Goal: Task Accomplishment & Management: Use online tool/utility

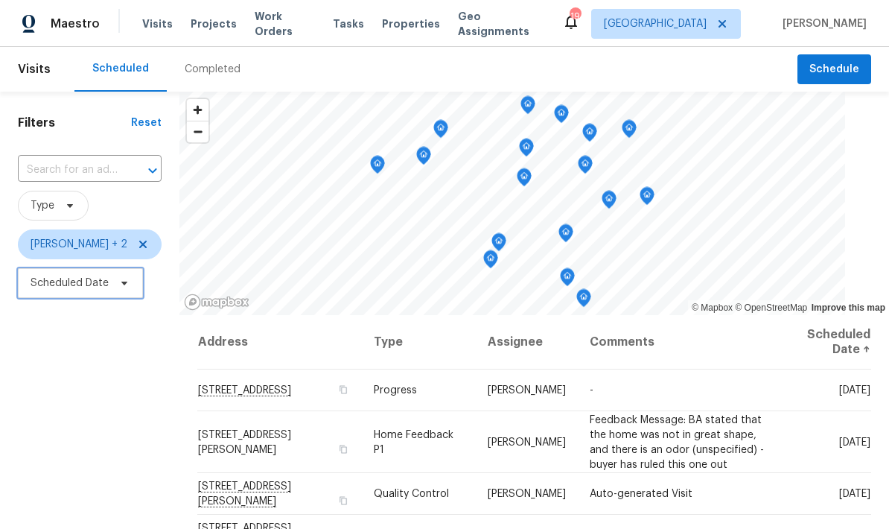
click at [127, 286] on icon at bounding box center [124, 283] width 12 height 12
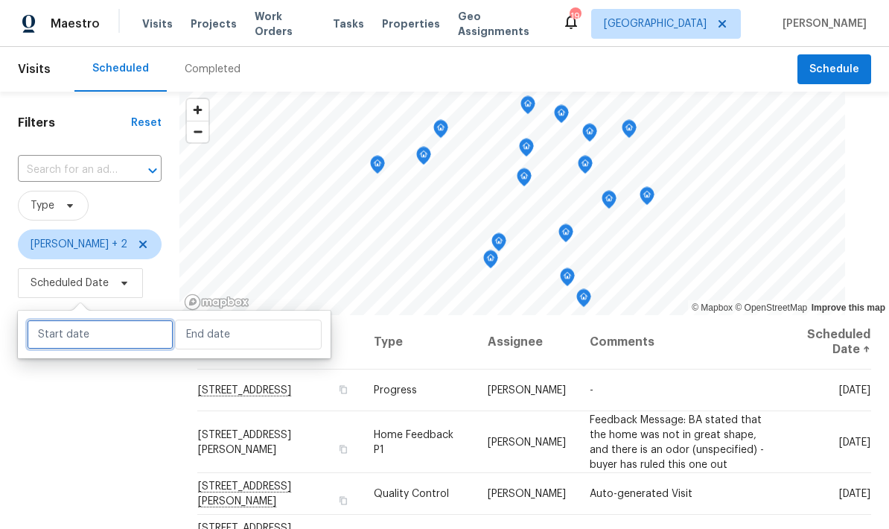
click at [85, 346] on input "text" at bounding box center [100, 334] width 147 height 30
select select "8"
select select "2025"
select select "9"
select select "2025"
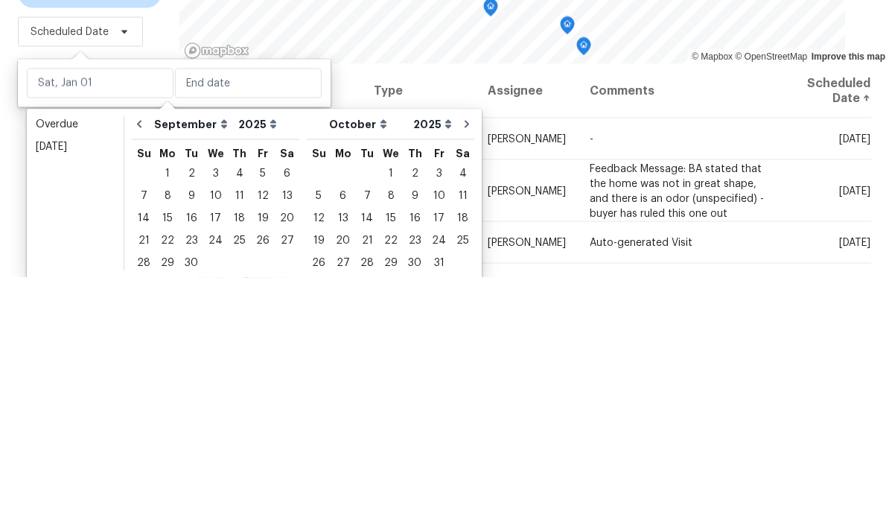
scroll to position [60, 0]
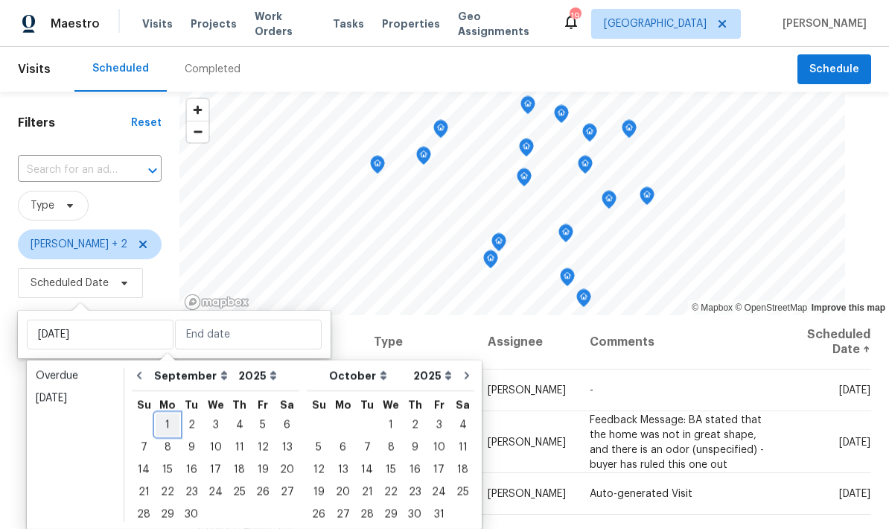
click at [165, 414] on div "1" at bounding box center [168, 424] width 24 height 21
type input "Mon, Sep 01"
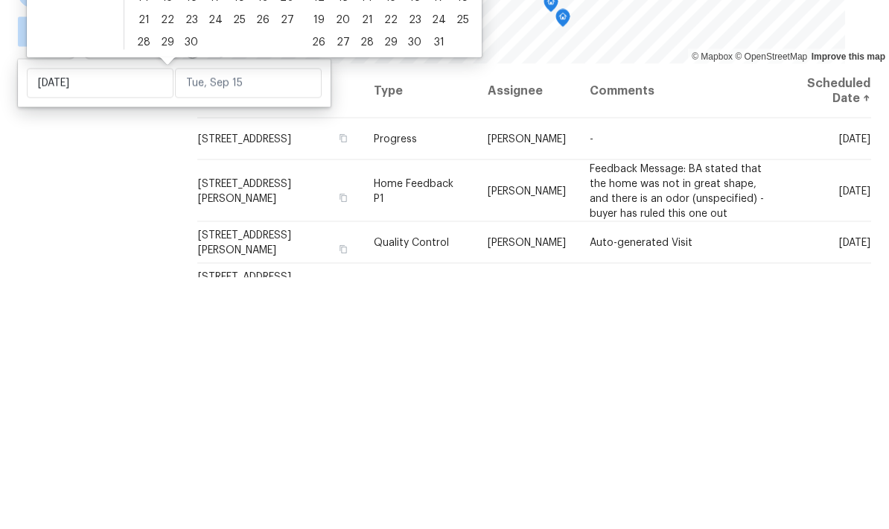
scroll to position [60, 0]
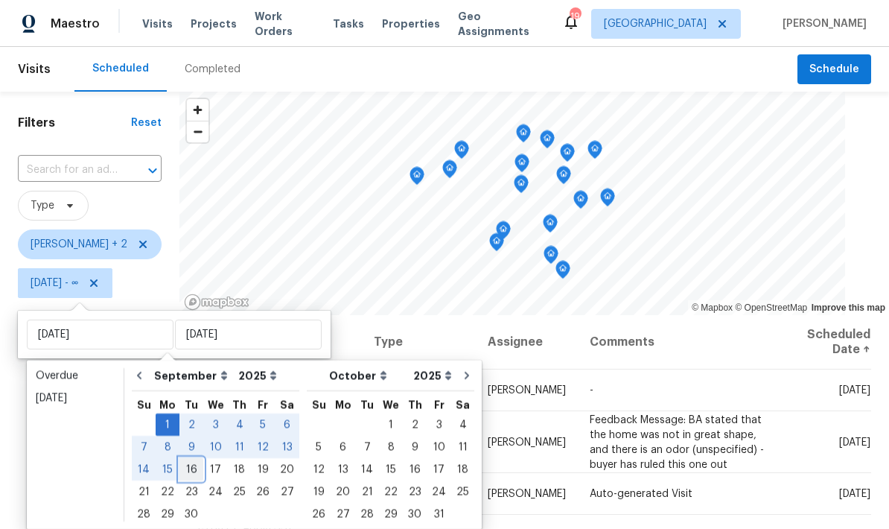
click at [188, 459] on div "16" at bounding box center [191, 469] width 24 height 21
type input "Tue, Sep 16"
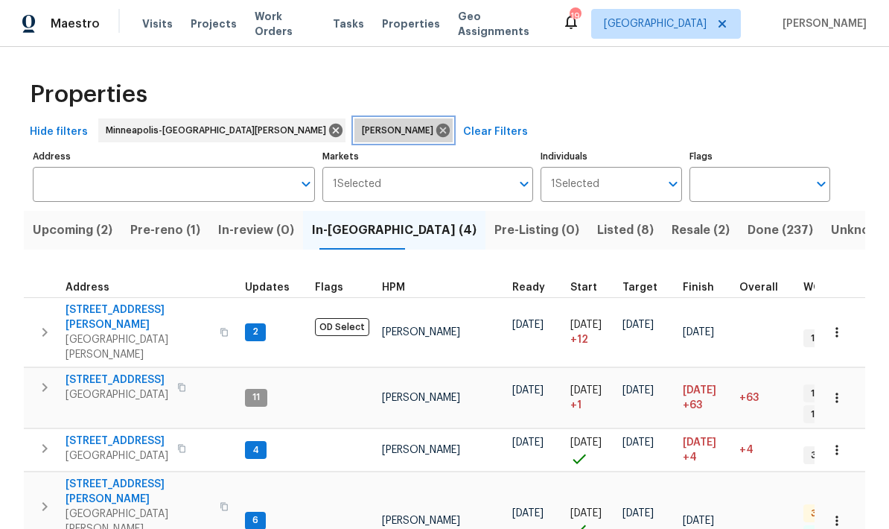
click at [436, 130] on icon at bounding box center [442, 130] width 13 height 13
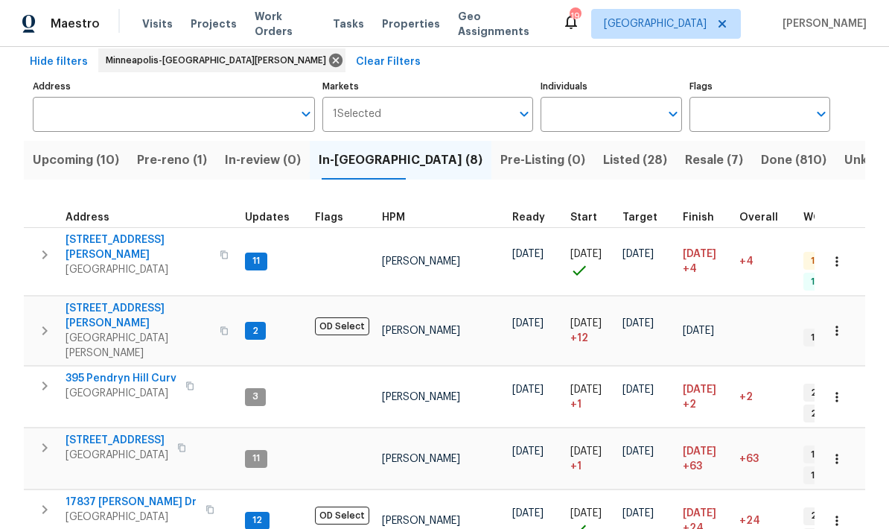
scroll to position [68, 0]
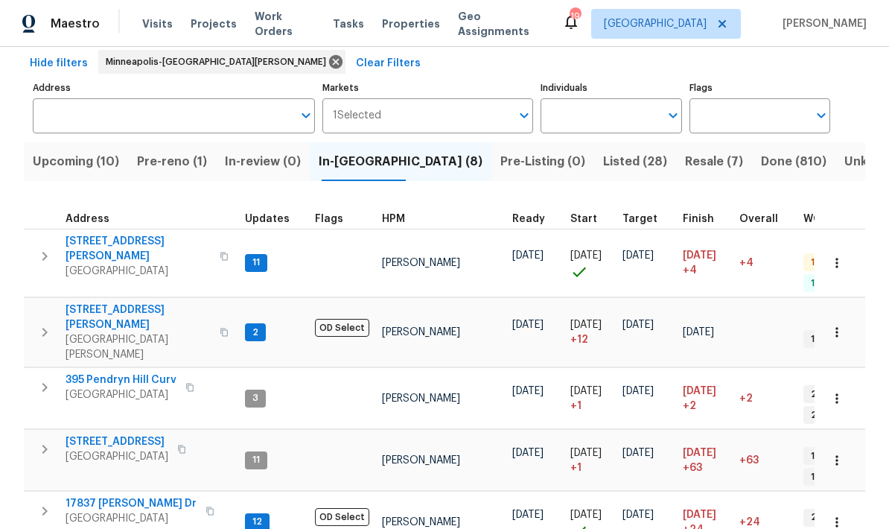
click at [175, 151] on span "Pre-reno (1)" at bounding box center [172, 161] width 70 height 21
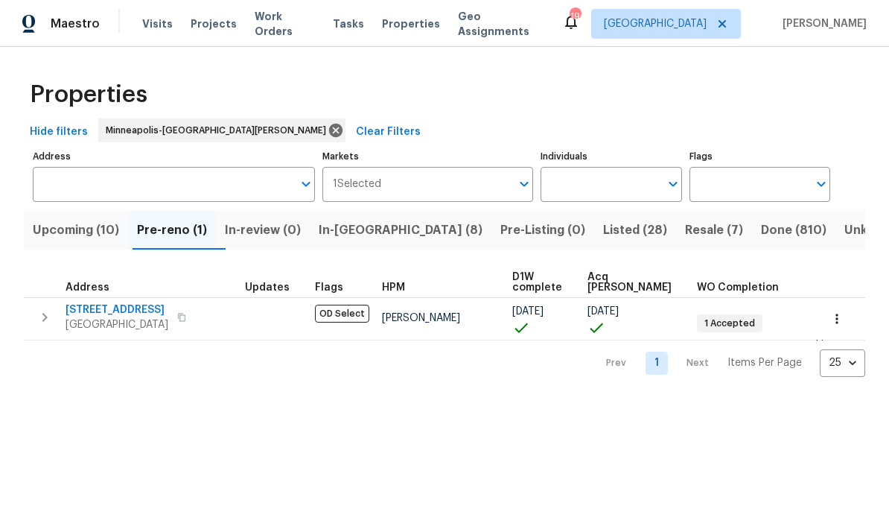
click at [101, 230] on span "Upcoming (10)" at bounding box center [76, 230] width 86 height 21
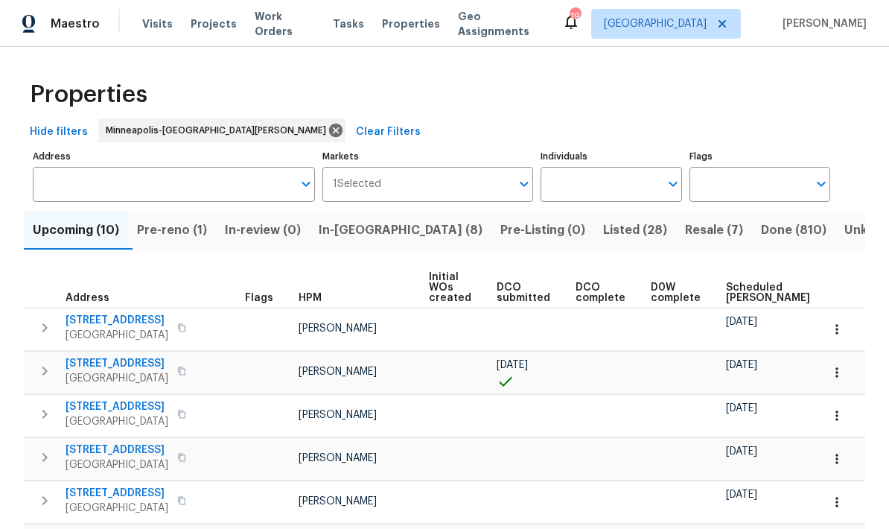
click at [726, 303] on span "Scheduled COE" at bounding box center [768, 292] width 84 height 21
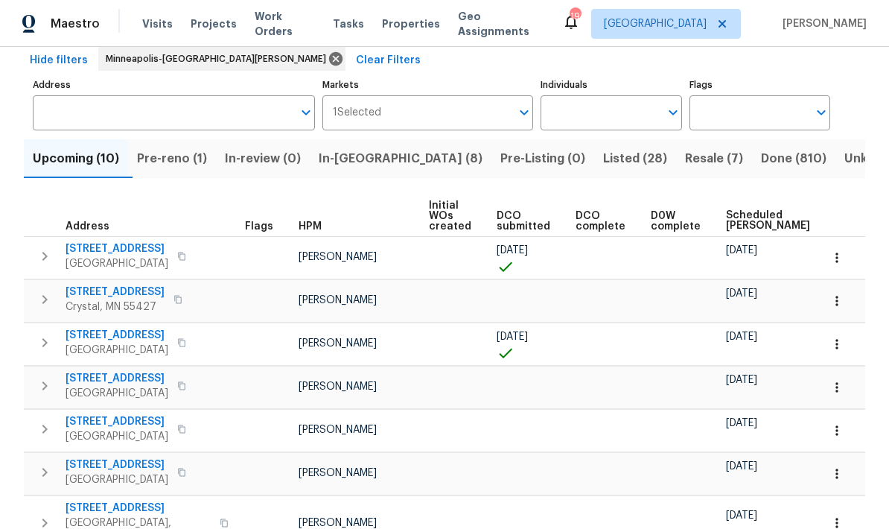
scroll to position [106, 0]
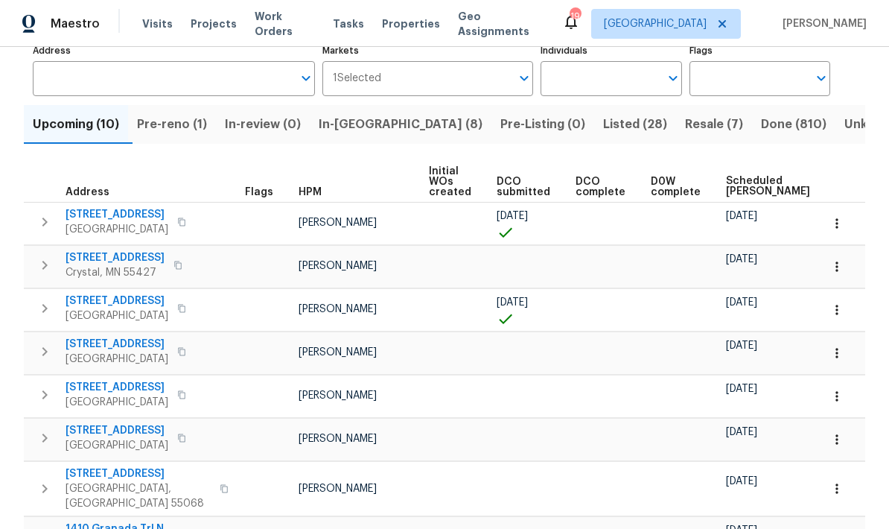
click at [44, 317] on icon "button" at bounding box center [45, 308] width 18 height 18
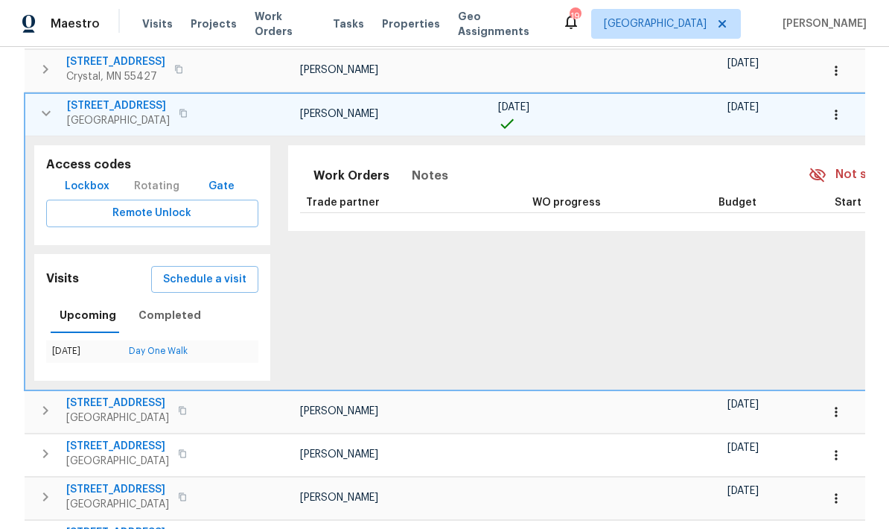
scroll to position [225, 0]
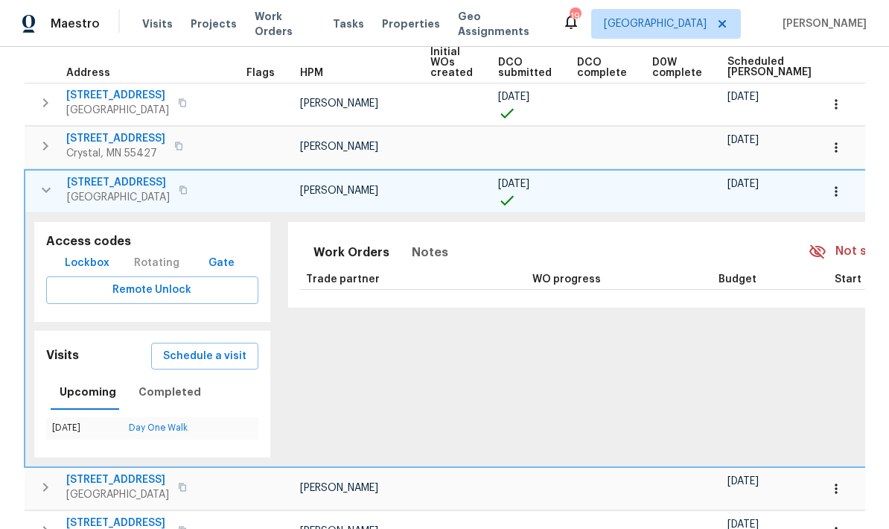
click at [197, 366] on button "Schedule a visit" at bounding box center [204, 356] width 107 height 28
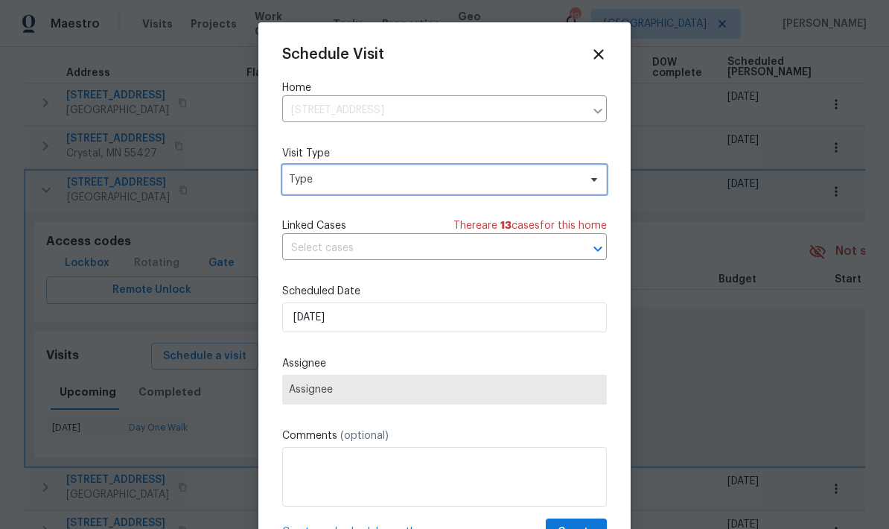
click at [588, 185] on icon at bounding box center [594, 179] width 12 height 12
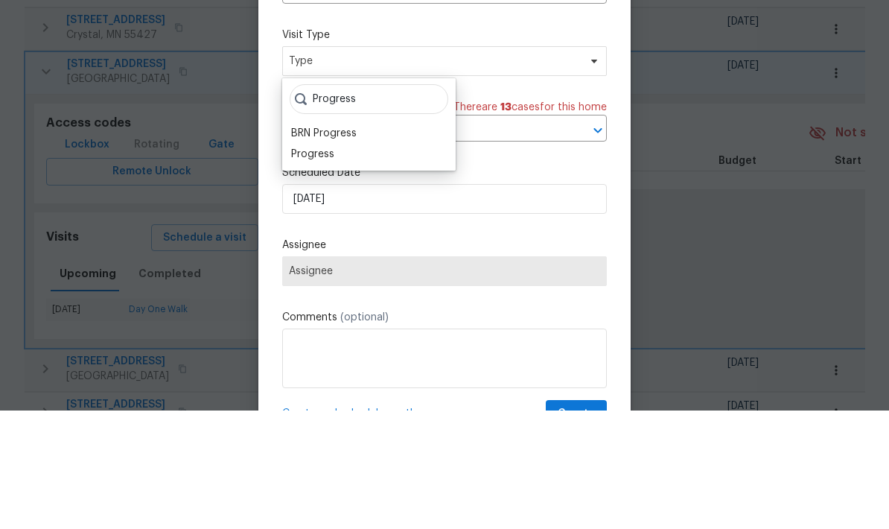
type input "Progress"
click at [331, 265] on div "Progress" at bounding box center [312, 272] width 43 height 15
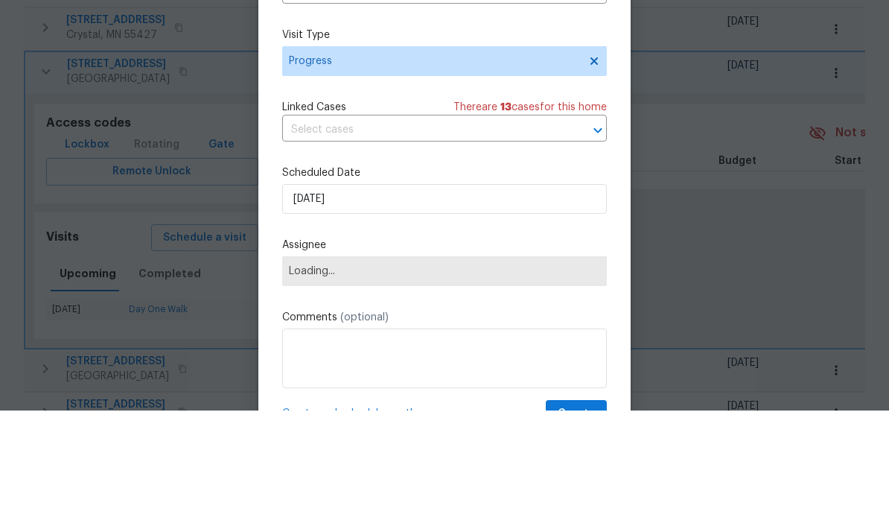
scroll to position [60, 0]
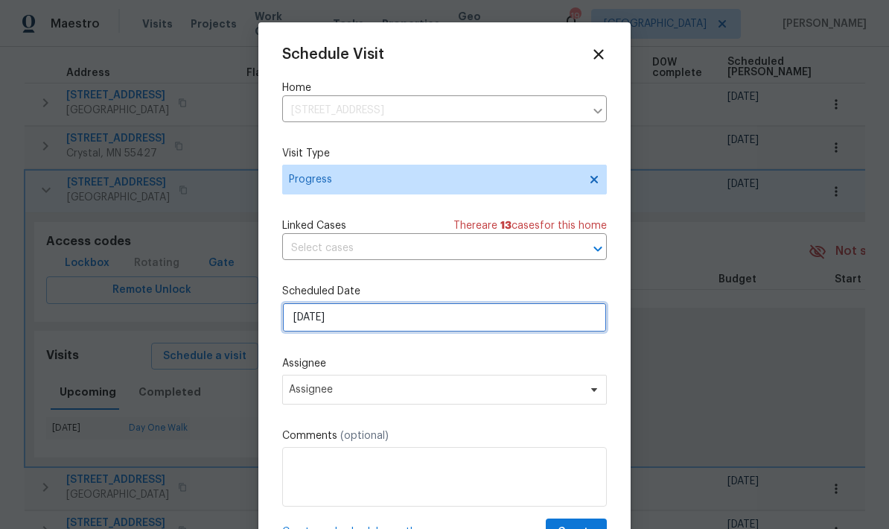
click at [497, 314] on input "9/15/2025" at bounding box center [444, 317] width 325 height 30
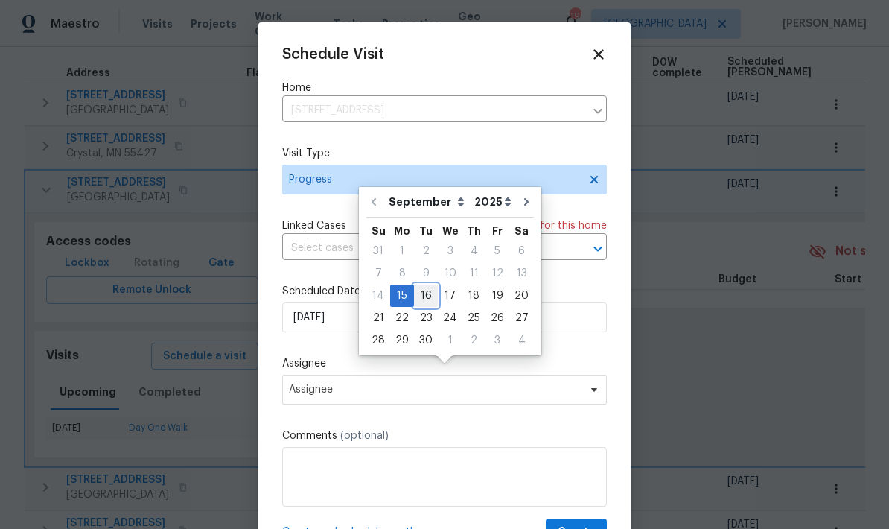
click at [427, 285] on div "16" at bounding box center [426, 295] width 24 height 21
type input "9/16/2025"
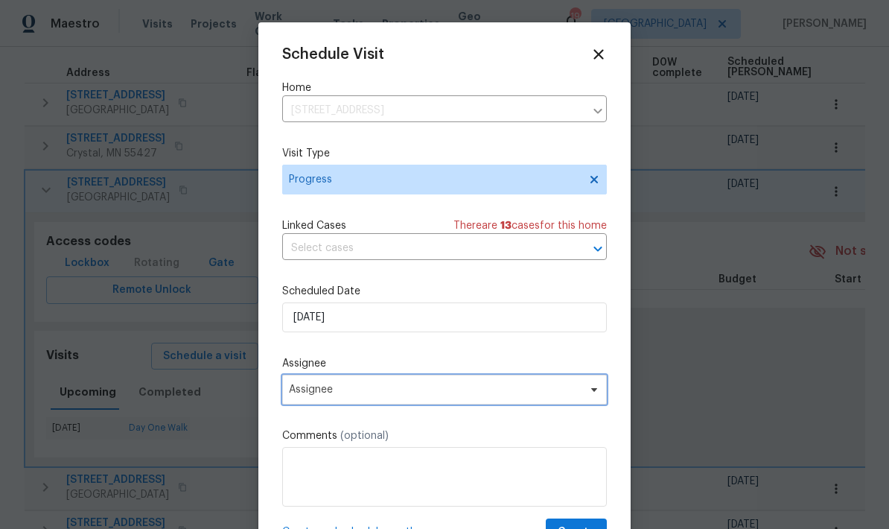
click at [525, 382] on span "Assignee" at bounding box center [444, 389] width 325 height 30
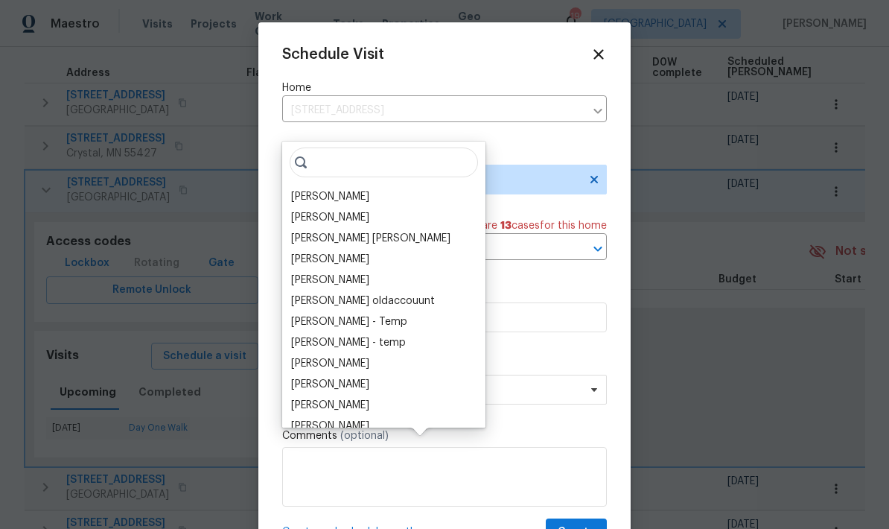
click at [339, 189] on div "[PERSON_NAME]" at bounding box center [330, 196] width 78 height 15
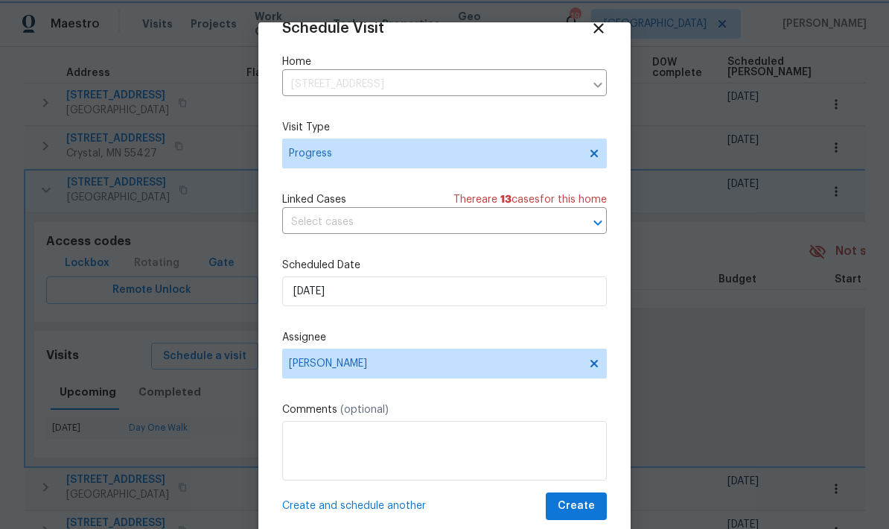
scroll to position [30, 0]
click at [490, 447] on textarea at bounding box center [444, 451] width 325 height 60
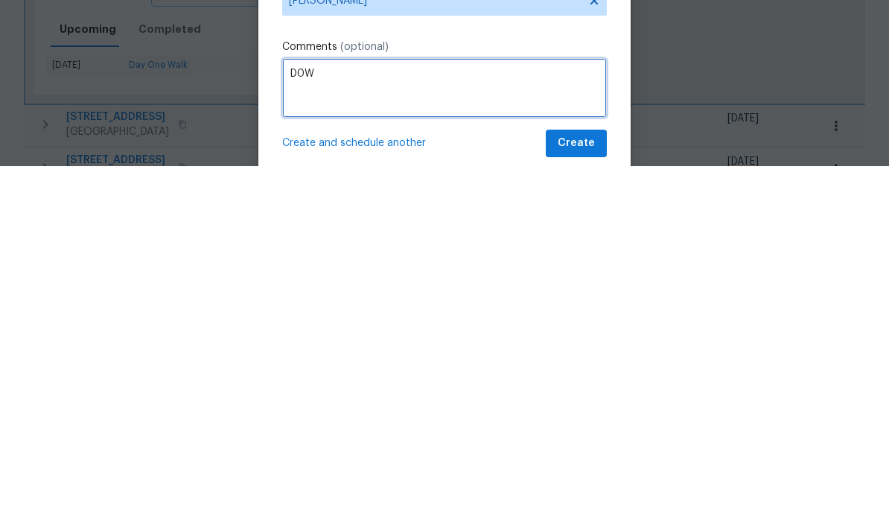
type textarea "D0W"
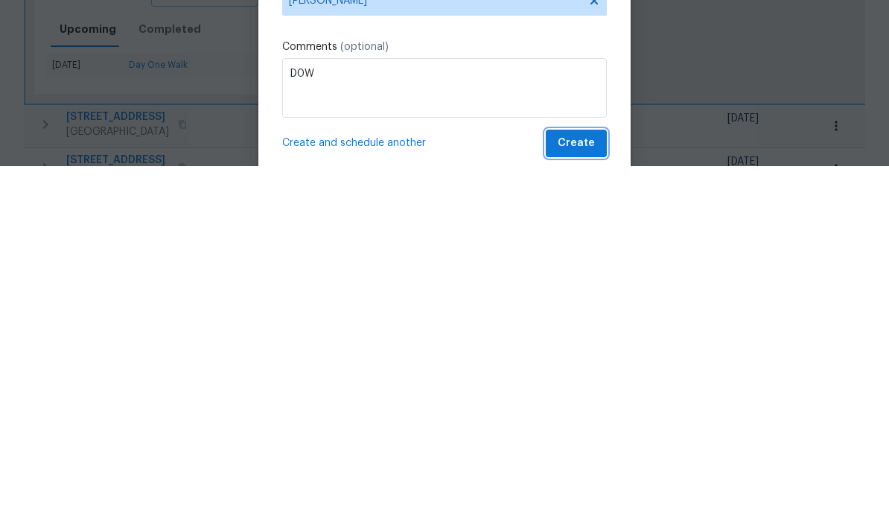
click at [596, 492] on button "Create" at bounding box center [576, 506] width 61 height 28
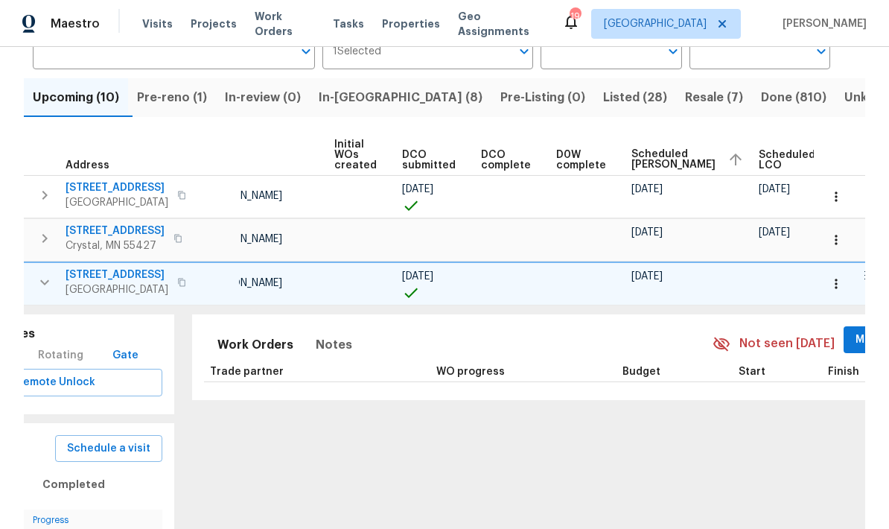
scroll to position [0, 95]
click at [842, 276] on icon "button" at bounding box center [836, 283] width 15 height 15
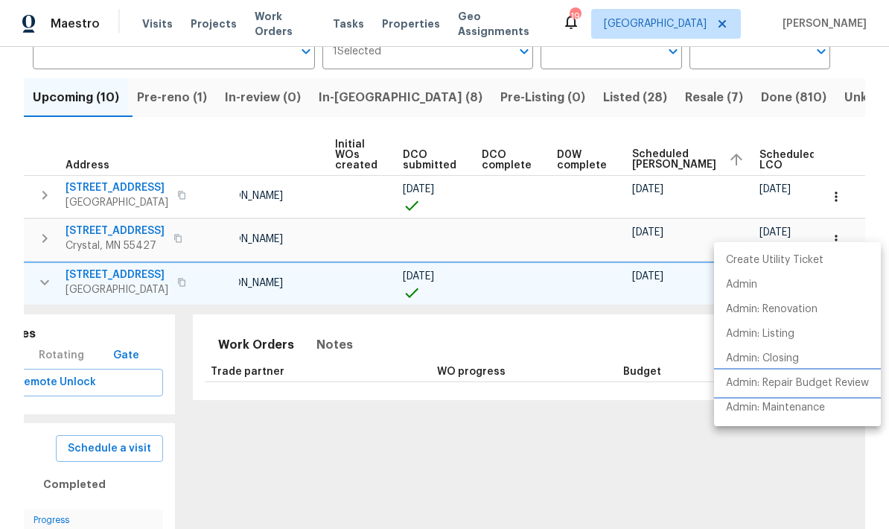
click at [817, 387] on p "Admin: Repair Budget Review" at bounding box center [797, 383] width 143 height 16
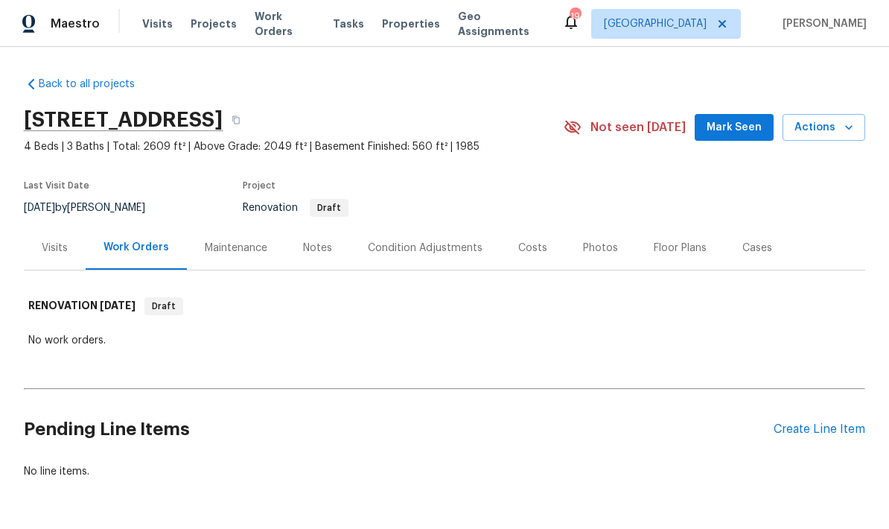
scroll to position [51, 0]
click at [412, 240] on div "Condition Adjustments" at bounding box center [425, 247] width 115 height 15
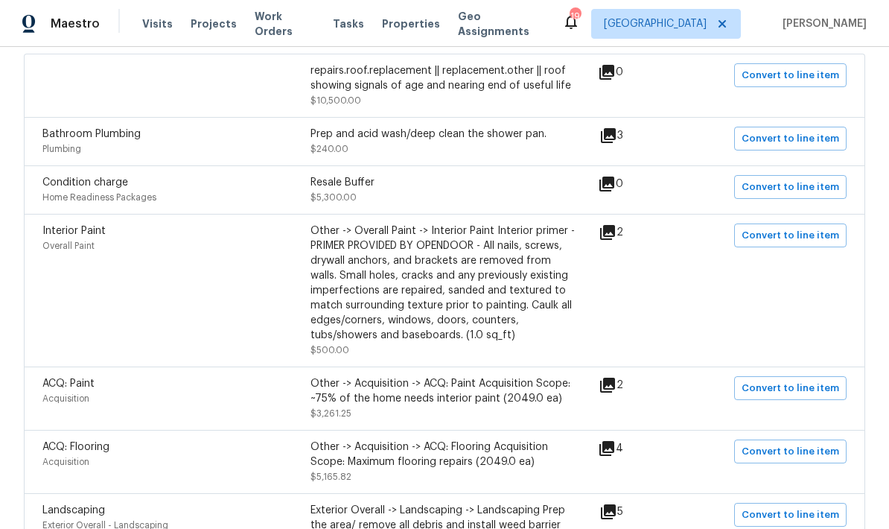
scroll to position [334, 0]
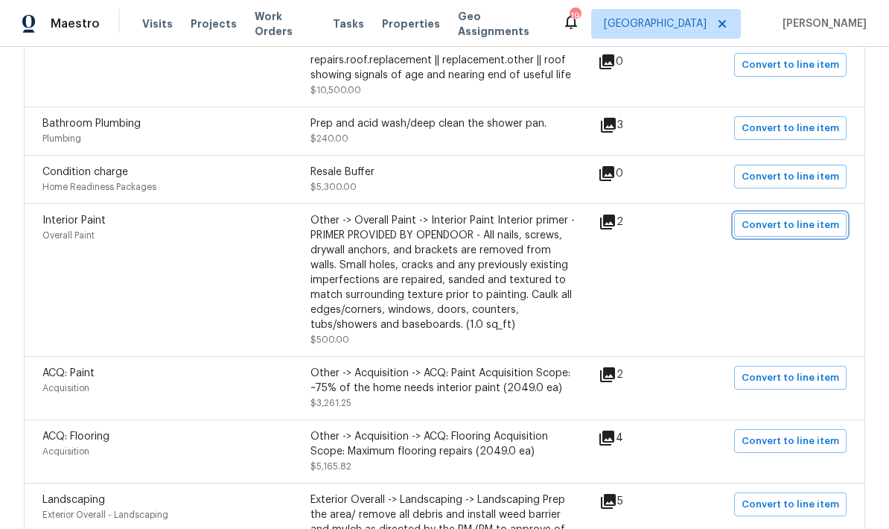
click at [818, 231] on span "Convert to line item" at bounding box center [791, 225] width 98 height 17
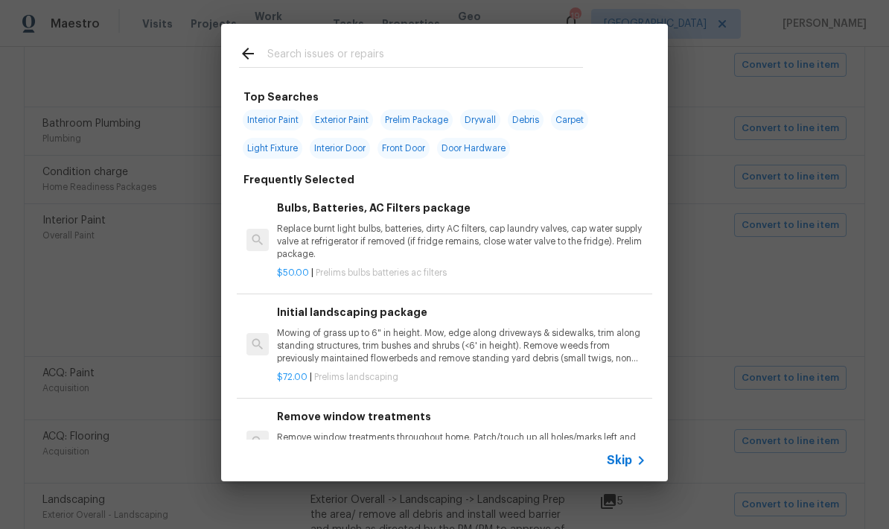
click at [265, 118] on span "Interior Paint" at bounding box center [273, 119] width 60 height 21
type input "Interior Paint"
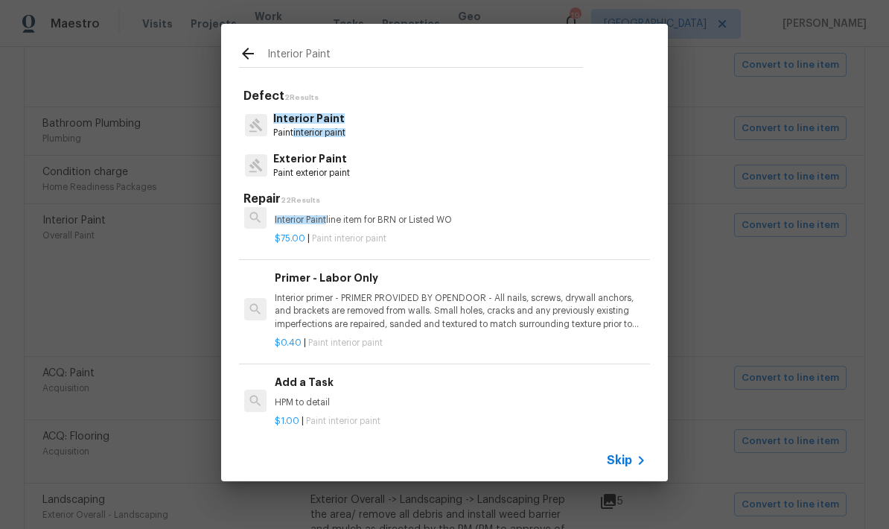
scroll to position [313, 2]
click at [300, 294] on p "Interior primer - PRIMER PROVIDED BY OPENDOOR - All nails, screws, drywall anch…" at bounding box center [459, 313] width 369 height 38
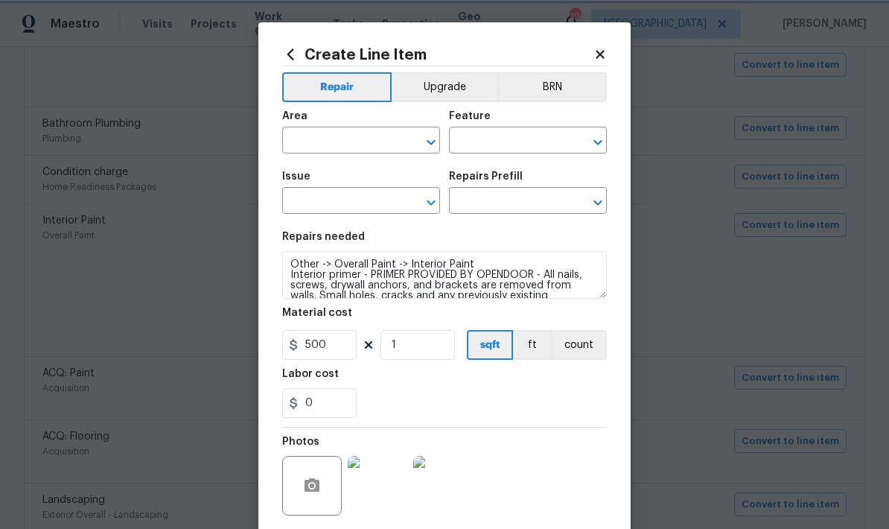
type input "Overall Paint"
type input "Interior Paint"
type textarea "Interior primer - PRIMER PROVIDED BY OPENDOOR - All nails, screws, drywall anch…"
type input "Primer - Labor Only $0.40"
type input "0.4"
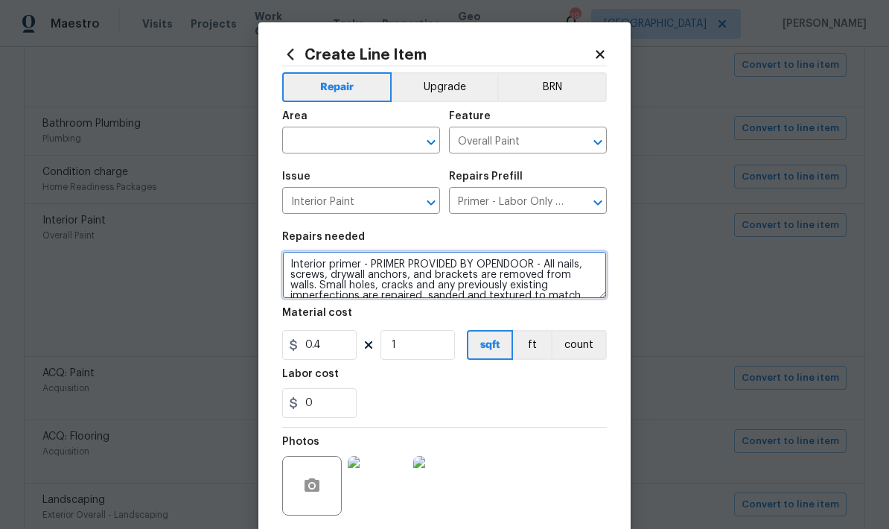
click at [296, 299] on textarea "Interior primer - PRIMER PROVIDED BY OPENDOOR - All nails, screws, drywall anch…" at bounding box center [444, 275] width 325 height 48
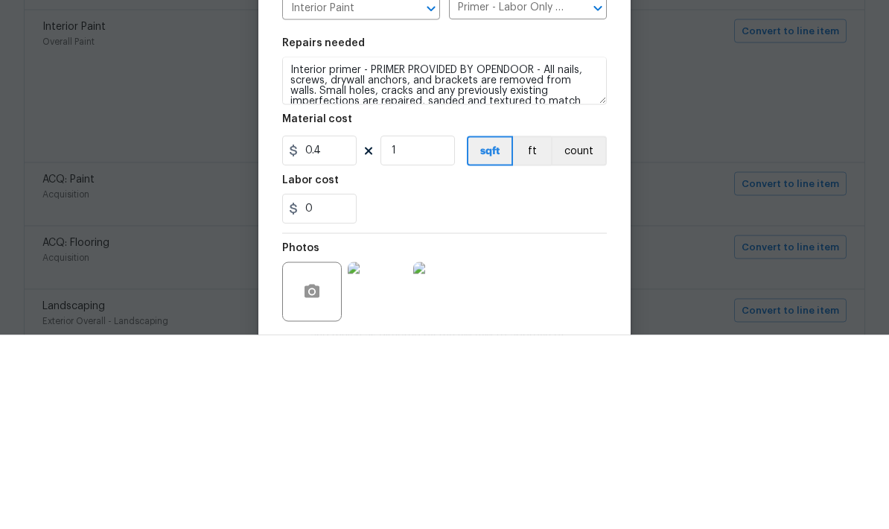
scroll to position [60, 0]
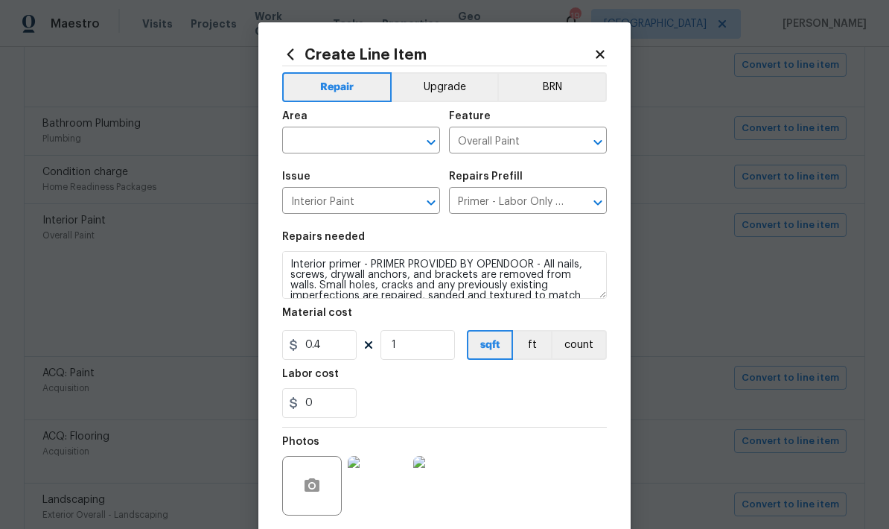
click at [357, 131] on input "text" at bounding box center [340, 141] width 116 height 23
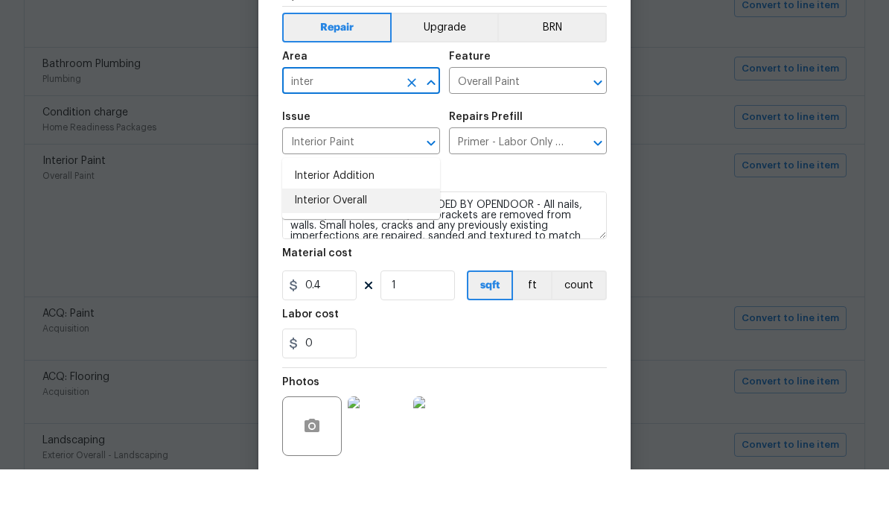
click at [363, 248] on li "Interior Overall" at bounding box center [361, 260] width 158 height 25
type input "Interior Overall"
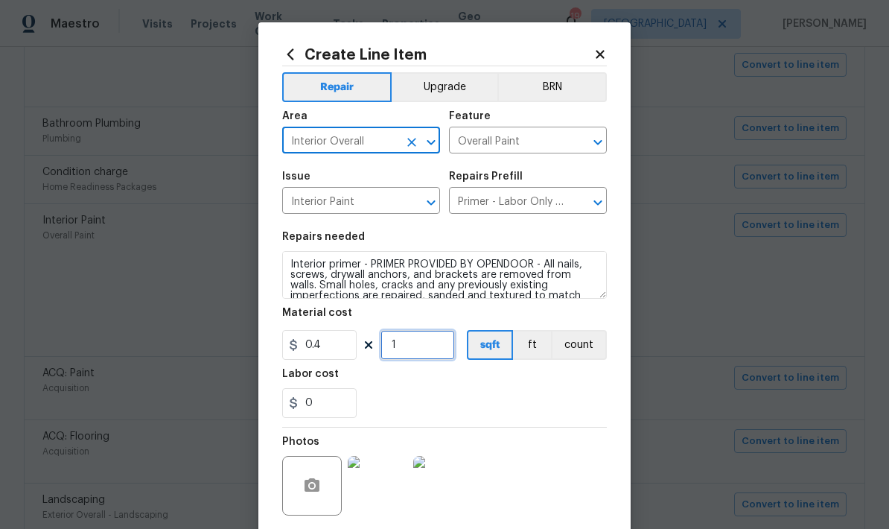
click at [415, 337] on input "1" at bounding box center [417, 345] width 74 height 30
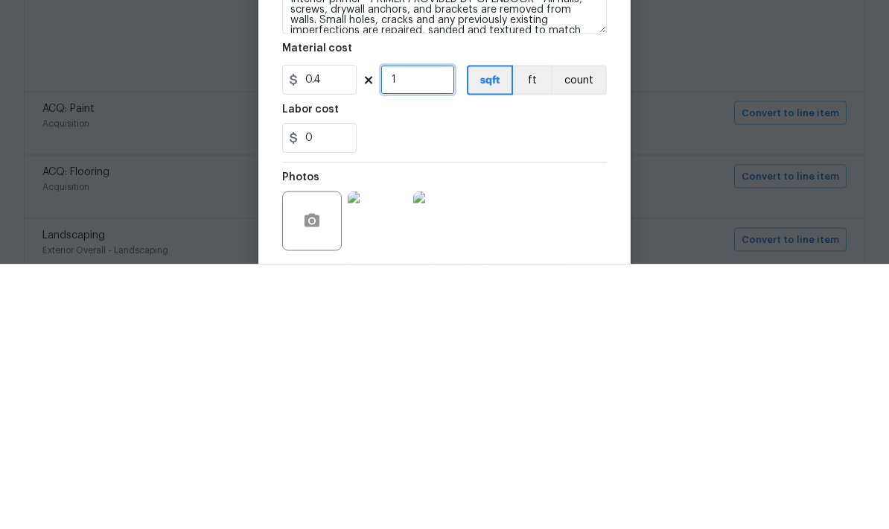
click at [436, 330] on input "1" at bounding box center [417, 345] width 74 height 30
type input "2000"
click at [584, 388] on div "0" at bounding box center [444, 403] width 325 height 30
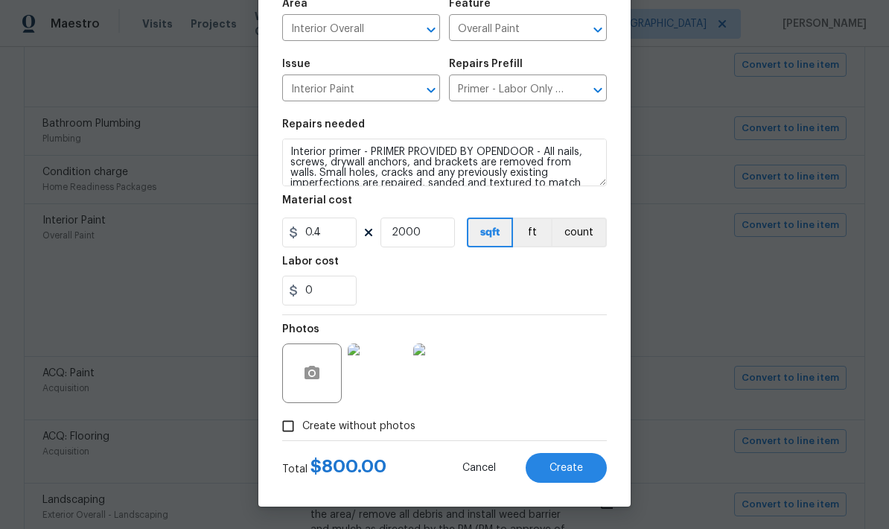
scroll to position [115, 0]
click at [578, 468] on span "Create" at bounding box center [566, 467] width 34 height 11
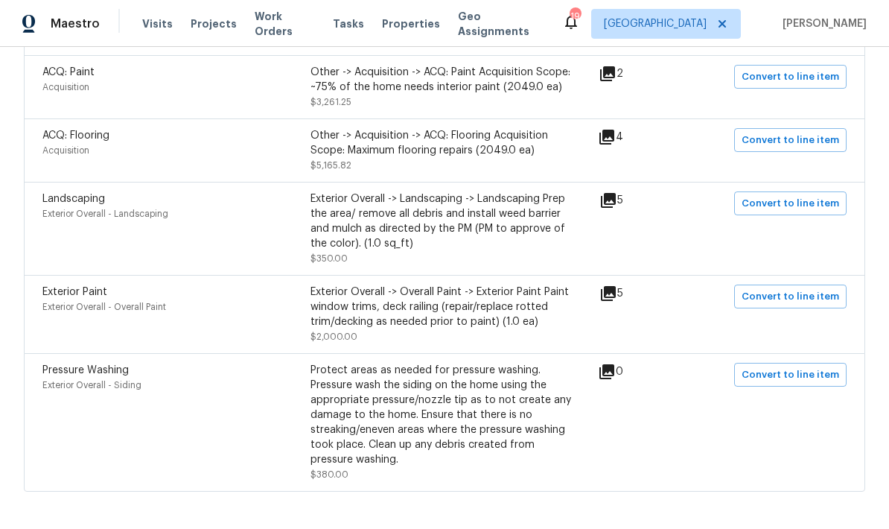
scroll to position [634, 0]
click at [816, 367] on span "Convert to line item" at bounding box center [791, 375] width 98 height 17
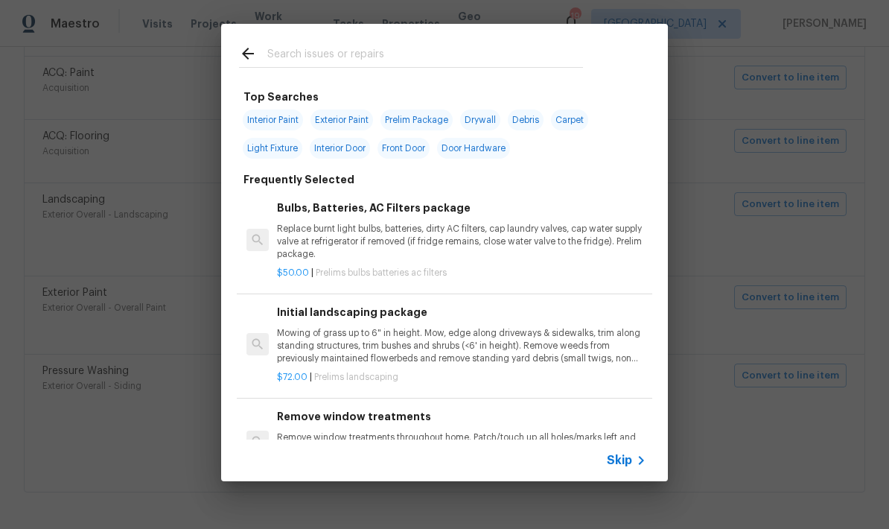
click at [407, 48] on input "text" at bounding box center [425, 56] width 316 height 22
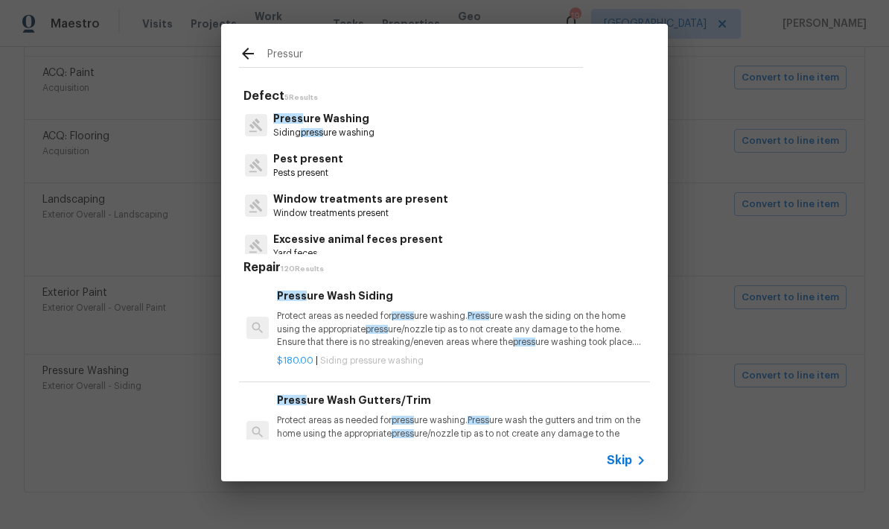
type input "Pressure"
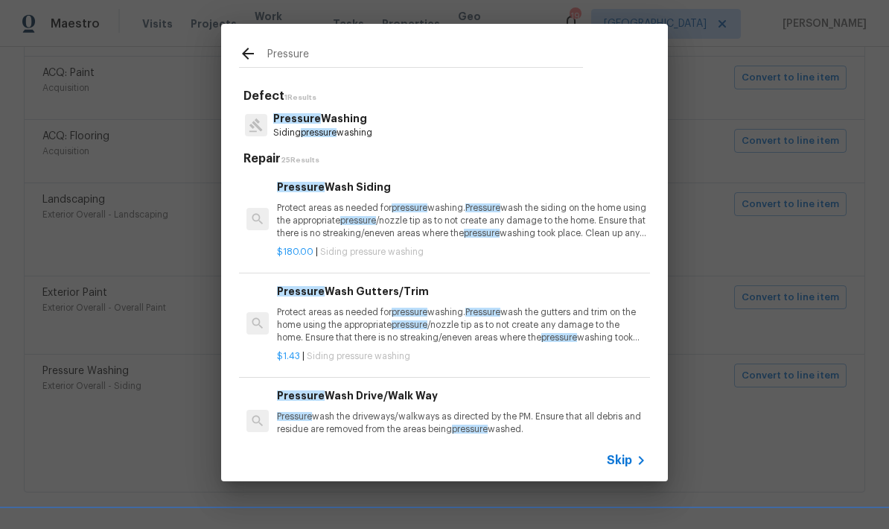
click at [339, 113] on p "Pressure Washing" at bounding box center [322, 119] width 99 height 16
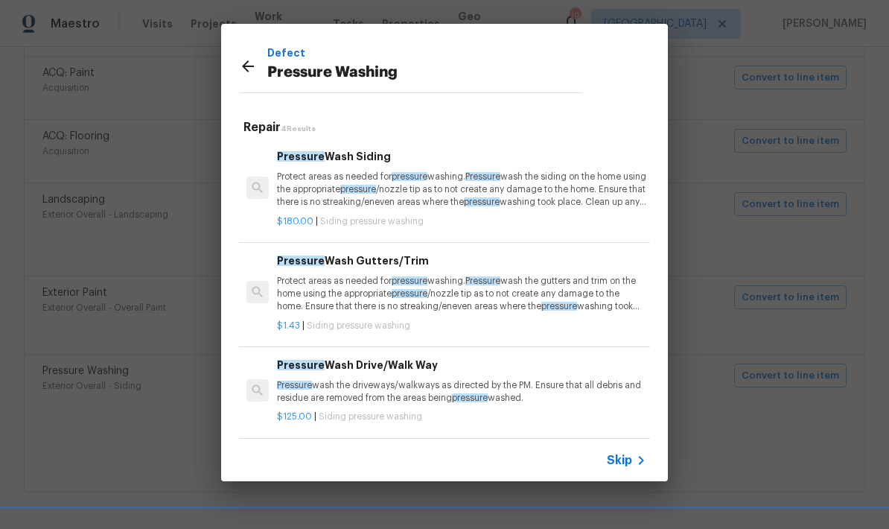
click at [529, 188] on p "Protect areas as needed for pressure washing. Pressure wash the siding on the h…" at bounding box center [461, 189] width 369 height 38
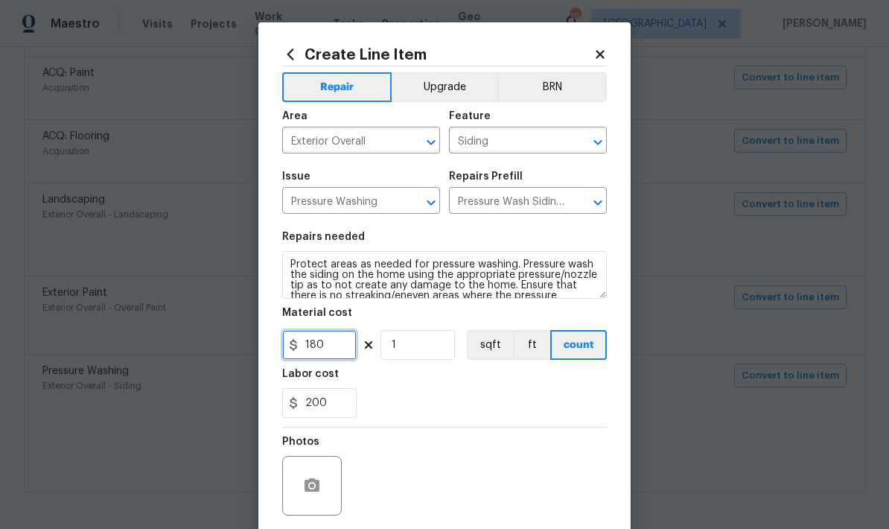
click at [350, 350] on input "180" at bounding box center [319, 345] width 74 height 30
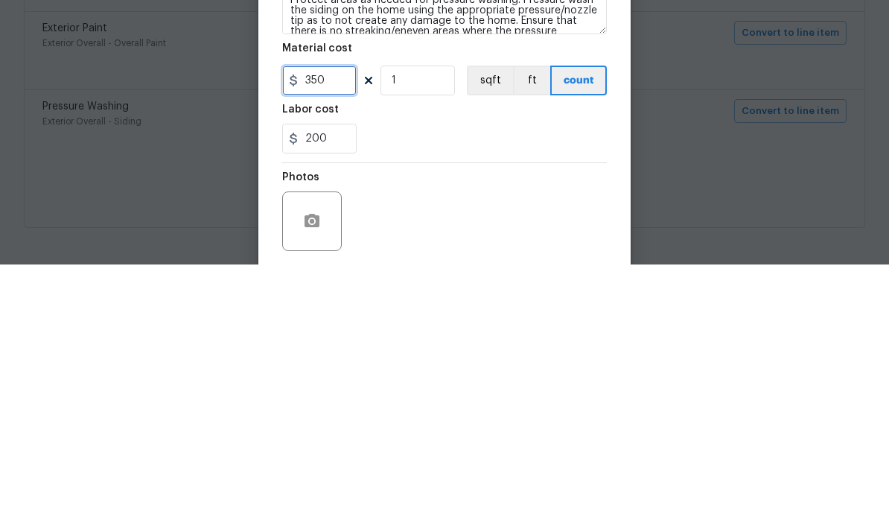
type input "350"
click at [566, 369] on div "Labor cost" at bounding box center [444, 378] width 325 height 19
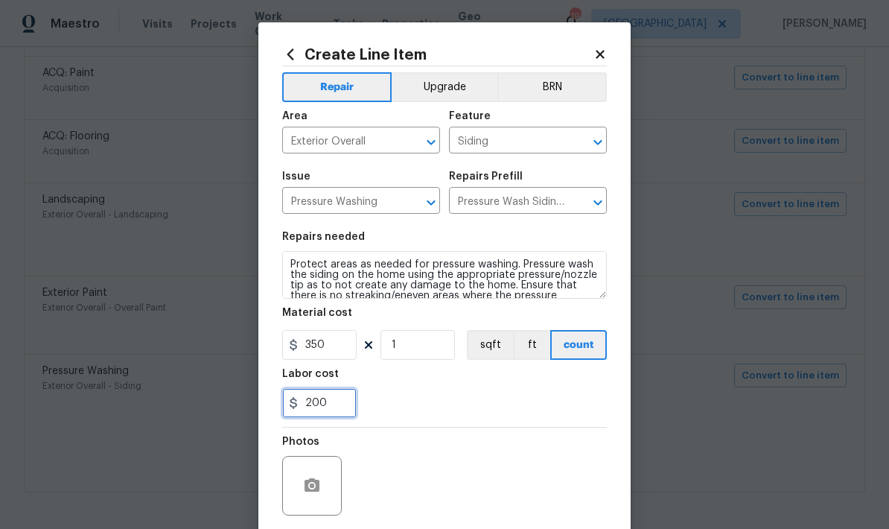
click at [331, 411] on input "200" at bounding box center [319, 403] width 74 height 30
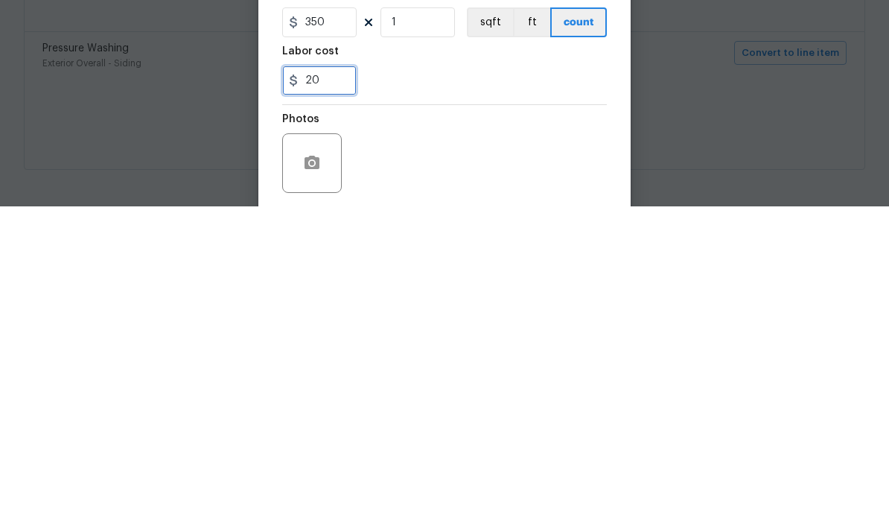
type input "2"
click at [569, 427] on div "Photos" at bounding box center [444, 475] width 325 height 97
type input "0"
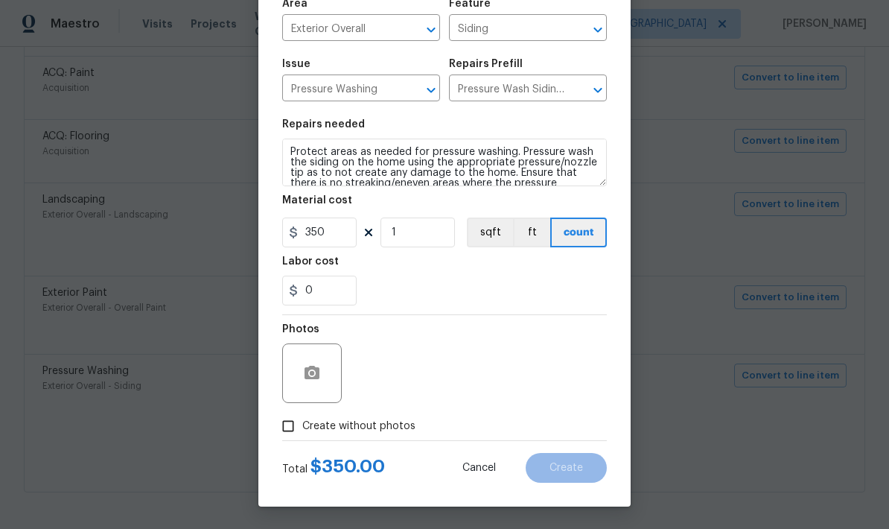
scroll to position [115, 0]
click at [302, 424] on input "Create without photos" at bounding box center [288, 426] width 28 height 28
checkbox input "true"
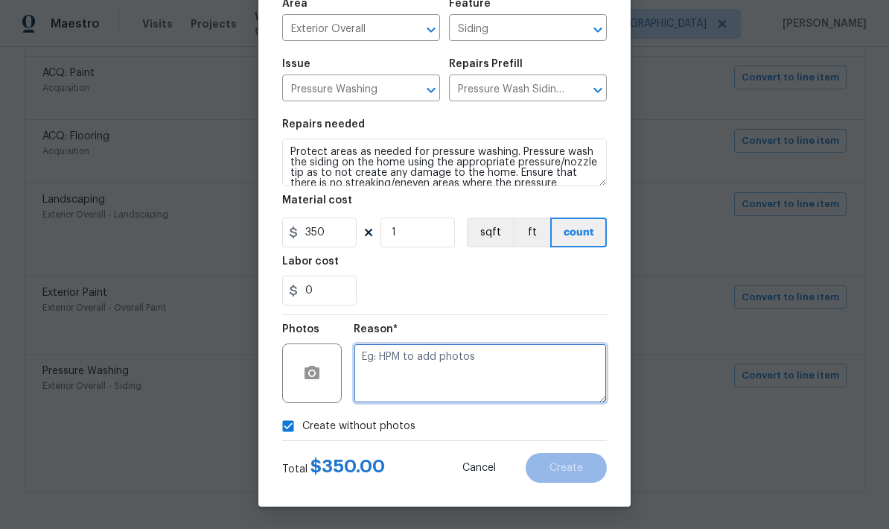
click at [444, 360] on textarea at bounding box center [480, 373] width 253 height 60
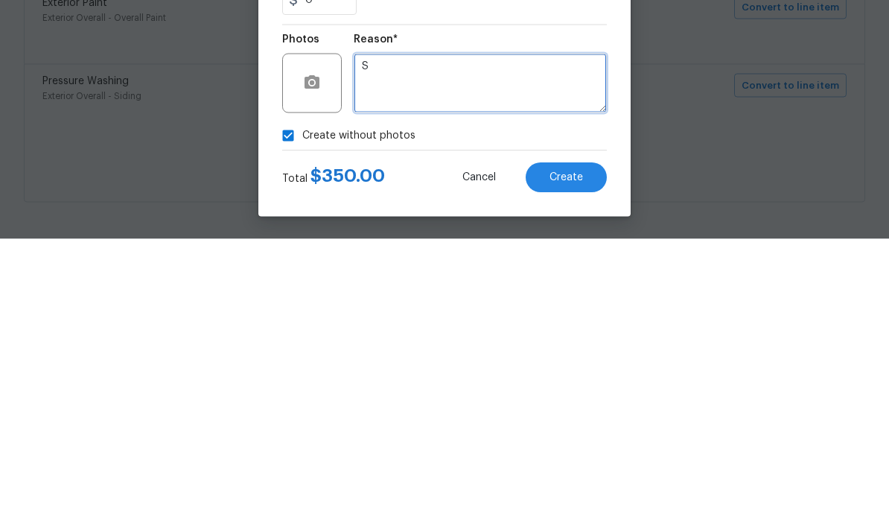
type textarea "S"
click at [488, 412] on div "Create without photos" at bounding box center [444, 426] width 325 height 28
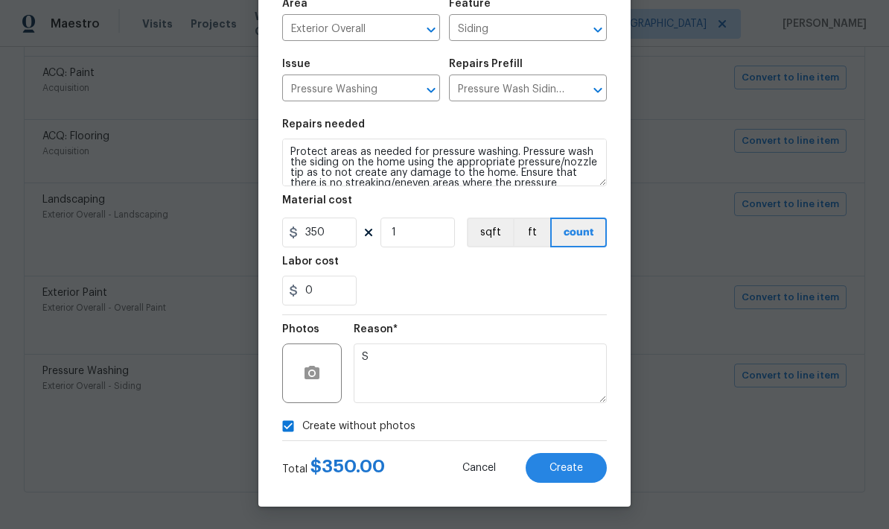
click at [584, 462] on button "Create" at bounding box center [566, 468] width 81 height 30
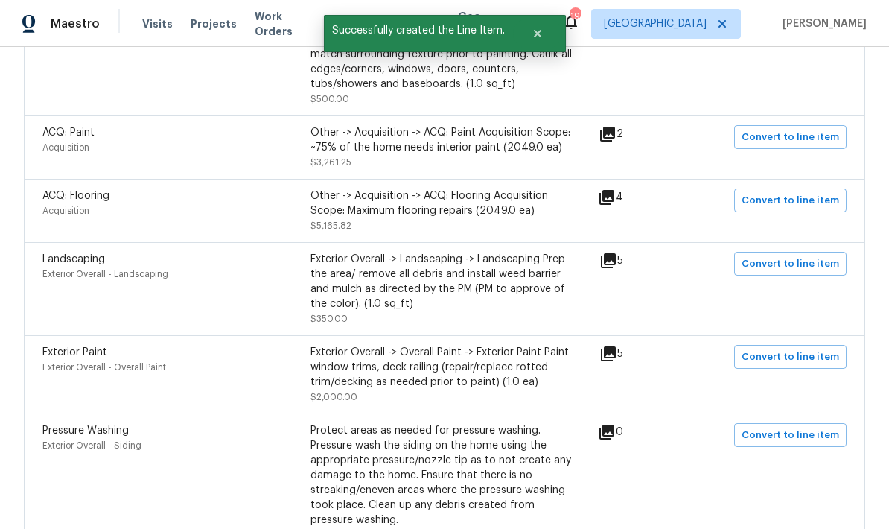
scroll to position [566, 0]
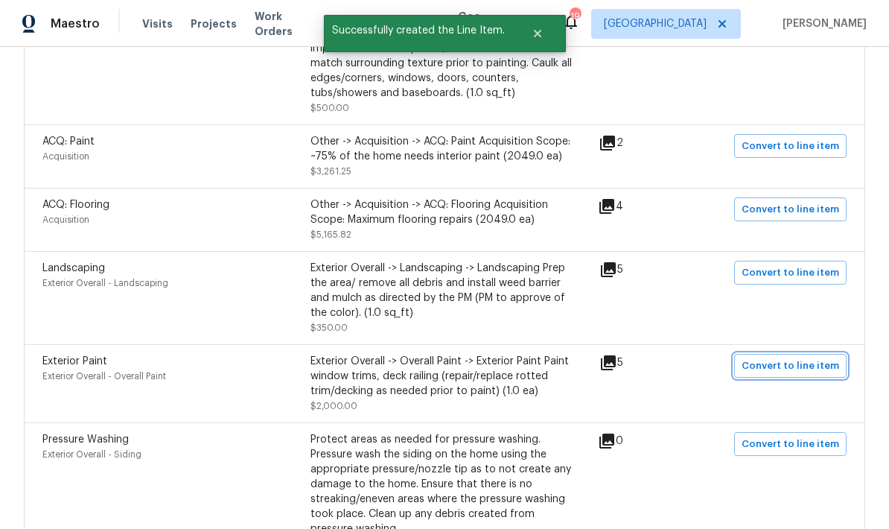
click at [823, 357] on span "Convert to line item" at bounding box center [791, 365] width 98 height 17
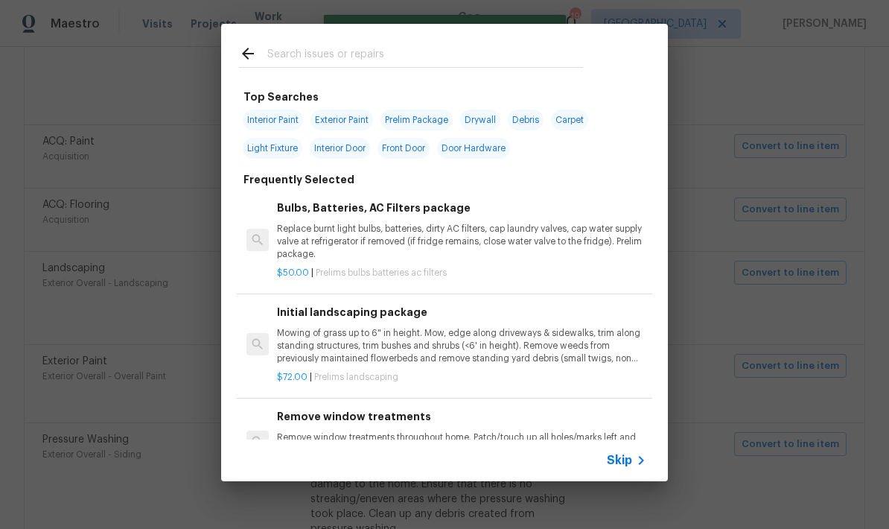
click at [446, 54] on input "text" at bounding box center [425, 56] width 316 height 22
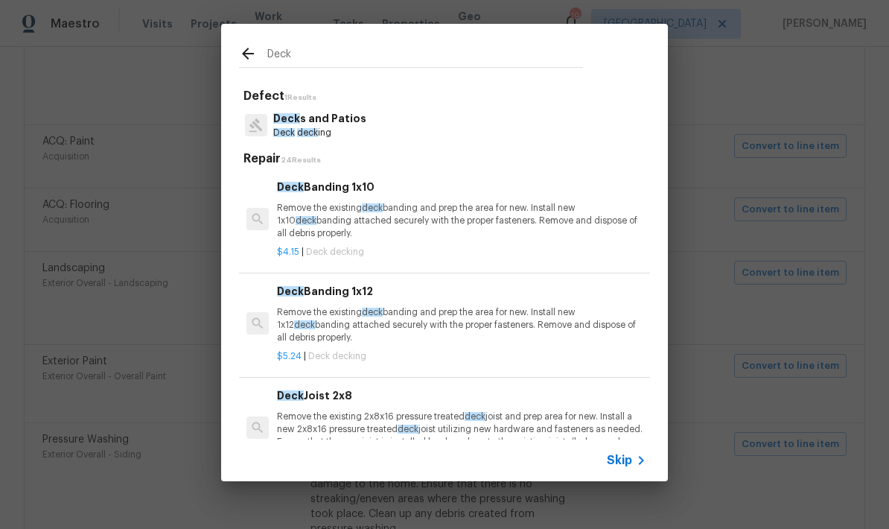
type input "Deck"
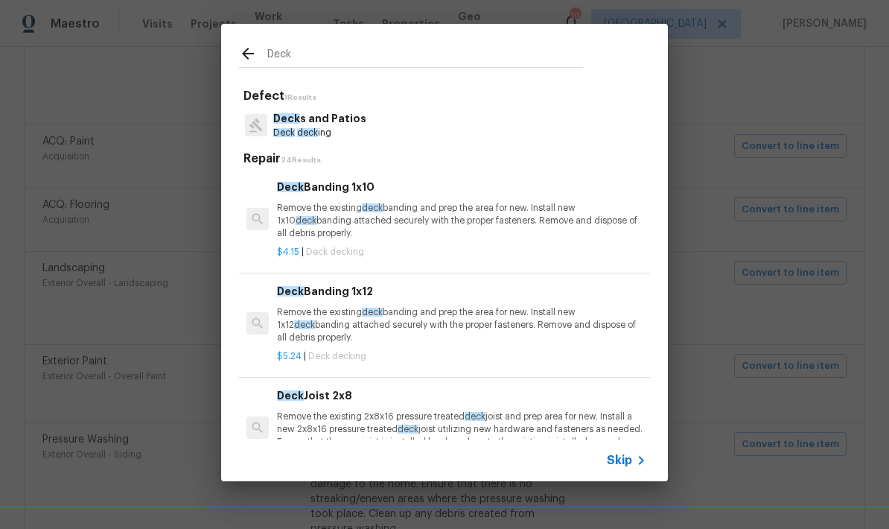
click at [418, 130] on div "Deck s and Patios Deck deck ing" at bounding box center [444, 125] width 411 height 40
click at [418, 129] on div "Deck s and Patios Deck deck ing" at bounding box center [444, 125] width 411 height 40
click at [351, 127] on p "Deck deck ing" at bounding box center [319, 133] width 93 height 13
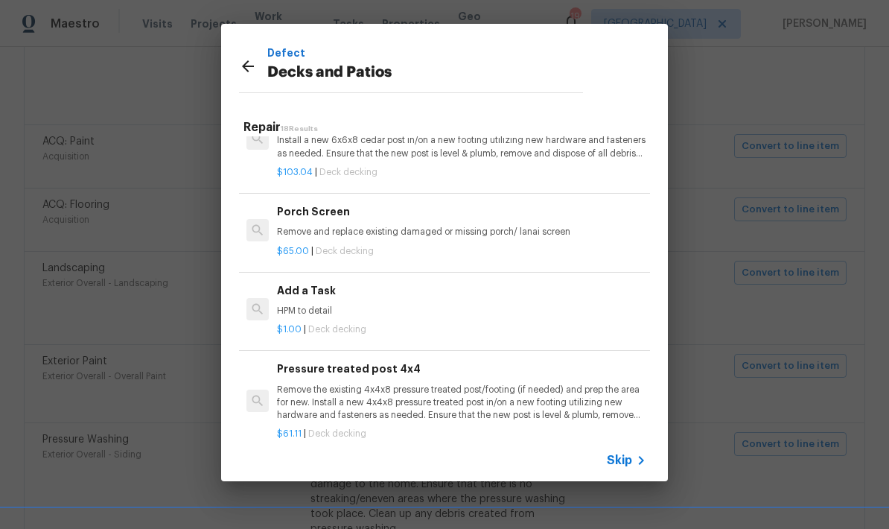
scroll to position [1409, 0]
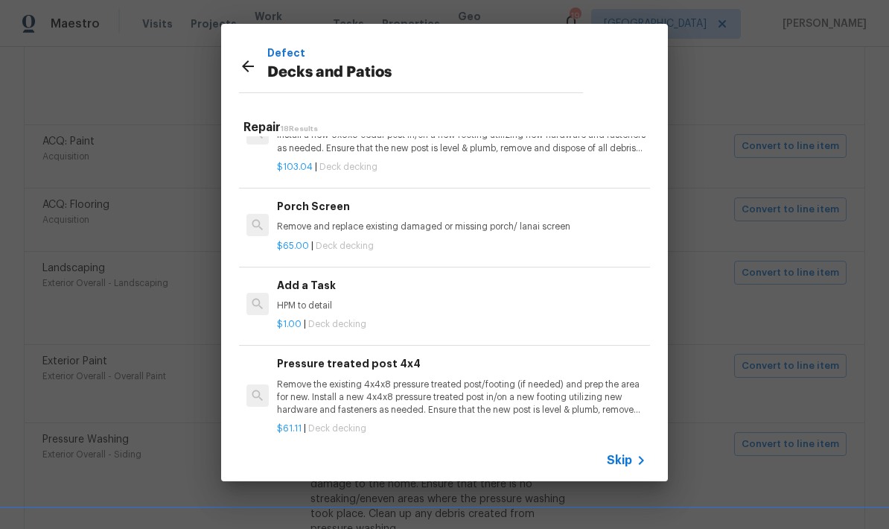
click at [346, 287] on div "Add a Task HPM to detail" at bounding box center [461, 295] width 369 height 36
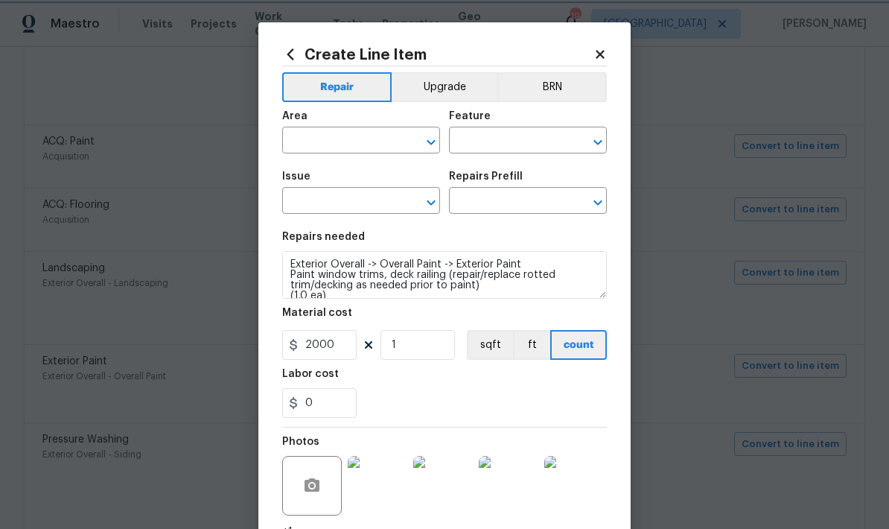
type input "Exterior Overall"
type input "Deck"
type input "Decks and Patios"
type input "Add a Task $1.00"
type textarea "HPM to detail"
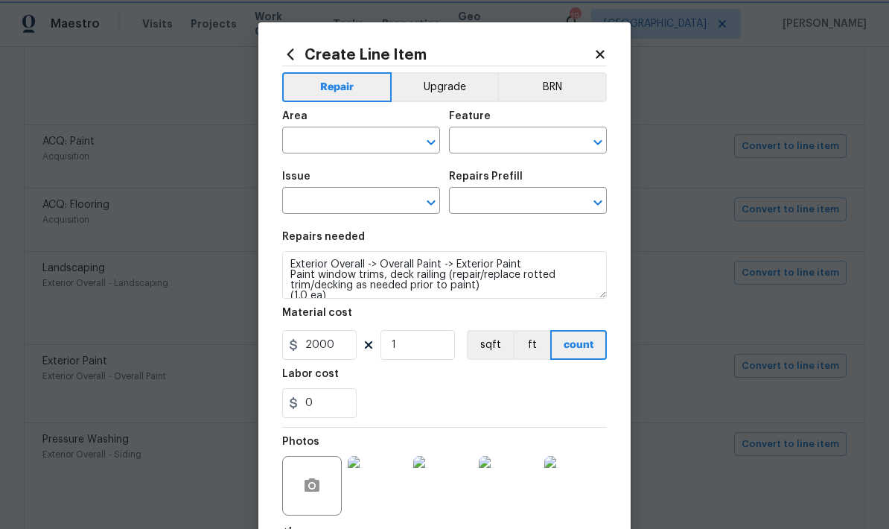
type input "1"
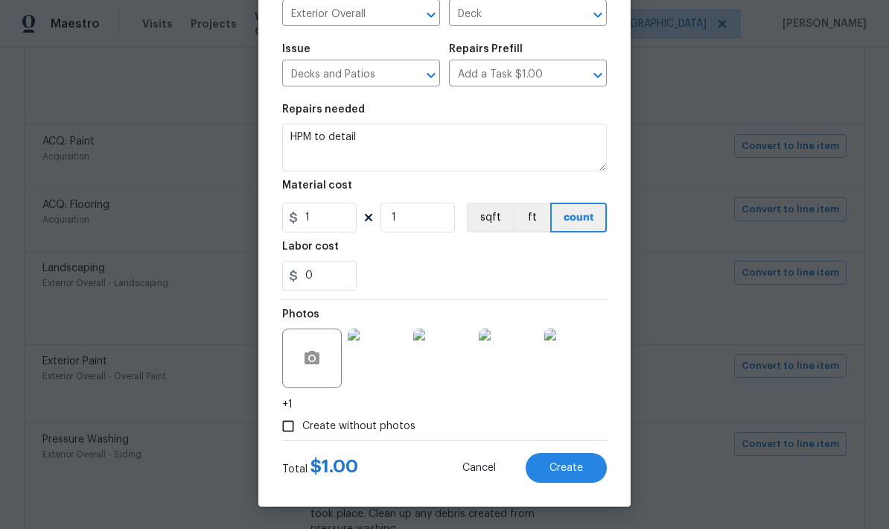
scroll to position [130, 0]
click at [395, 351] on img at bounding box center [378, 358] width 60 height 60
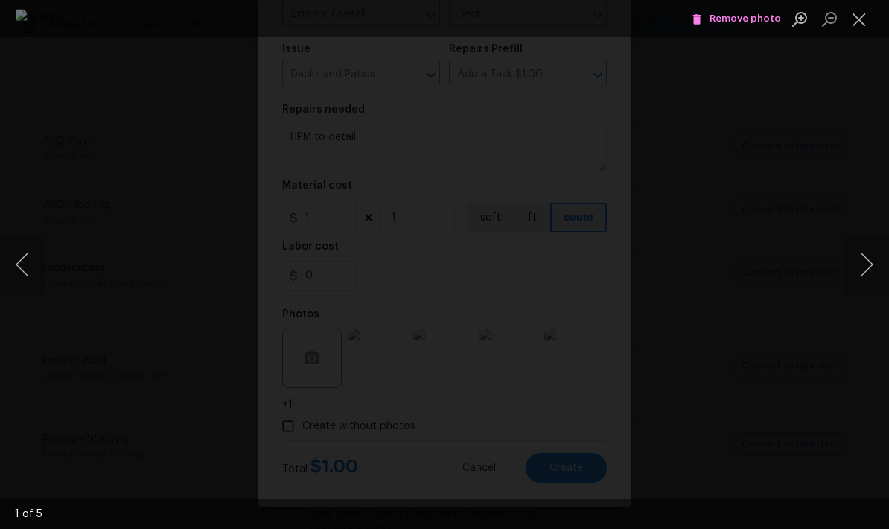
click at [865, 270] on button "Next image" at bounding box center [866, 265] width 45 height 60
click at [864, 269] on button "Next image" at bounding box center [866, 265] width 45 height 60
click at [865, 274] on button "Next image" at bounding box center [866, 265] width 45 height 60
click at [869, 270] on button "Next image" at bounding box center [866, 265] width 45 height 60
click at [870, 272] on button "Next image" at bounding box center [866, 265] width 45 height 60
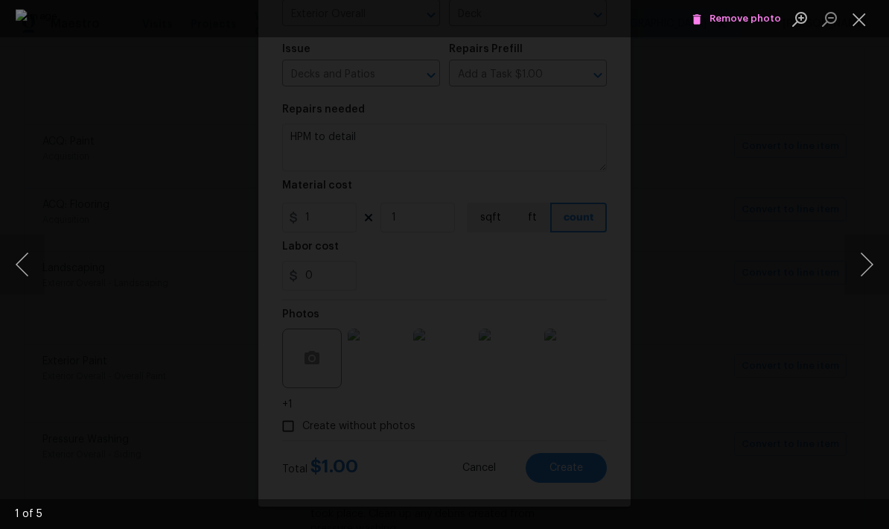
click at [870, 275] on button "Next image" at bounding box center [866, 265] width 45 height 60
click at [869, 276] on button "Next image" at bounding box center [866, 265] width 45 height 60
click at [868, 276] on button "Next image" at bounding box center [866, 265] width 45 height 60
click at [869, 276] on button "Next image" at bounding box center [866, 265] width 45 height 60
click at [860, 14] on button "Close lightbox" at bounding box center [859, 19] width 30 height 26
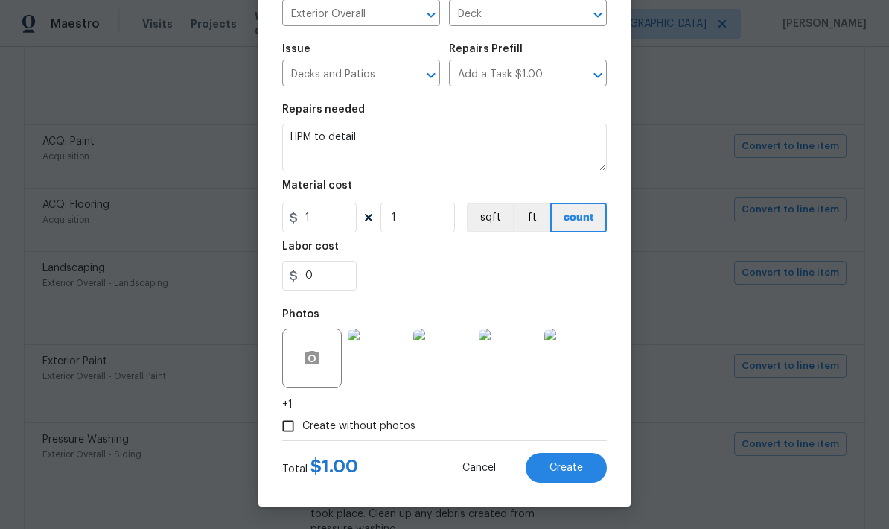
click at [485, 470] on span "Cancel" at bounding box center [479, 467] width 34 height 11
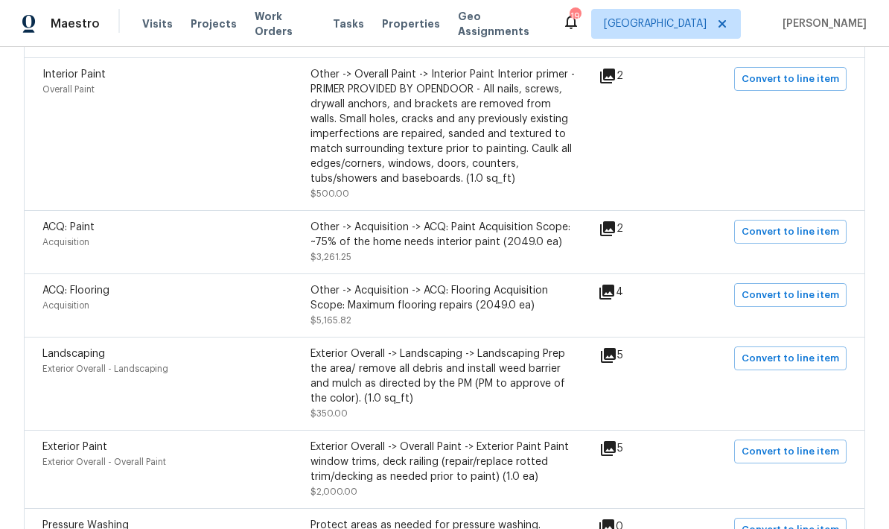
scroll to position [482, 0]
click at [616, 346] on icon at bounding box center [608, 353] width 15 height 15
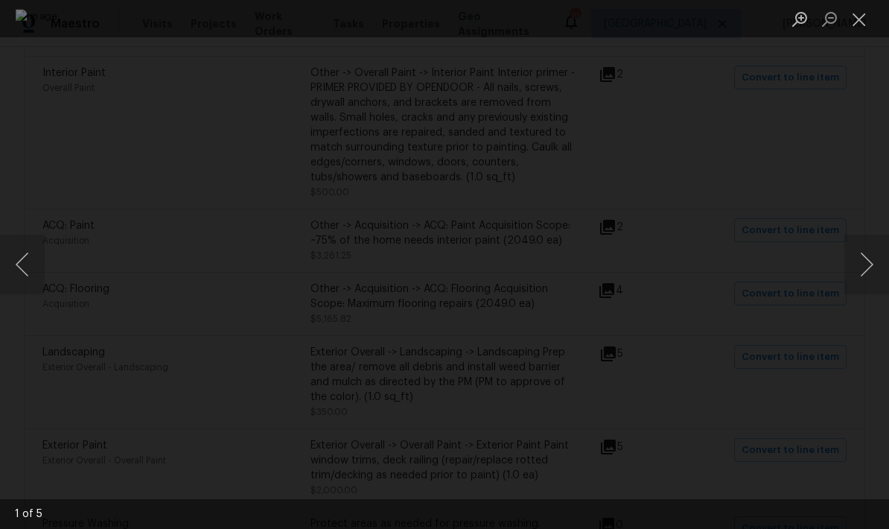
click at [866, 270] on button "Next image" at bounding box center [866, 265] width 45 height 60
click at [869, 264] on button "Next image" at bounding box center [866, 265] width 45 height 60
click at [869, 263] on button "Next image" at bounding box center [866, 265] width 45 height 60
click at [868, 264] on button "Next image" at bounding box center [866, 265] width 45 height 60
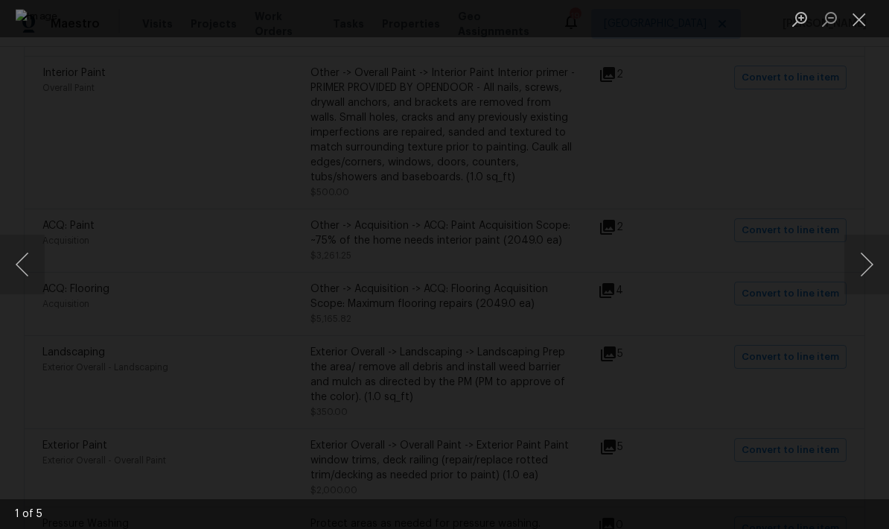
click at [869, 264] on button "Next image" at bounding box center [866, 265] width 45 height 60
click at [869, 265] on button "Next image" at bounding box center [866, 265] width 45 height 60
click at [869, 264] on button "Next image" at bounding box center [866, 265] width 45 height 60
click at [863, 13] on button "Close lightbox" at bounding box center [859, 19] width 30 height 26
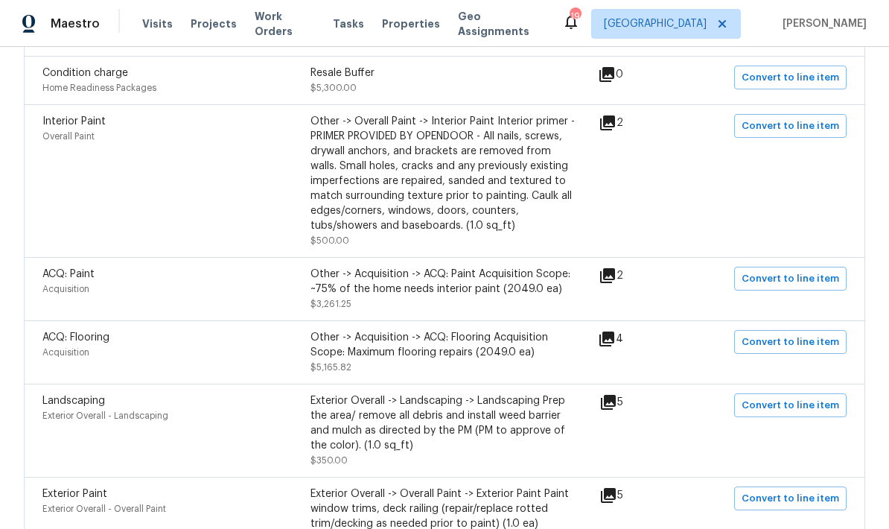
scroll to position [432, 0]
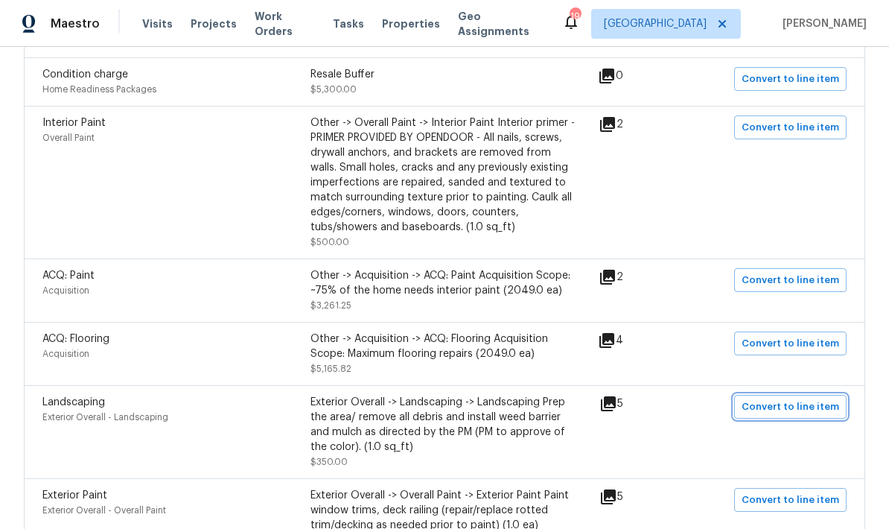
click at [820, 398] on span "Convert to line item" at bounding box center [791, 406] width 98 height 17
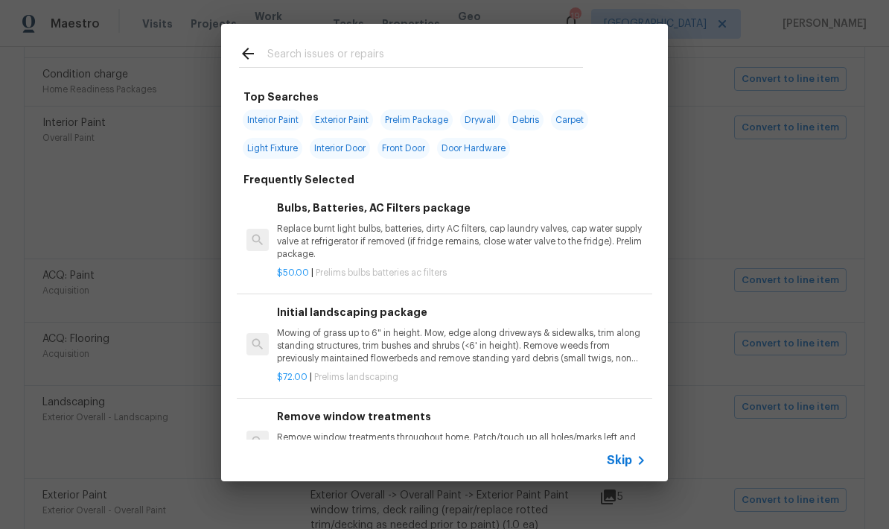
click at [404, 47] on input "text" at bounding box center [425, 56] width 316 height 22
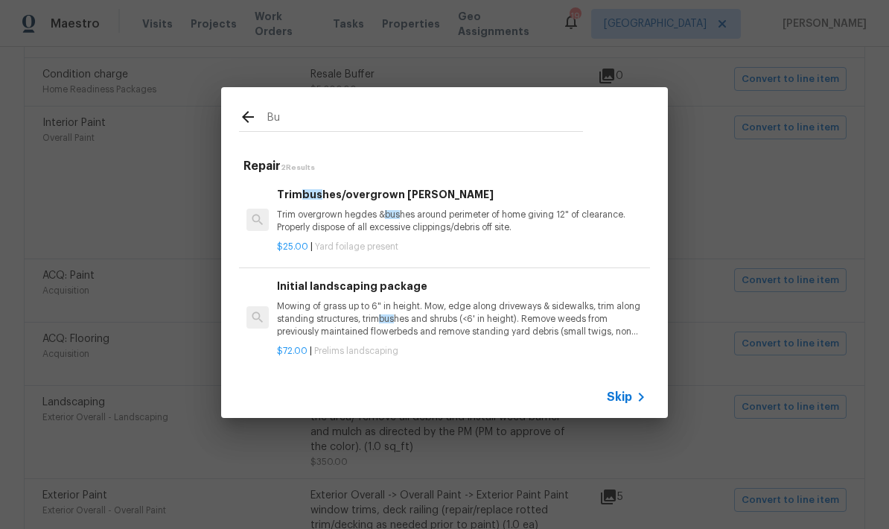
type input "B"
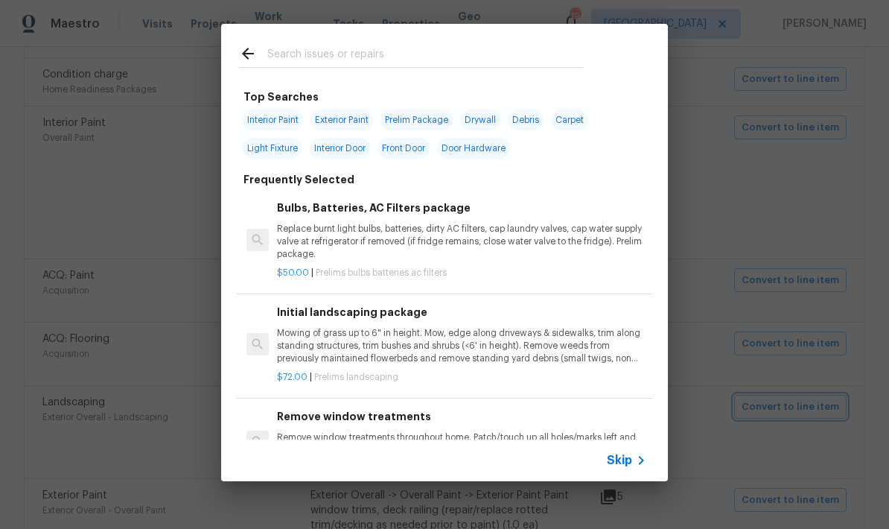
click at [750, 145] on div "Top Searches Interior Paint Exterior Paint Prelim Package Drywall Debris Carpet…" at bounding box center [444, 252] width 889 height 505
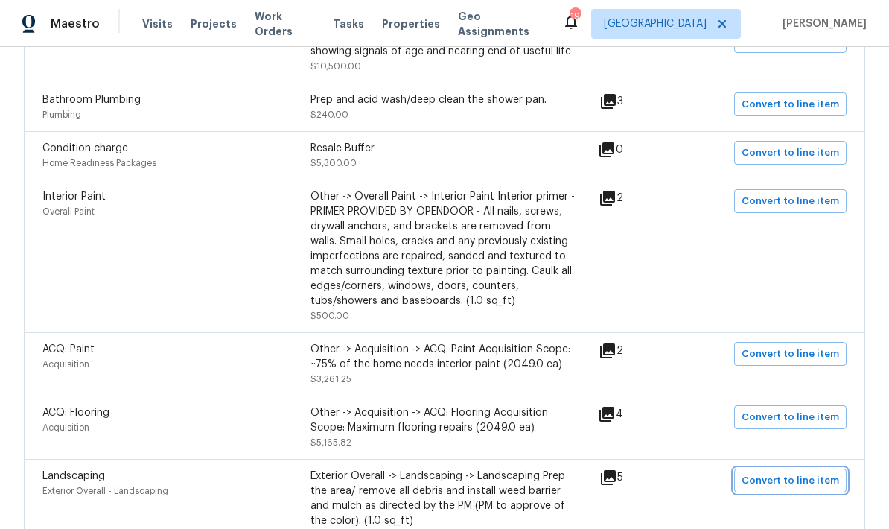
scroll to position [351, 0]
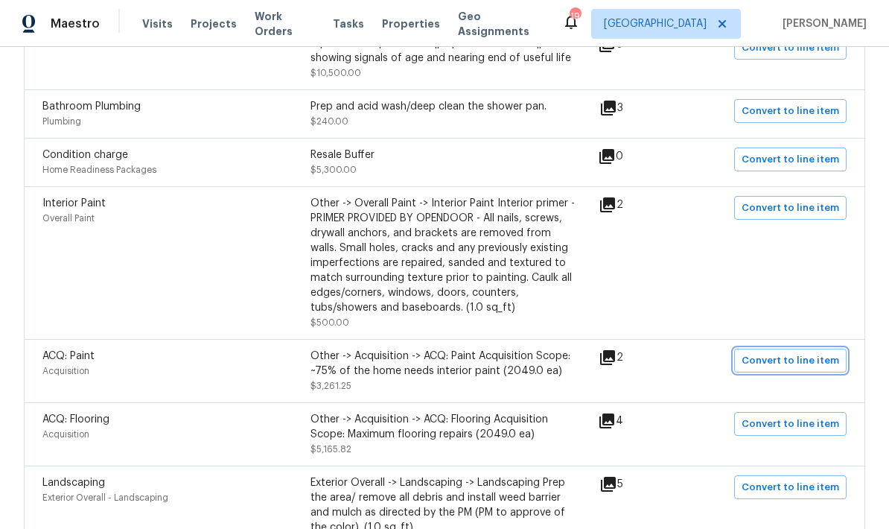
click at [815, 352] on span "Convert to line item" at bounding box center [791, 360] width 98 height 17
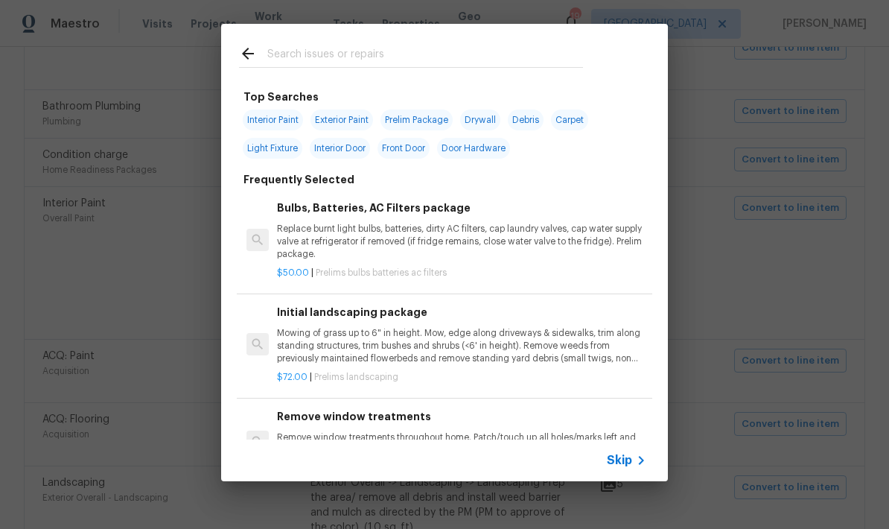
click at [422, 53] on input "text" at bounding box center [425, 56] width 316 height 22
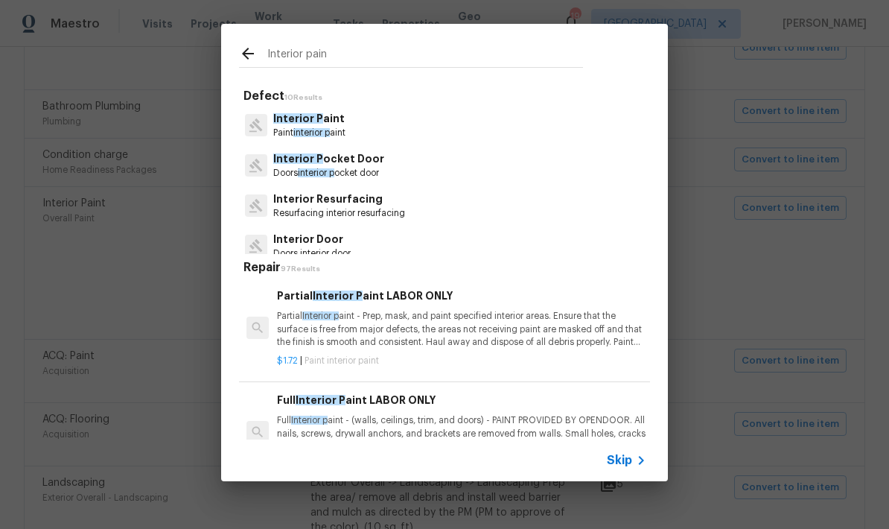
type input "Interior paint"
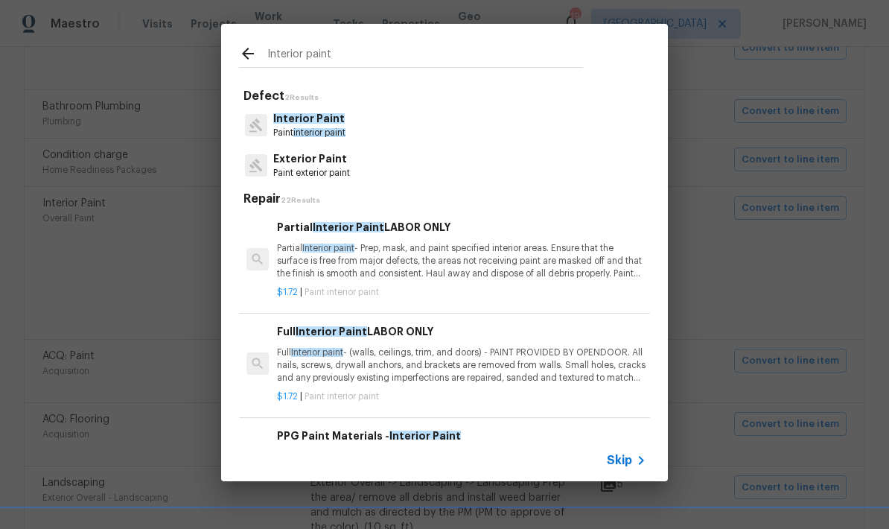
click at [447, 357] on p "Full Interior paint - (walls, ceilings, trim, and doors) - PAINT PROVIDED BY OP…" at bounding box center [461, 365] width 369 height 38
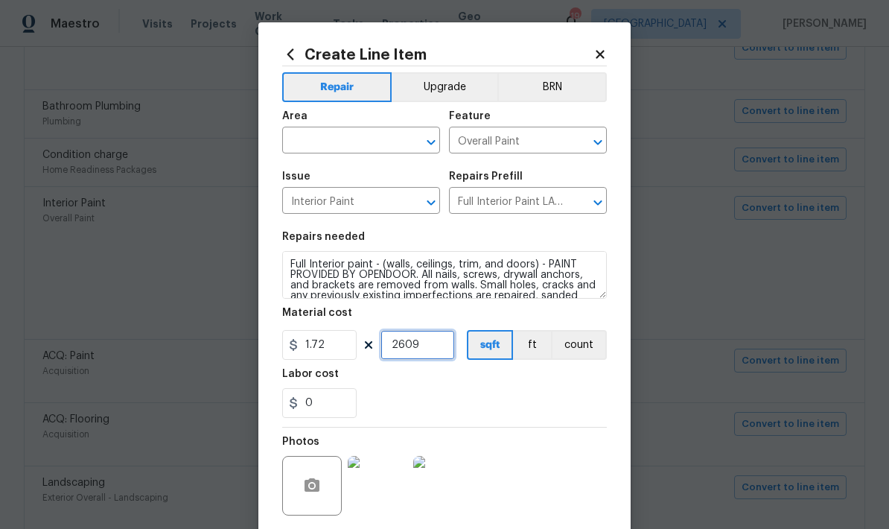
click at [441, 359] on input "2609" at bounding box center [417, 345] width 74 height 30
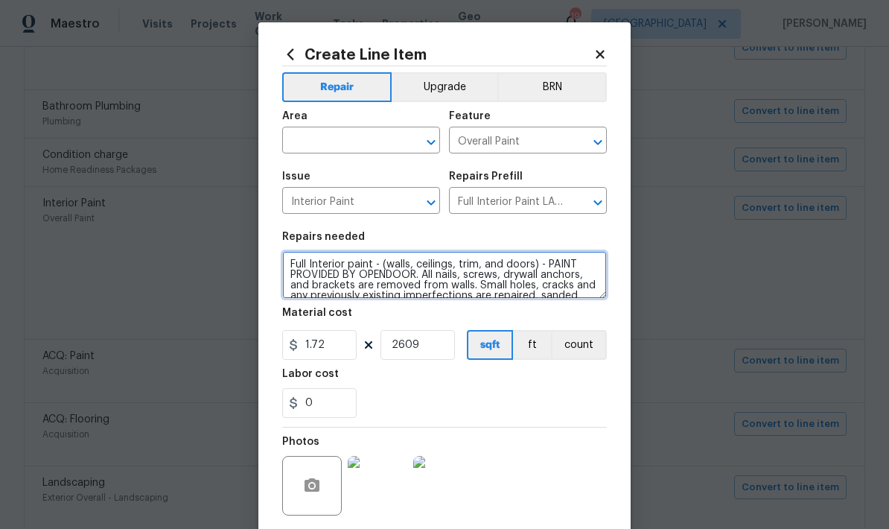
click at [526, 259] on textarea "Full Interior paint - (walls, ceilings, trim, and doors) - PAINT PROVIDED BY OP…" at bounding box center [444, 275] width 325 height 48
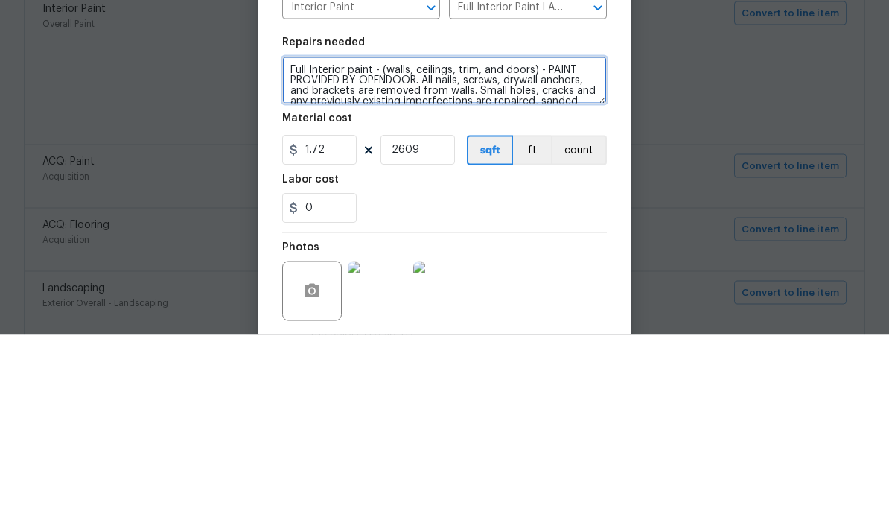
click at [521, 251] on textarea "Full Interior paint - (walls, ceilings, trim, and doors) - PAINT PROVIDED BY OP…" at bounding box center [444, 275] width 325 height 48
click at [531, 251] on textarea "Full Interior paint - (walls, ceilings, trim, and doors) - PAINT PROVIDED BY OP…" at bounding box center [444, 275] width 325 height 48
click at [516, 251] on textarea "Full Interior paint - (walls, ceilings, trim, and doors) - PAINT PROVIDED BY OP…" at bounding box center [444, 275] width 325 height 48
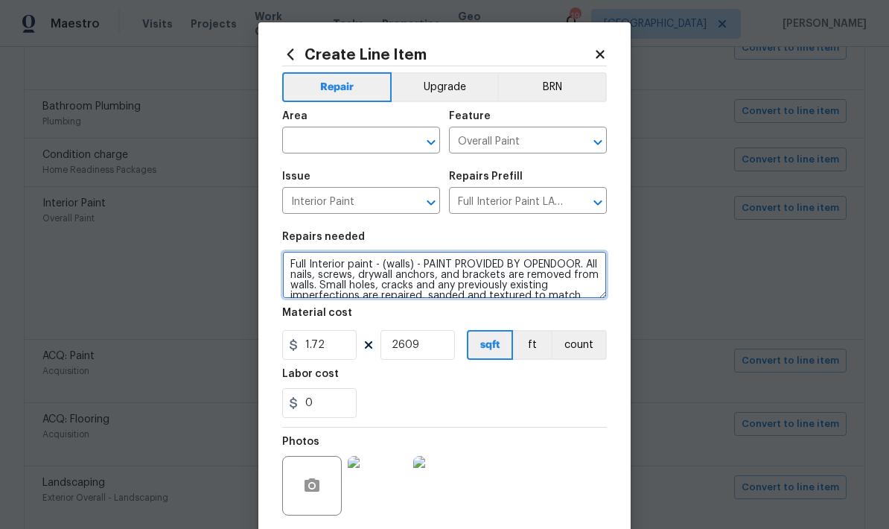
type textarea "Full Interior paint - (walls) - PAINT PROVIDED BY OPENDOOR. All nails, screws, …"
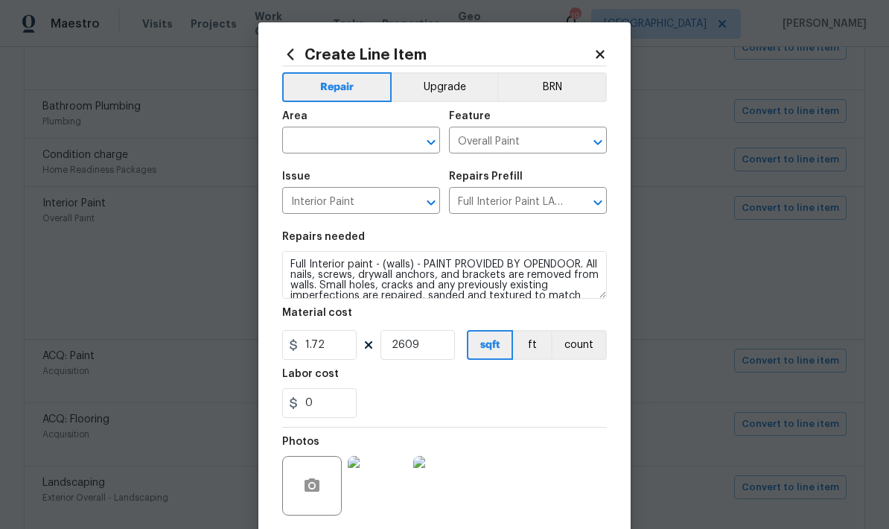
click at [366, 148] on input "text" at bounding box center [340, 141] width 116 height 23
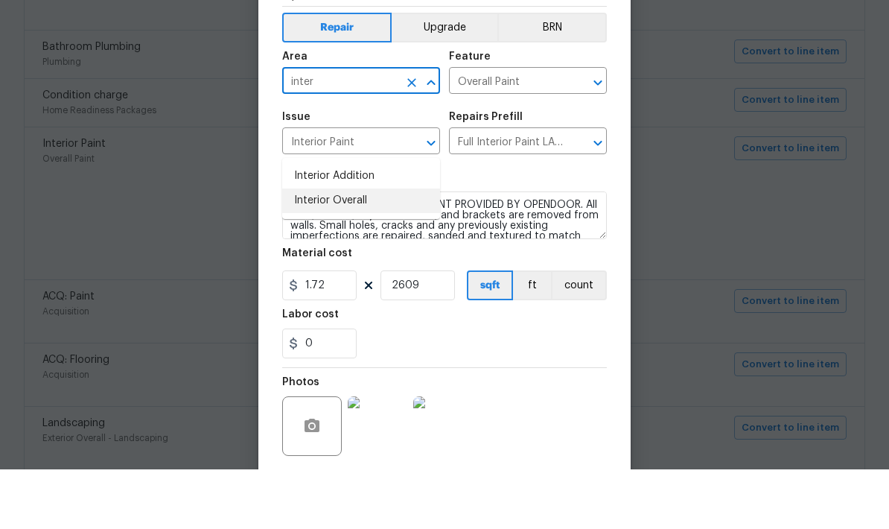
click at [371, 248] on li "Interior Overall" at bounding box center [361, 260] width 158 height 25
type input "Interior Overall"
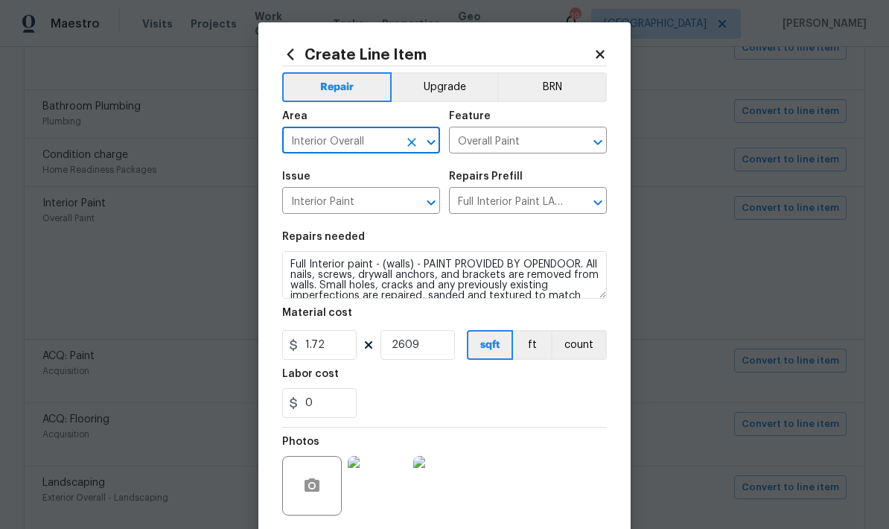
click at [570, 405] on div "0" at bounding box center [444, 403] width 325 height 30
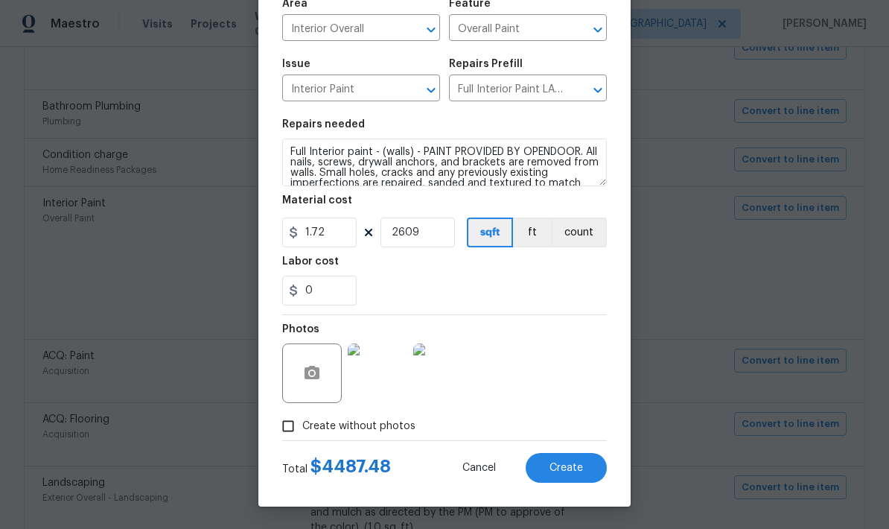
scroll to position [115, 0]
click at [582, 460] on button "Create" at bounding box center [566, 468] width 81 height 30
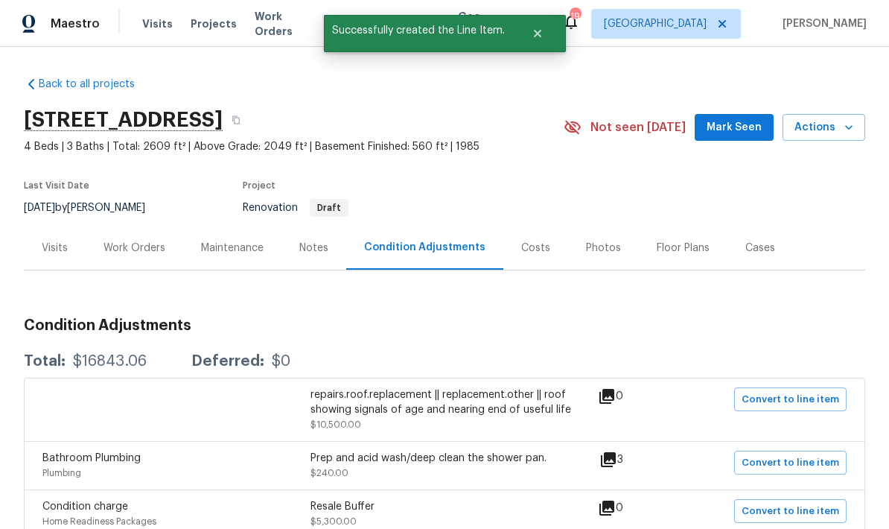
scroll to position [0, 0]
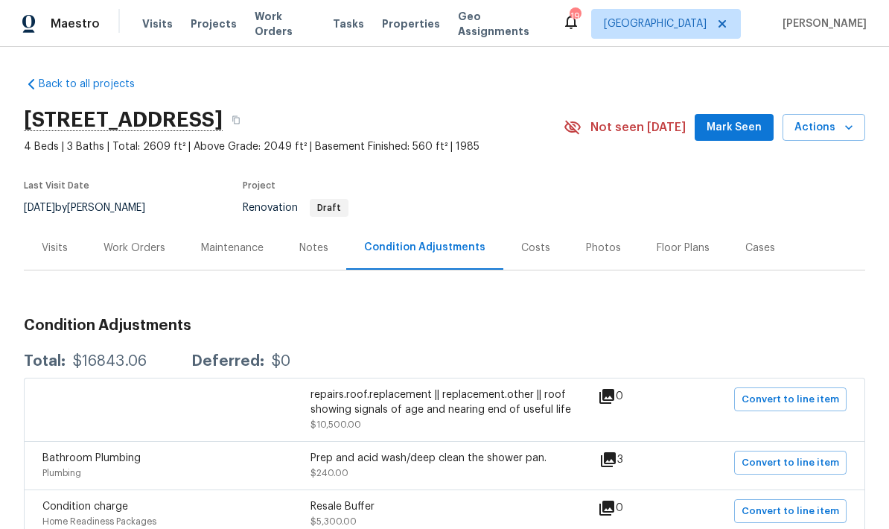
click at [521, 252] on div "Costs" at bounding box center [535, 247] width 29 height 15
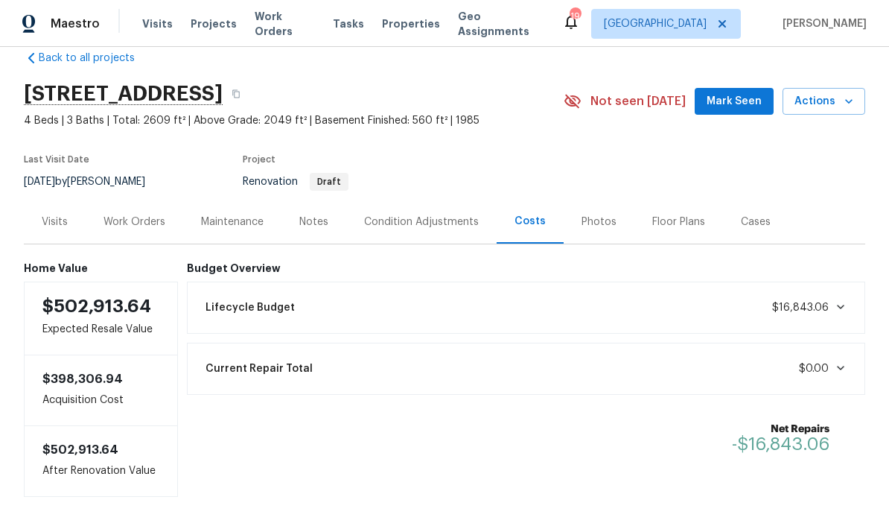
scroll to position [25, 0]
click at [844, 368] on icon at bounding box center [840, 368] width 7 height 4
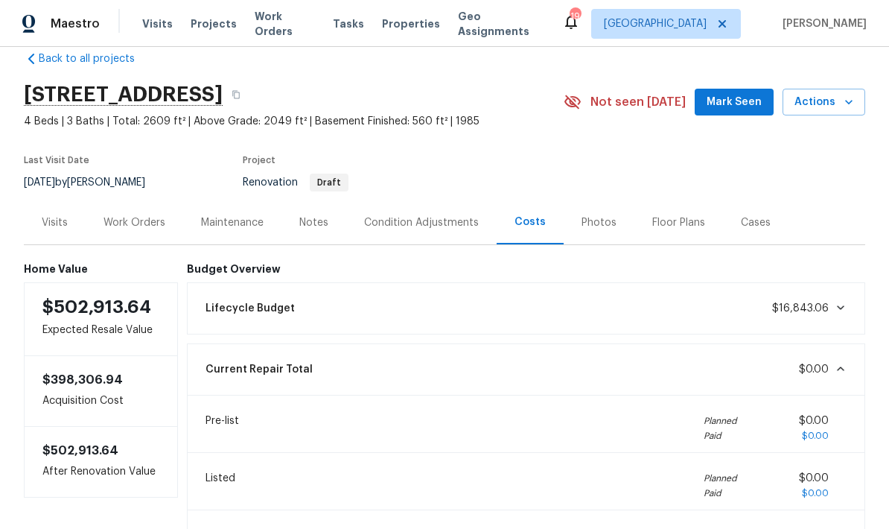
click at [841, 379] on div "Current Repair Total $0.00" at bounding box center [527, 369] width 660 height 33
click at [832, 343] on div "Current Repair Total $0.00" at bounding box center [526, 369] width 679 height 52
click at [837, 362] on span "$0.00" at bounding box center [823, 369] width 48 height 15
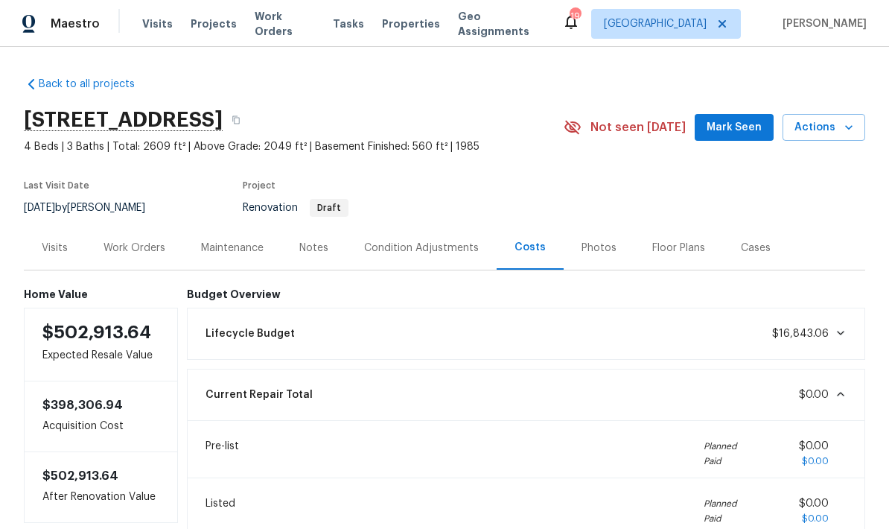
scroll to position [0, 0]
click at [832, 388] on span at bounding box center [838, 394] width 18 height 12
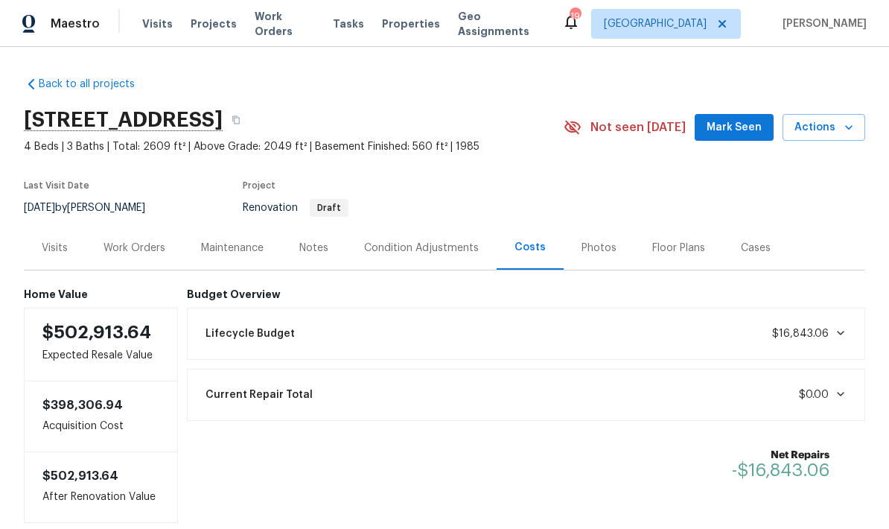
click at [144, 248] on div "Work Orders" at bounding box center [134, 247] width 62 height 15
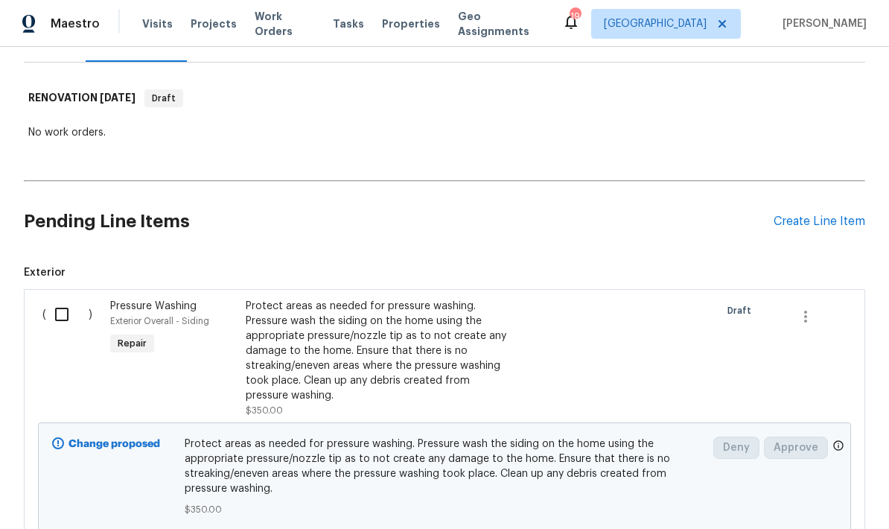
scroll to position [207, 0]
click at [849, 202] on div "Pending Line Items Create Line Item" at bounding box center [444, 222] width 841 height 69
click at [834, 220] on div "Create Line Item" at bounding box center [820, 222] width 92 height 14
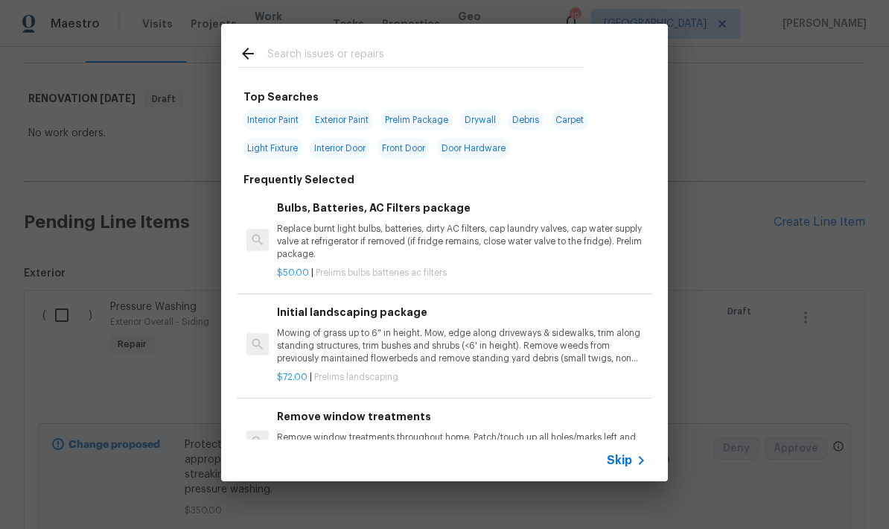
click at [400, 45] on input "text" at bounding box center [425, 56] width 316 height 22
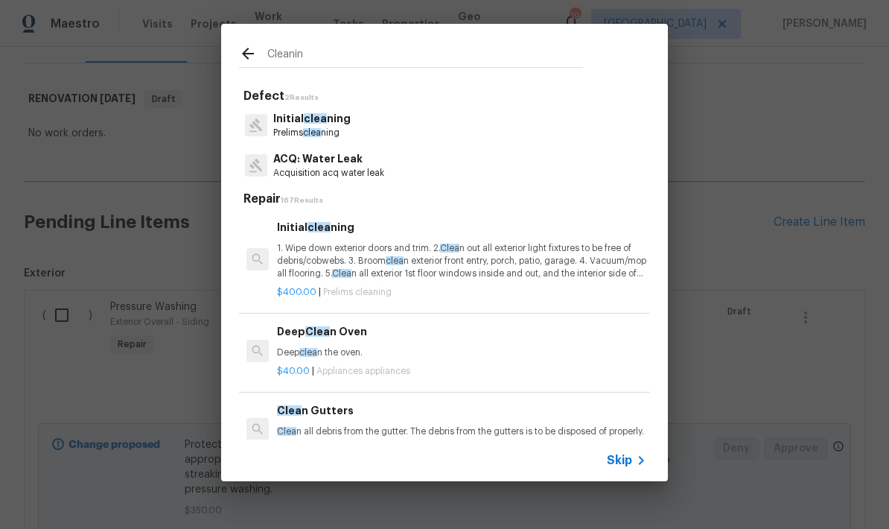
type input "Cleaning"
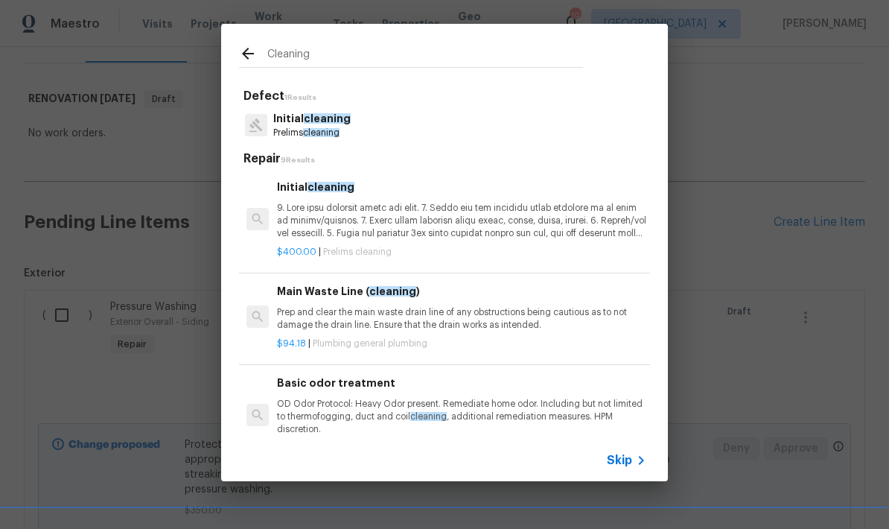
click at [327, 124] on p "Initial cleaning" at bounding box center [311, 119] width 77 height 16
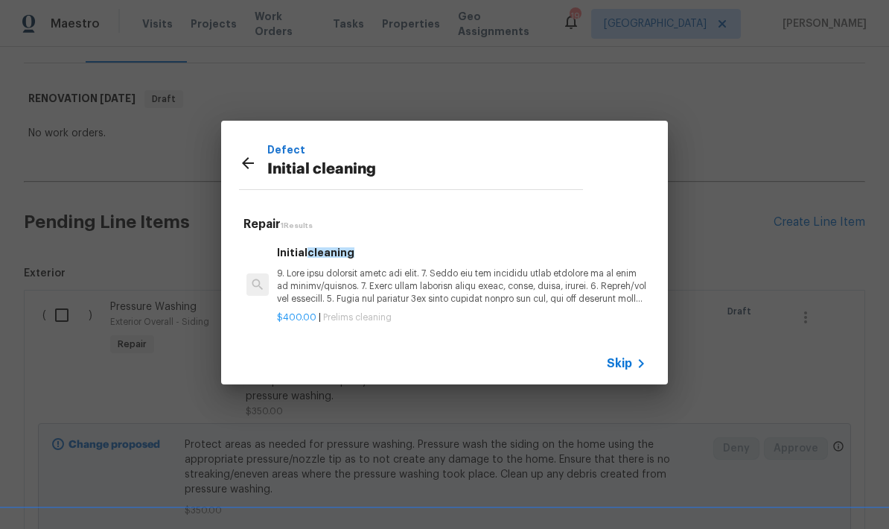
click at [356, 286] on p at bounding box center [461, 286] width 369 height 38
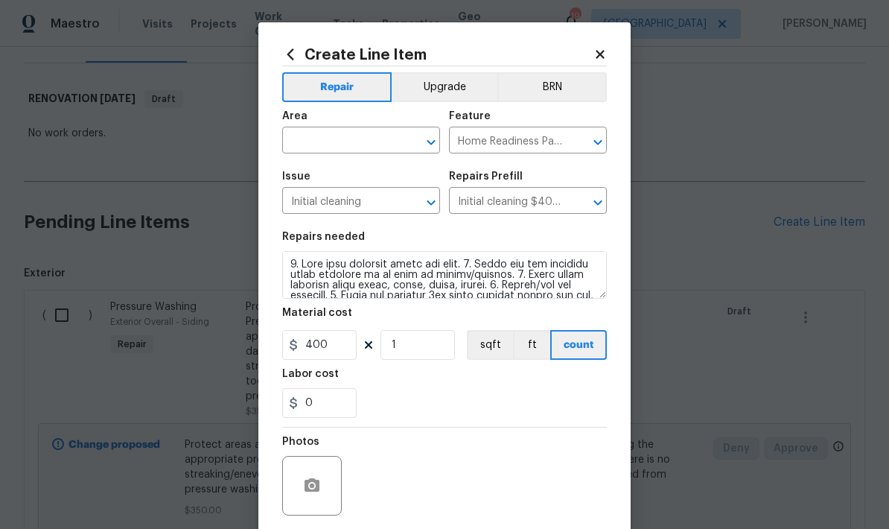
click at [374, 270] on textarea at bounding box center [444, 275] width 325 height 48
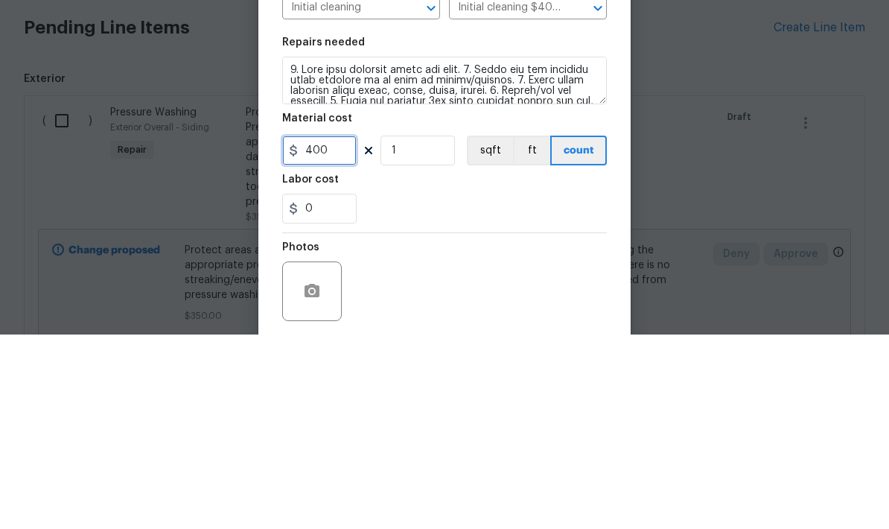
click at [325, 330] on input "400" at bounding box center [319, 345] width 74 height 30
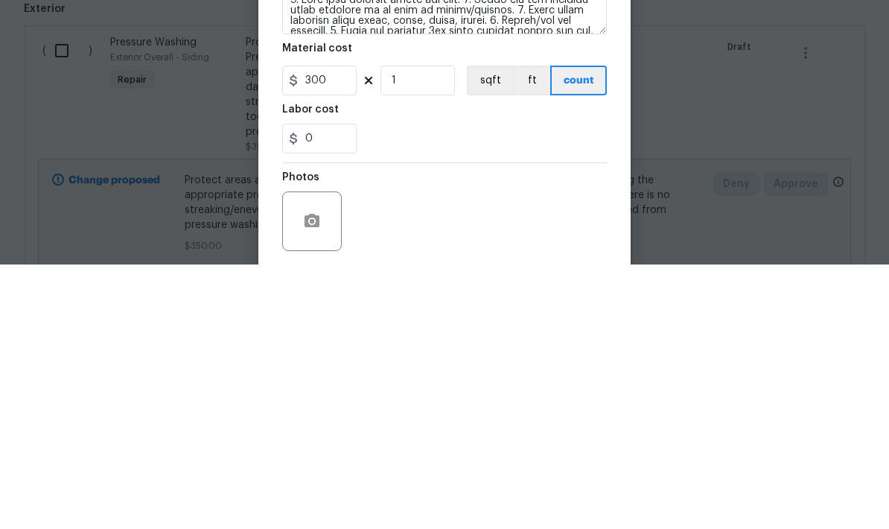
scroll to position [60, 0]
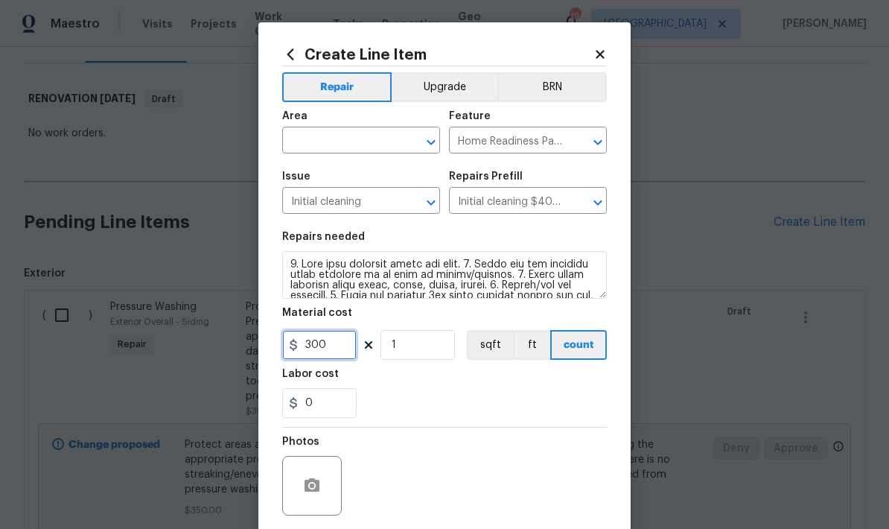
type input "300"
click at [491, 398] on div "0" at bounding box center [444, 403] width 325 height 30
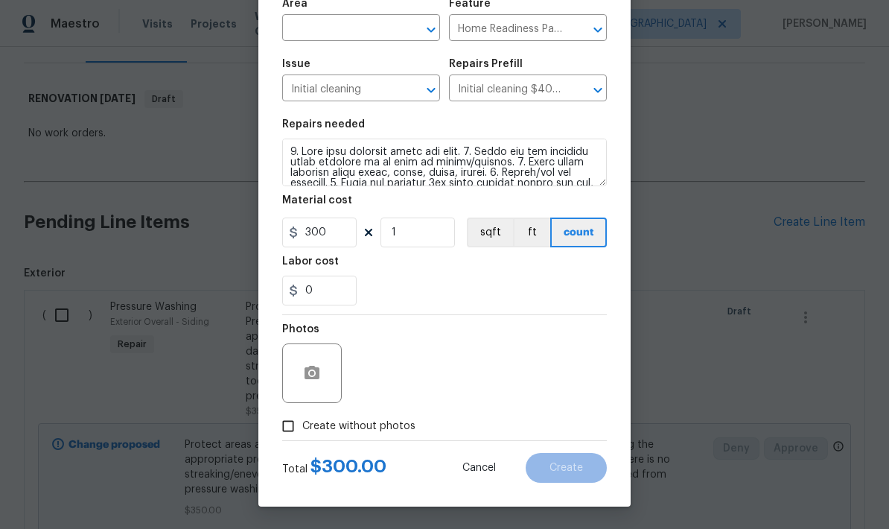
scroll to position [115, 0]
click at [293, 427] on input "Create without photos" at bounding box center [288, 426] width 28 height 28
checkbox input "true"
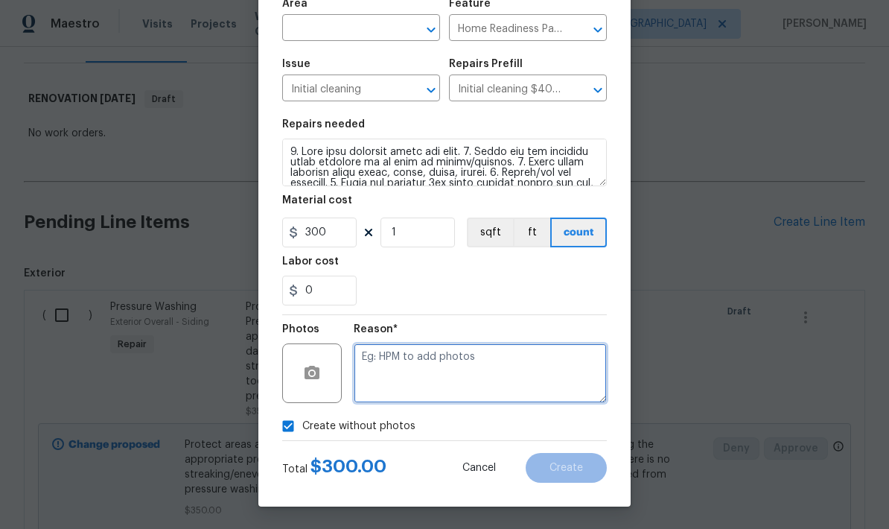
click at [467, 361] on textarea at bounding box center [480, 373] width 253 height 60
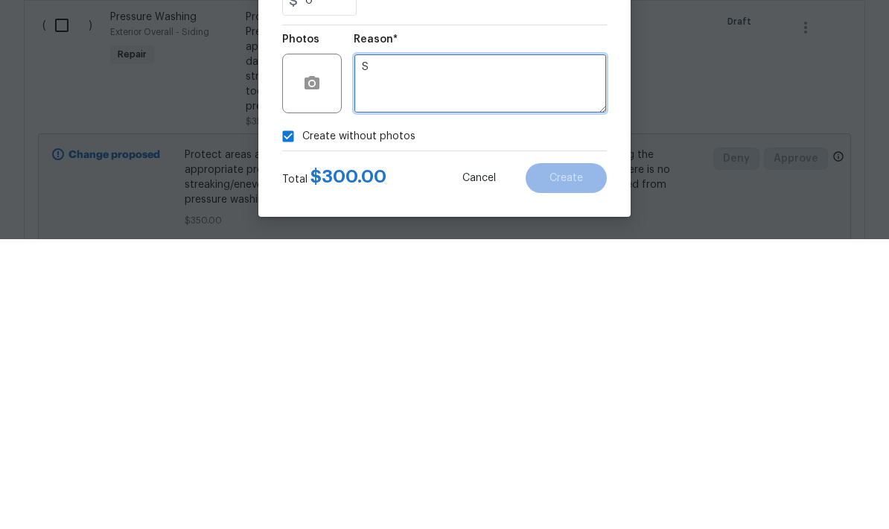
type textarea "S"
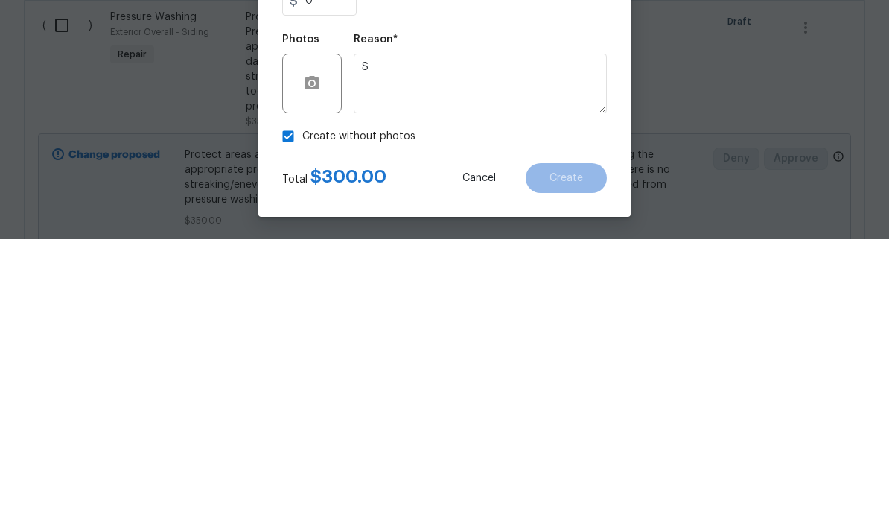
click at [447, 412] on div "Create without photos" at bounding box center [444, 426] width 325 height 28
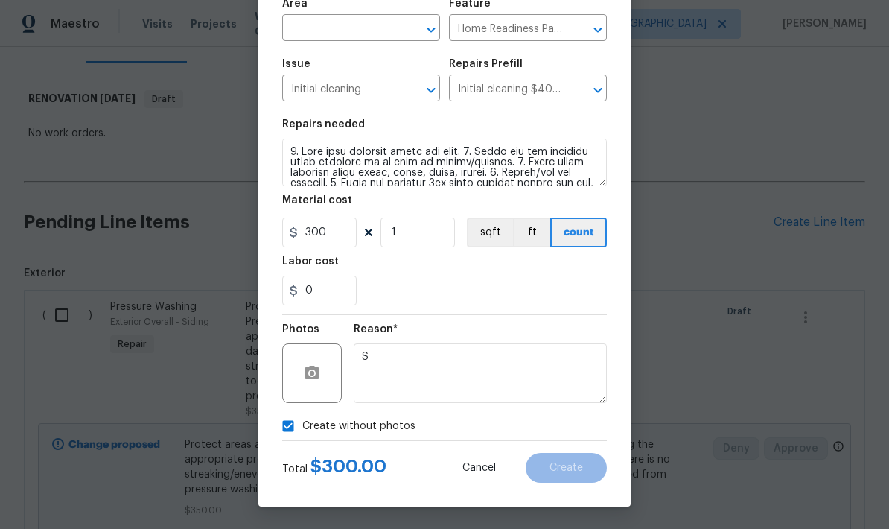
click at [357, 31] on input "text" at bounding box center [340, 29] width 116 height 23
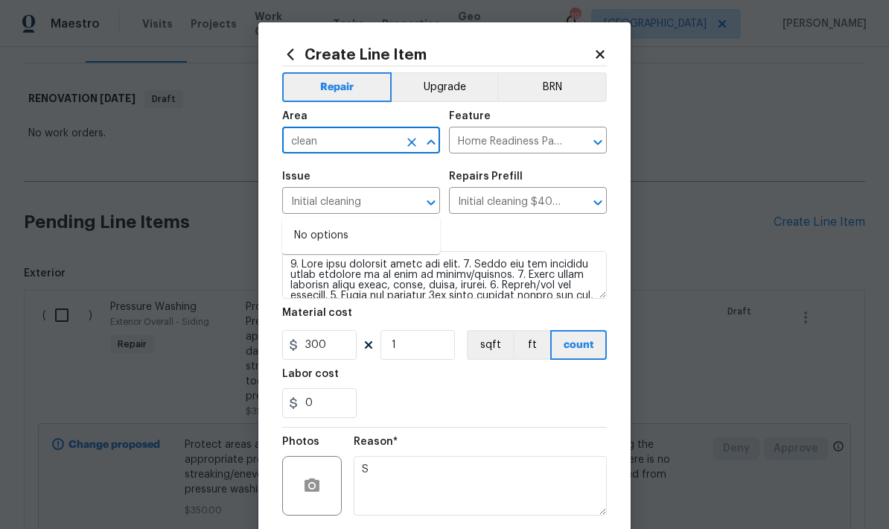
scroll to position [0, 0]
click at [354, 146] on input "clean" at bounding box center [340, 141] width 116 height 23
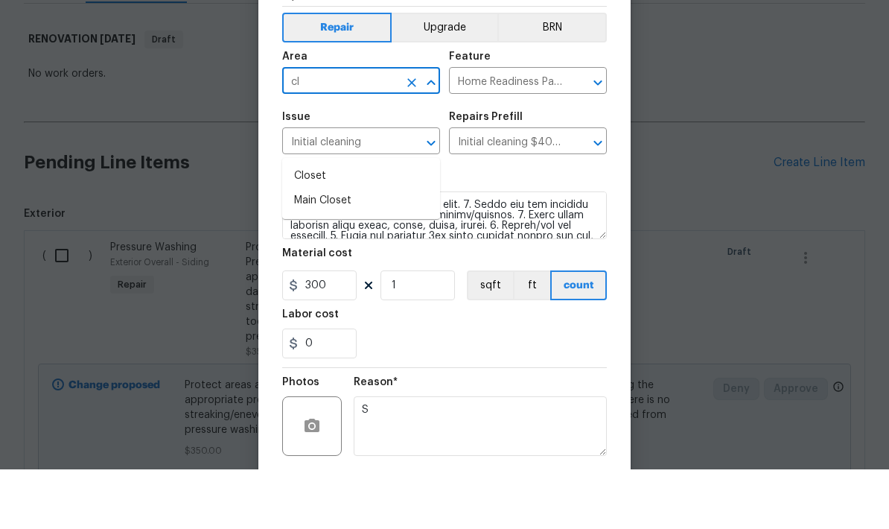
type input "c"
click at [360, 248] on li "Interior Overall" at bounding box center [361, 260] width 158 height 25
type input "Interior Overall"
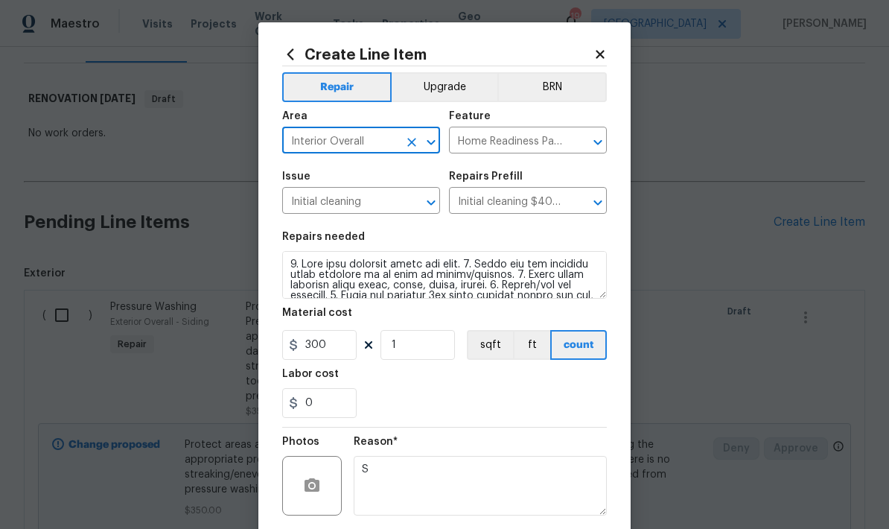
click at [546, 427] on section "Repairs needed Material cost 300 1 sqft ft count Labor cost 0" at bounding box center [444, 325] width 325 height 204
click at [439, 334] on input "1" at bounding box center [417, 345] width 74 height 30
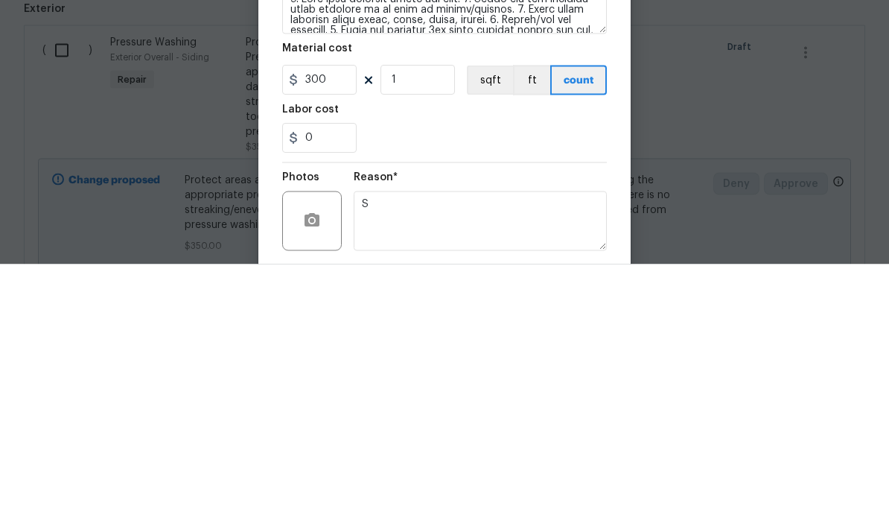
click at [559, 388] on div "0" at bounding box center [444, 403] width 325 height 30
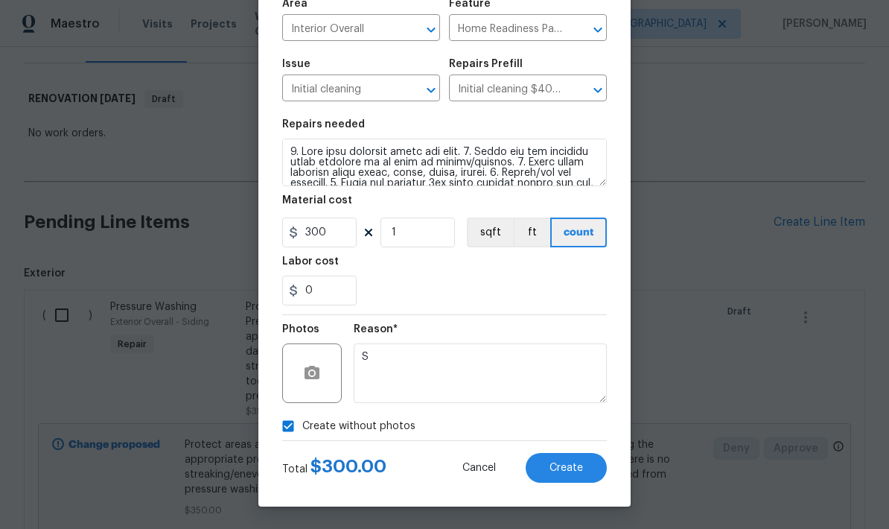
scroll to position [115, 0]
click at [585, 466] on button "Create" at bounding box center [566, 468] width 81 height 30
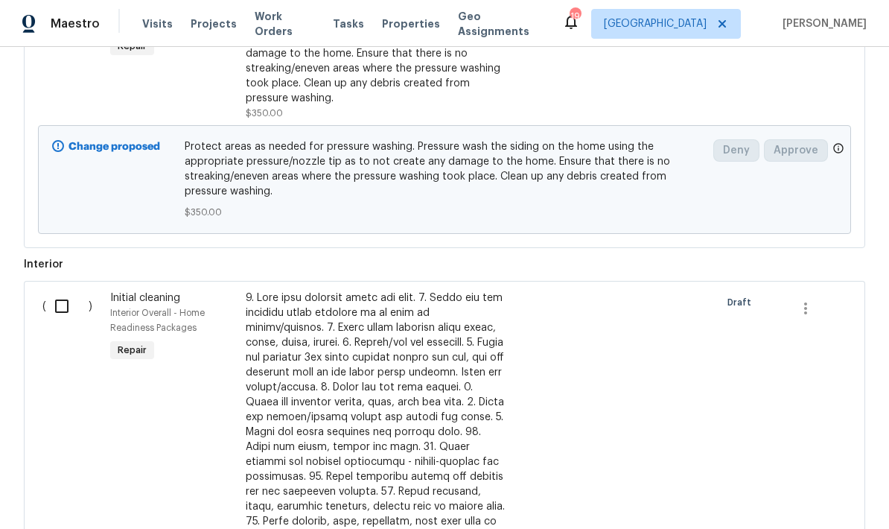
scroll to position [503, 0]
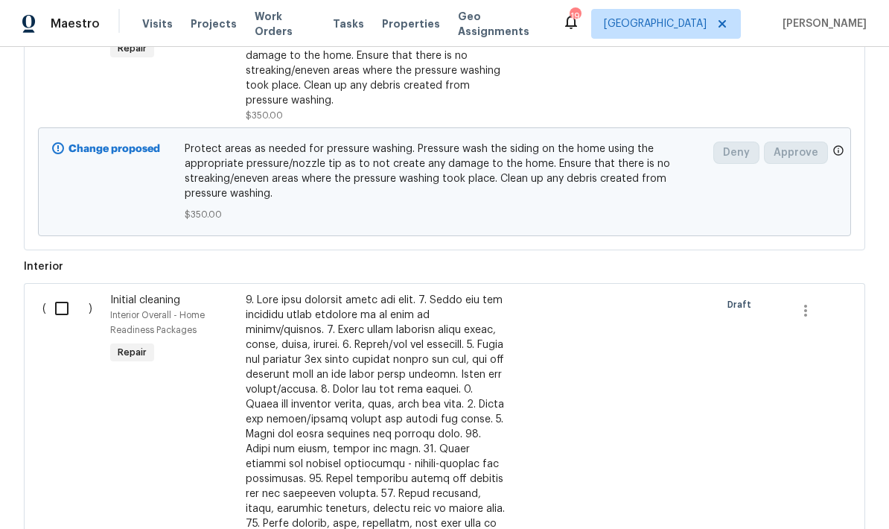
click at [61, 293] on input "checkbox" at bounding box center [67, 308] width 42 height 31
checkbox input "true"
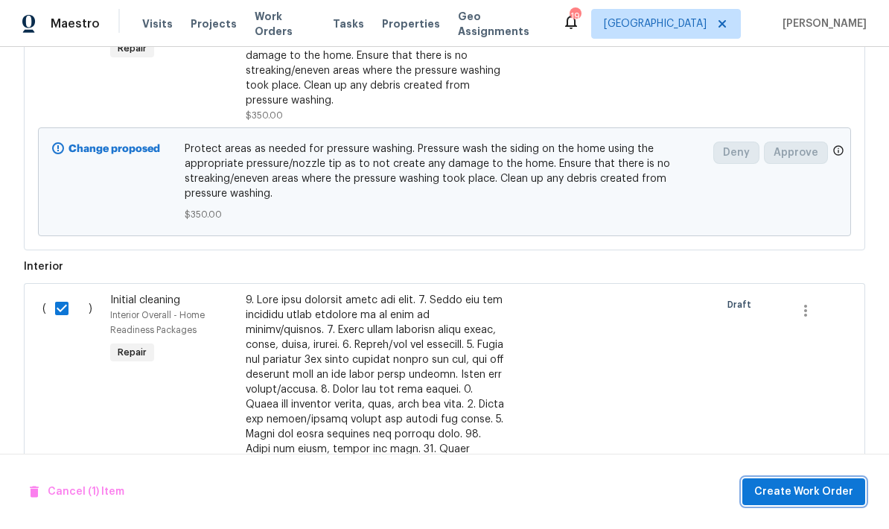
click at [838, 494] on span "Create Work Order" at bounding box center [803, 491] width 99 height 19
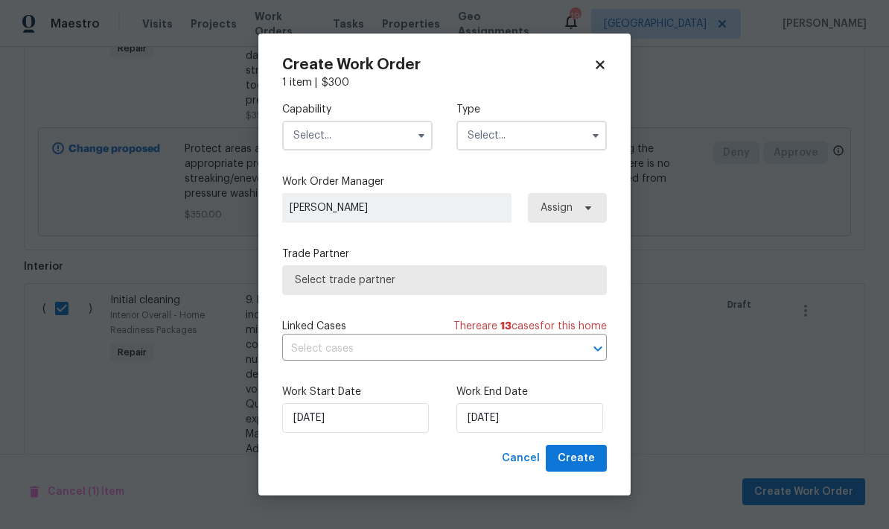
click at [367, 127] on input "text" at bounding box center [357, 136] width 150 height 30
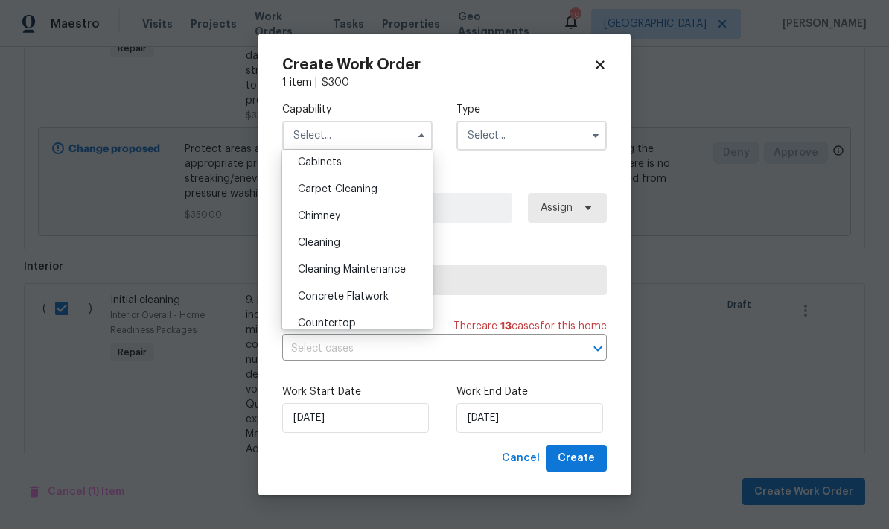
scroll to position [144, 0]
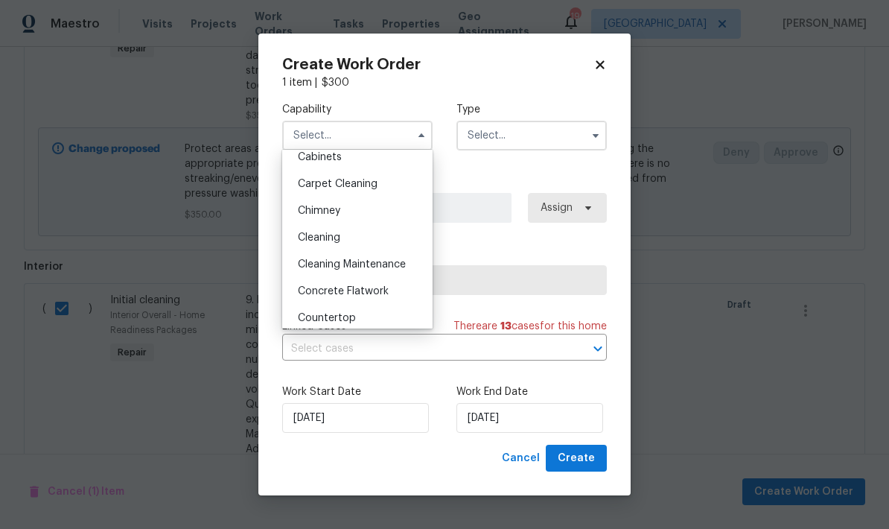
click at [345, 240] on div "Cleaning" at bounding box center [357, 237] width 143 height 27
type input "Cleaning"
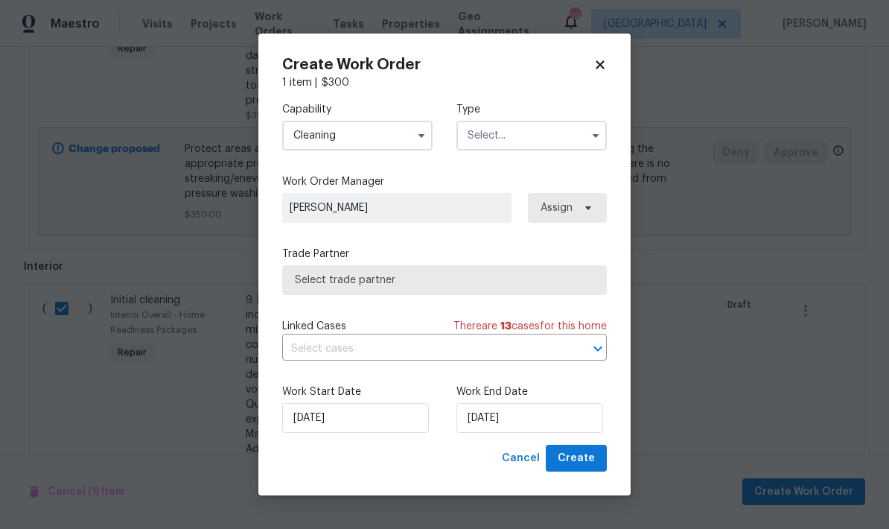
click at [564, 137] on input "text" at bounding box center [531, 136] width 150 height 30
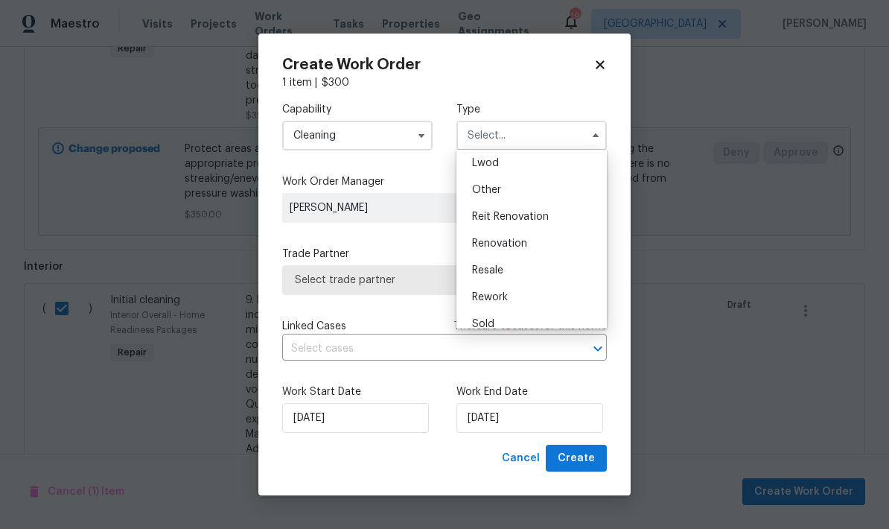
scroll to position [166, 0]
click at [514, 240] on span "Renovation" at bounding box center [499, 242] width 55 height 10
type input "Renovation"
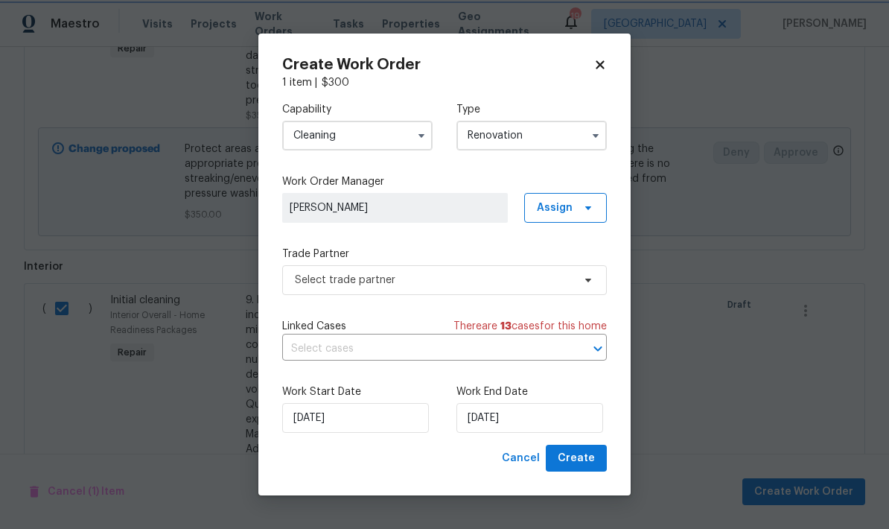
scroll to position [0, 0]
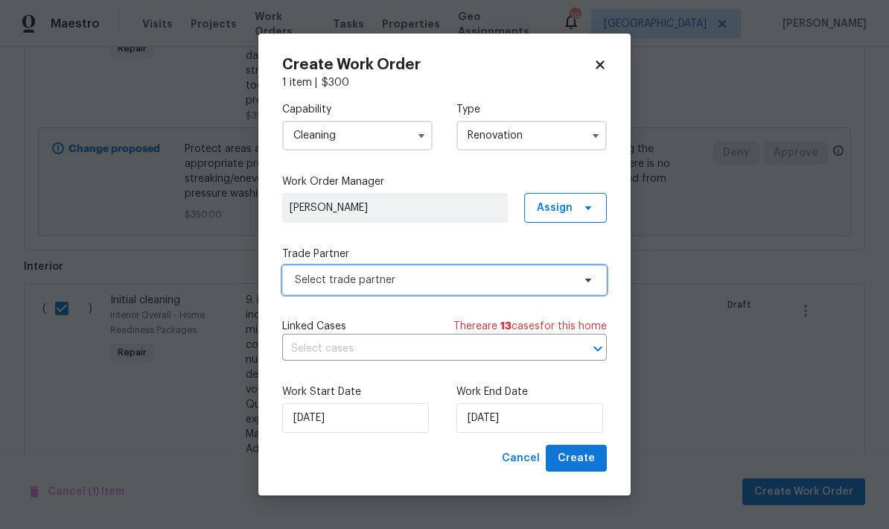
click at [479, 290] on span "Select trade partner" at bounding box center [444, 280] width 325 height 30
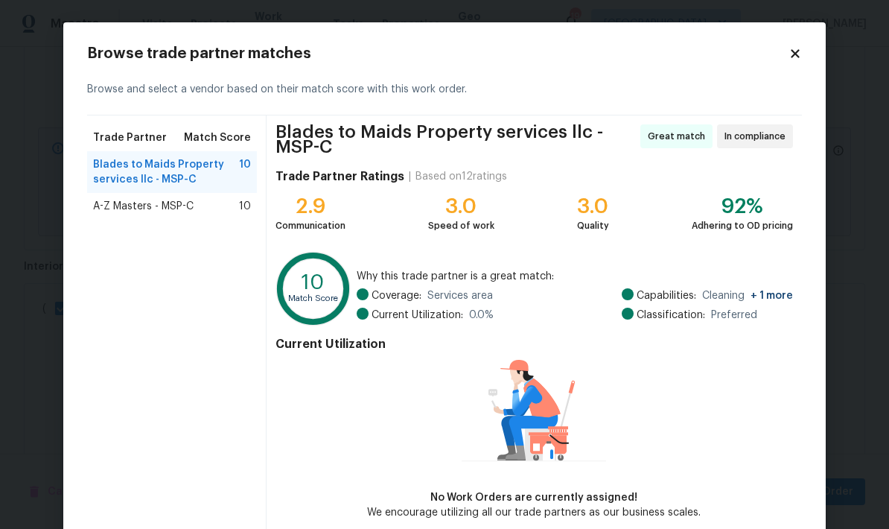
click at [219, 200] on div "A-Z Masters - MSP-C 10" at bounding box center [172, 206] width 158 height 15
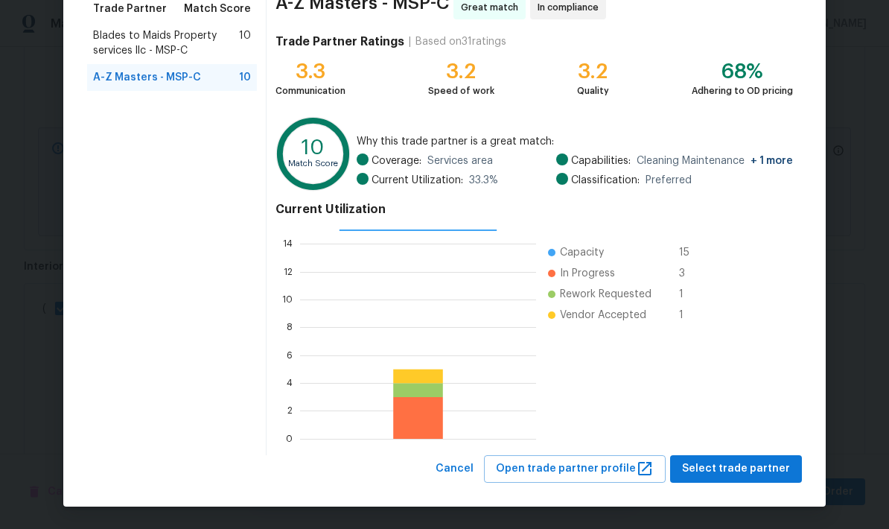
scroll to position [128, 0]
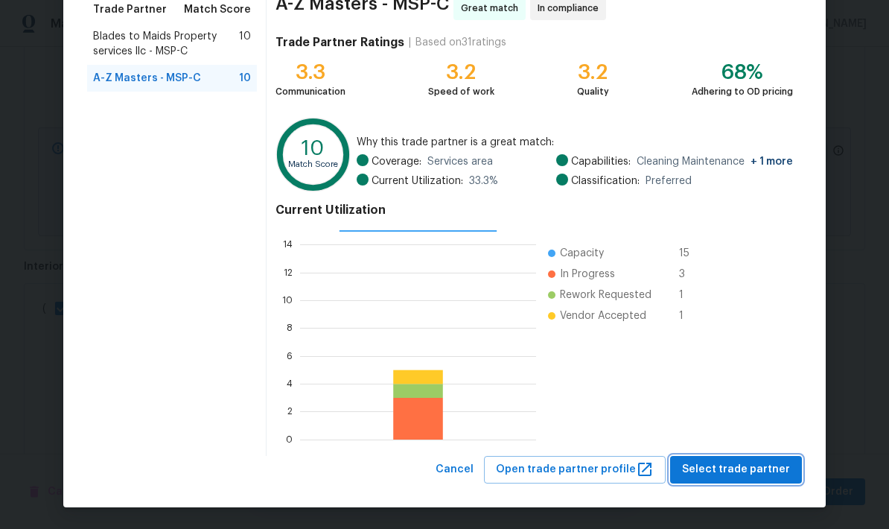
click at [764, 465] on span "Select trade partner" at bounding box center [736, 469] width 108 height 19
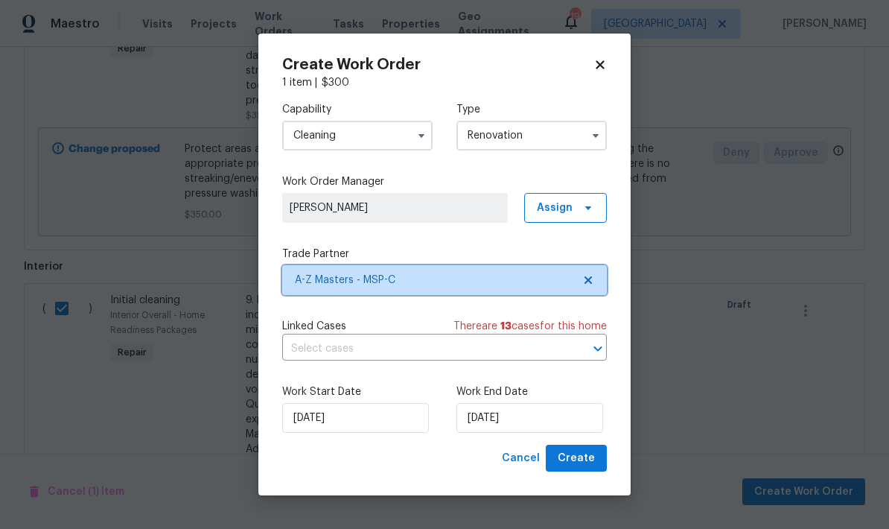
scroll to position [0, 0]
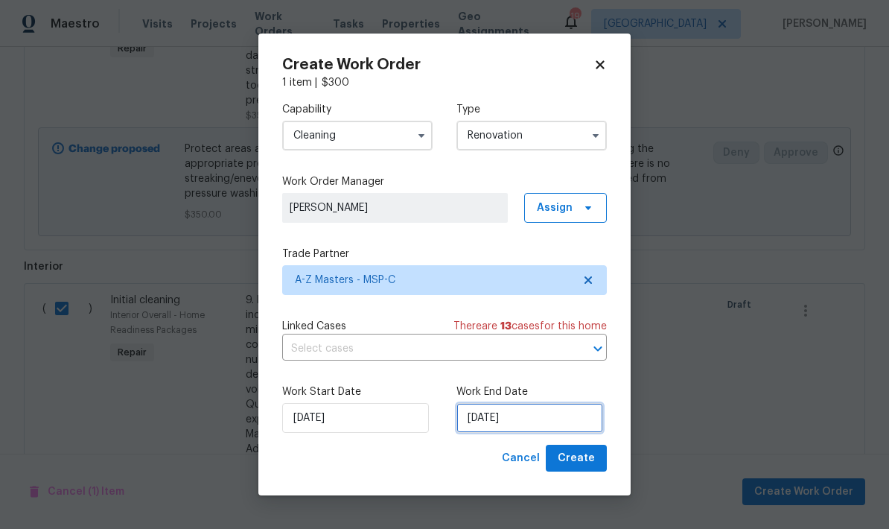
click at [539, 412] on input "9/17/2025" at bounding box center [529, 418] width 147 height 30
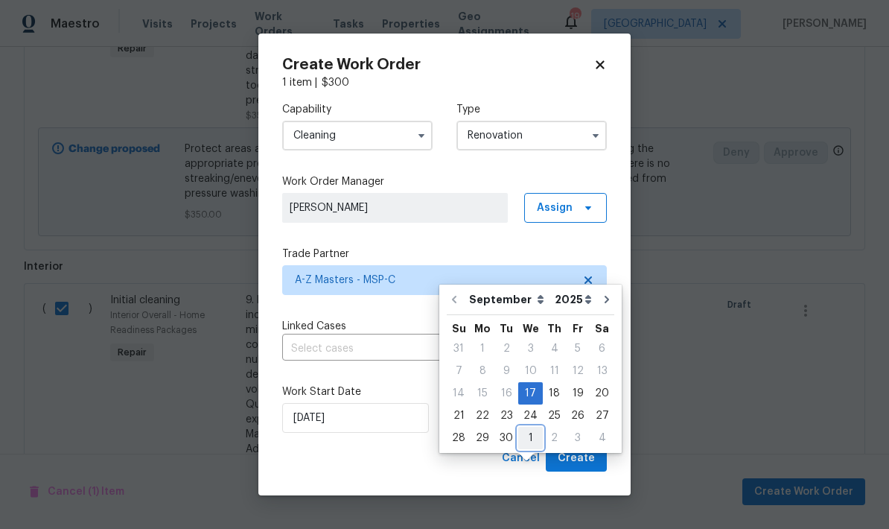
click at [530, 427] on div "1" at bounding box center [530, 437] width 25 height 21
type input "10/1/2025"
select select "9"
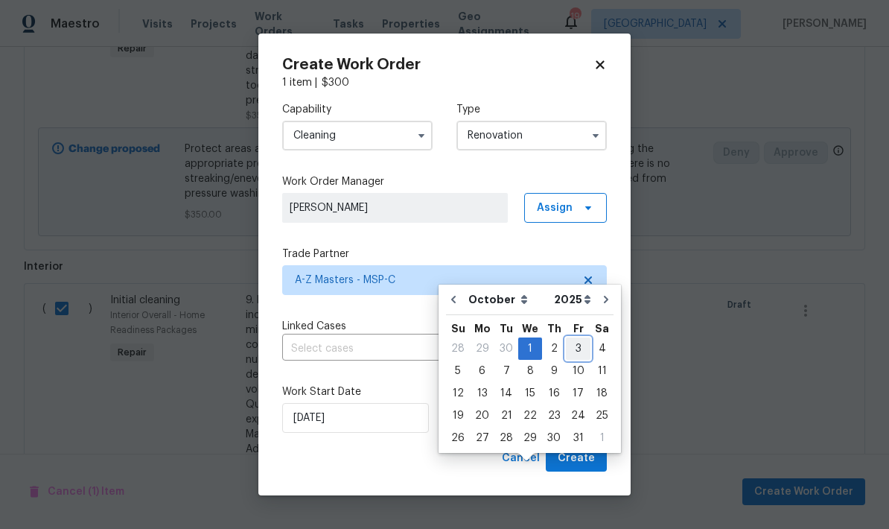
click at [567, 338] on div "3" at bounding box center [578, 348] width 25 height 21
type input "10/3/2025"
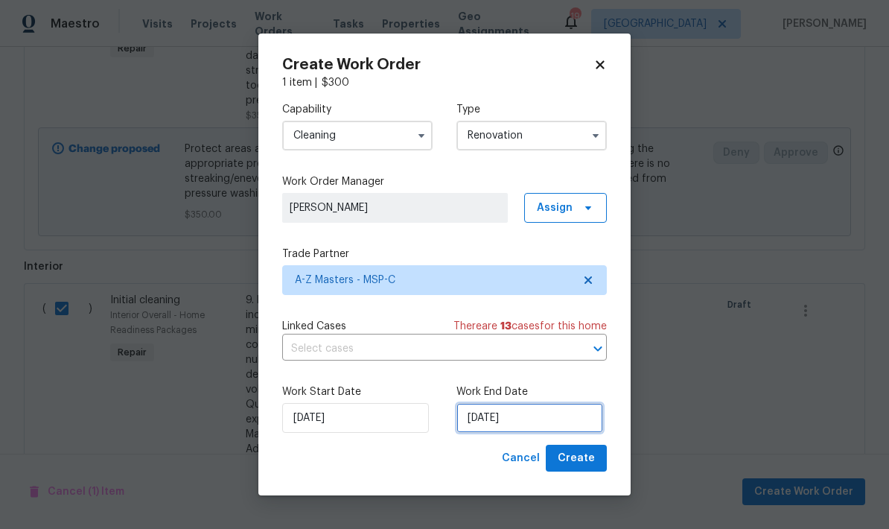
click at [524, 427] on input "10/3/2025" at bounding box center [529, 418] width 147 height 30
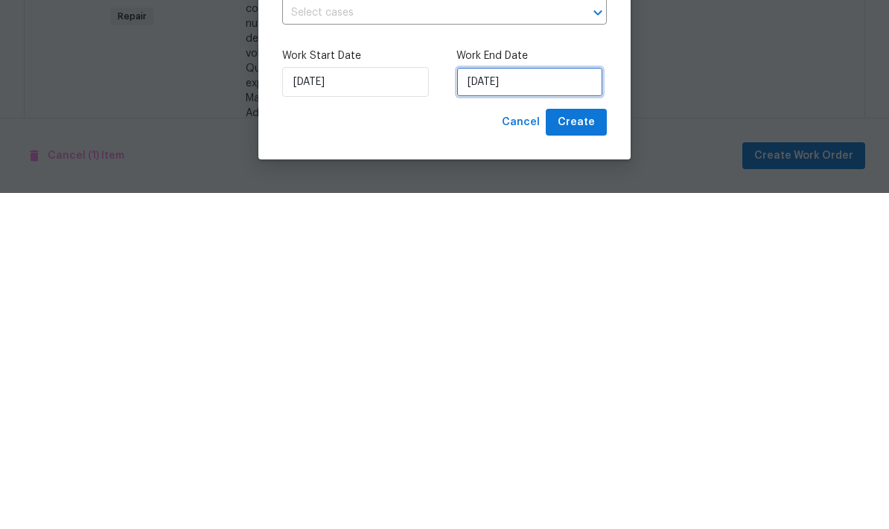
select select "9"
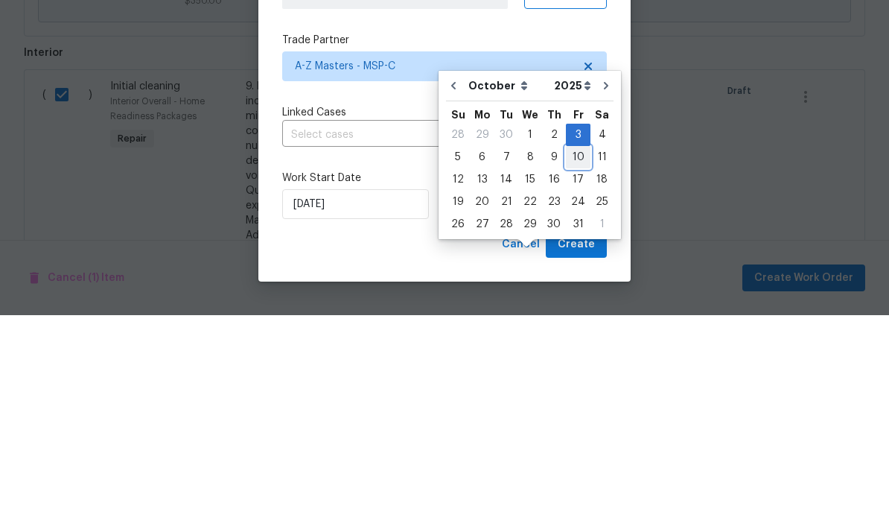
click at [582, 360] on div "10" at bounding box center [578, 370] width 25 height 21
type input "10/10/2025"
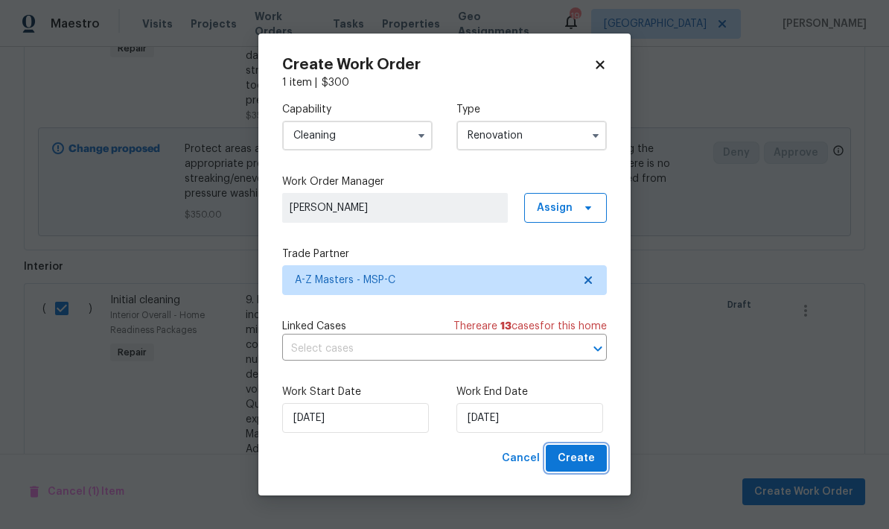
click at [595, 465] on button "Create" at bounding box center [576, 458] width 61 height 28
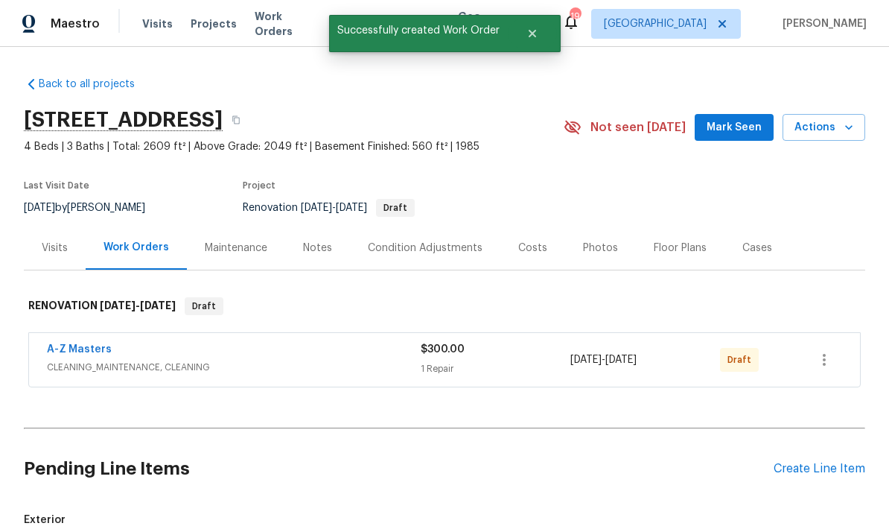
scroll to position [-1, 0]
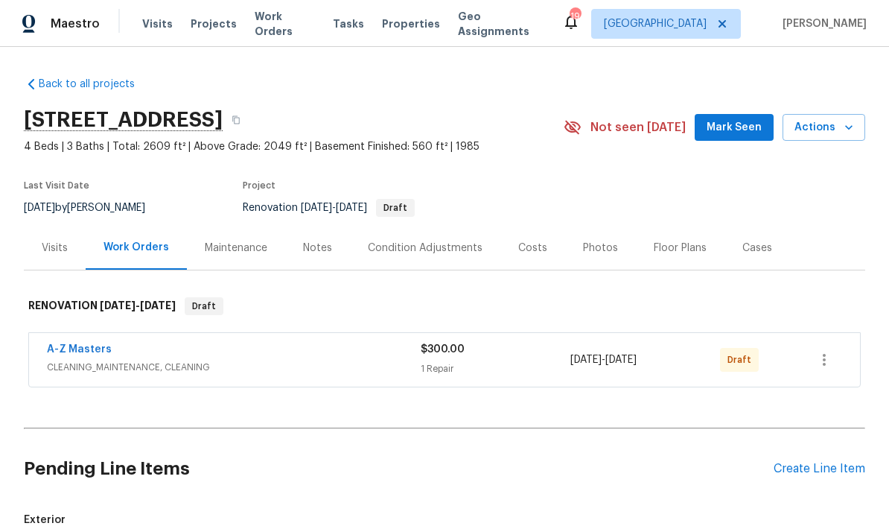
click at [766, 123] on button "Mark Seen" at bounding box center [734, 128] width 79 height 28
click at [56, 253] on div "Visits" at bounding box center [55, 247] width 26 height 15
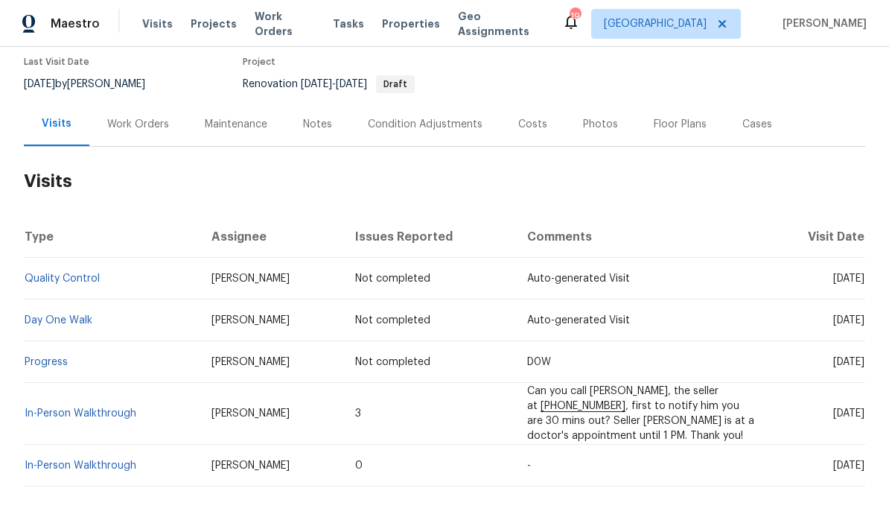
scroll to position [123, 0]
click at [89, 418] on link "In-Person Walkthrough" at bounding box center [81, 414] width 112 height 10
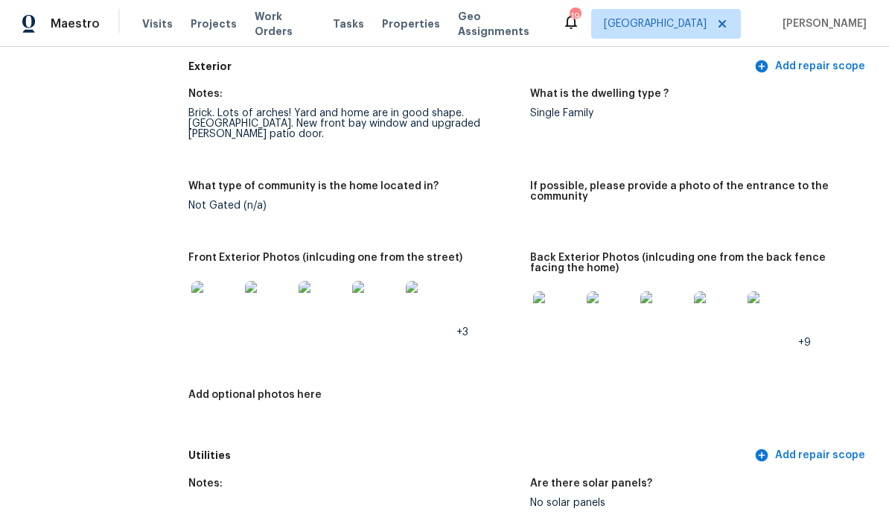
scroll to position [579, 0]
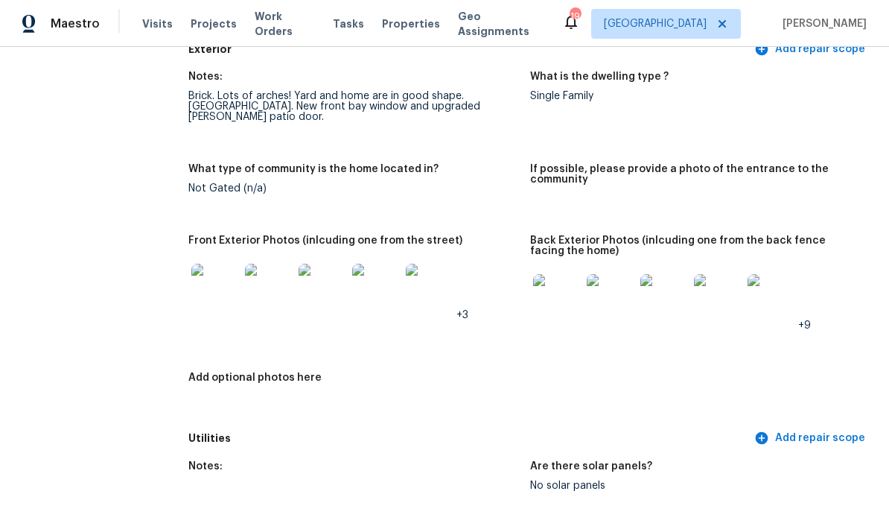
click at [207, 293] on img at bounding box center [215, 288] width 48 height 48
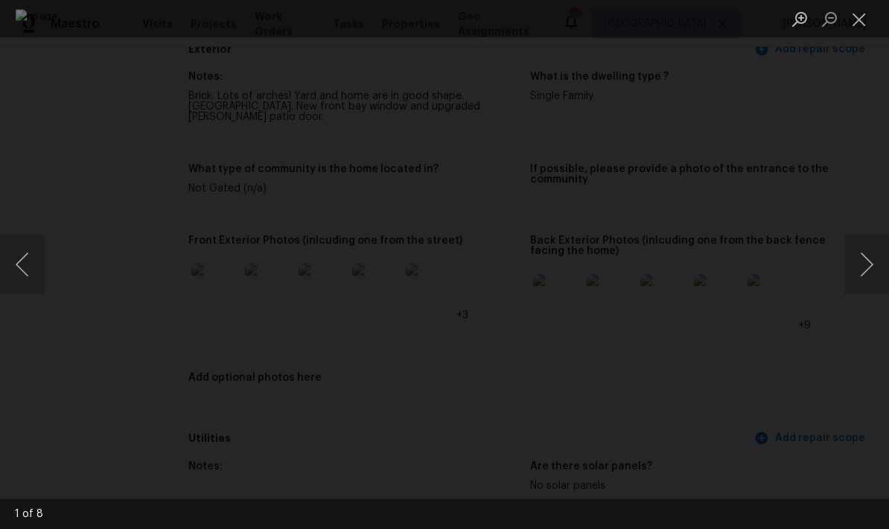
click at [859, 268] on button "Next image" at bounding box center [866, 265] width 45 height 60
click at [872, 267] on button "Next image" at bounding box center [866, 265] width 45 height 60
click at [865, 274] on button "Next image" at bounding box center [866, 265] width 45 height 60
click at [867, 274] on button "Next image" at bounding box center [866, 265] width 45 height 60
click at [865, 278] on button "Next image" at bounding box center [866, 265] width 45 height 60
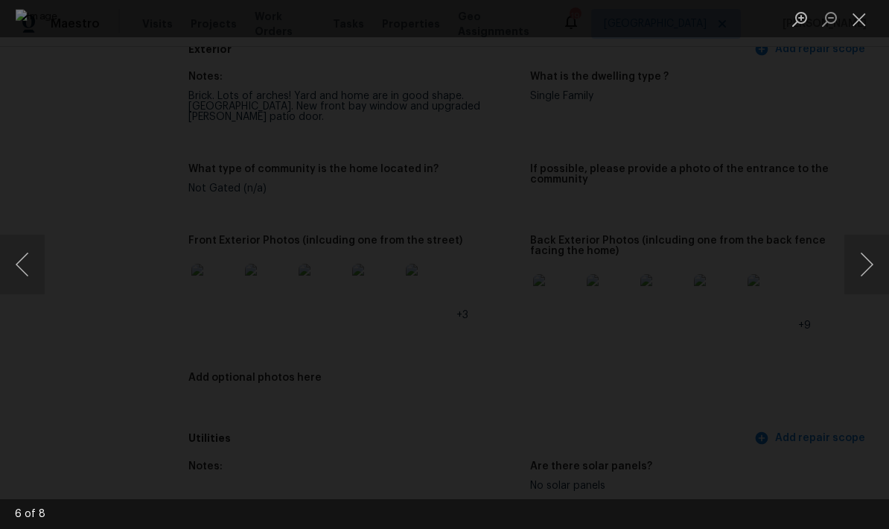
click at [870, 272] on button "Next image" at bounding box center [866, 265] width 45 height 60
click at [867, 276] on button "Next image" at bounding box center [866, 265] width 45 height 60
click at [868, 274] on button "Next image" at bounding box center [866, 265] width 45 height 60
click at [867, 270] on button "Next image" at bounding box center [866, 265] width 45 height 60
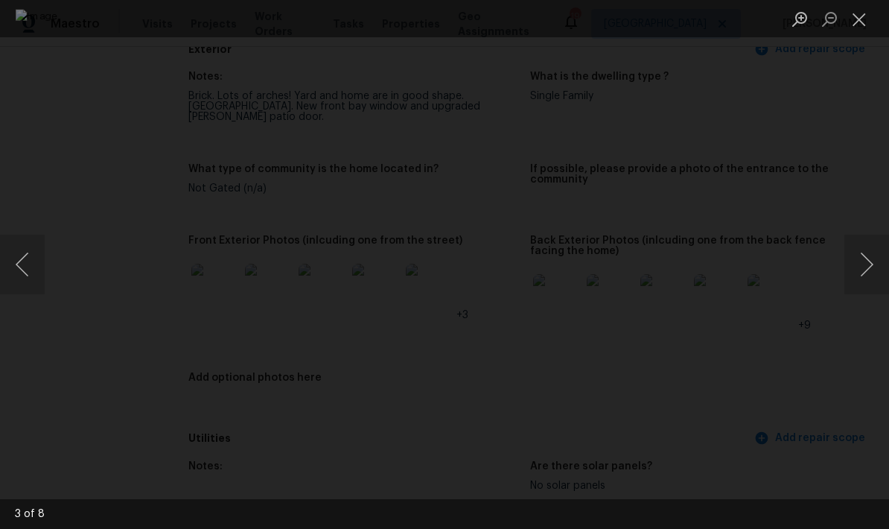
click at [865, 270] on button "Next image" at bounding box center [866, 265] width 45 height 60
click at [868, 21] on button "Close lightbox" at bounding box center [859, 19] width 30 height 26
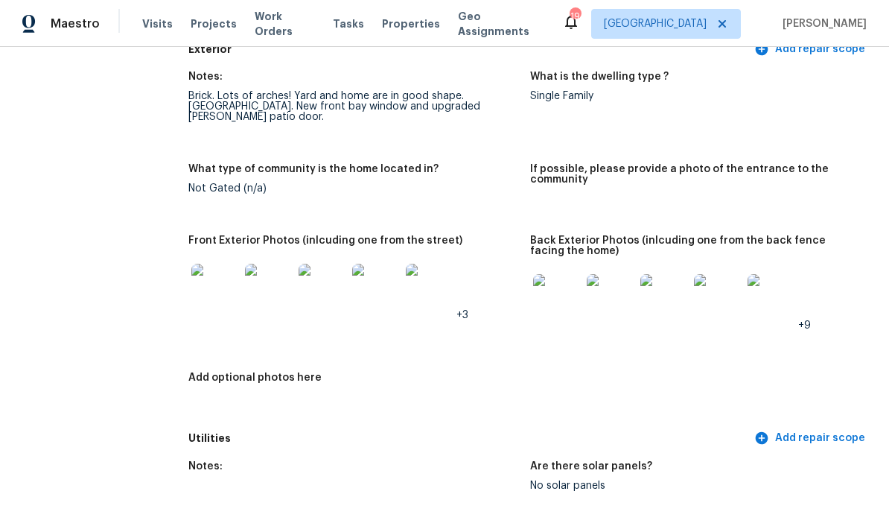
click at [568, 304] on img at bounding box center [557, 298] width 48 height 48
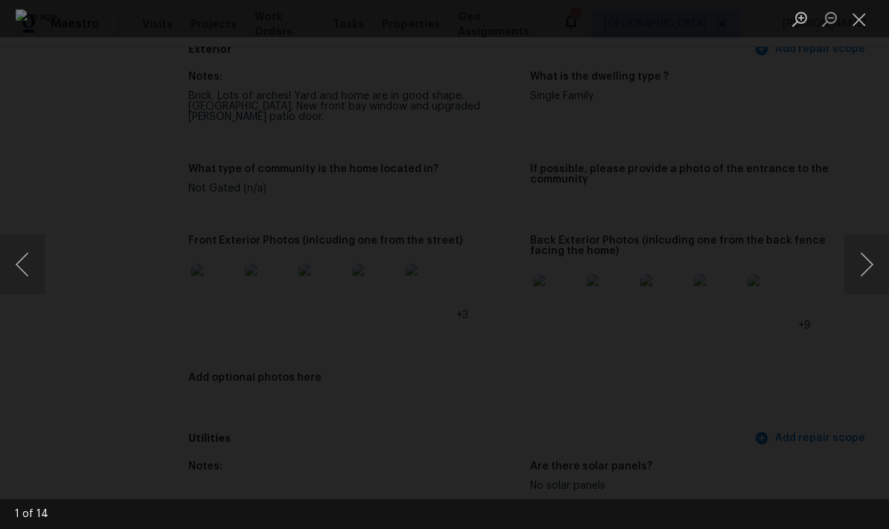
click at [870, 255] on button "Next image" at bounding box center [866, 265] width 45 height 60
click at [871, 255] on button "Next image" at bounding box center [866, 265] width 45 height 60
click at [869, 258] on button "Next image" at bounding box center [866, 265] width 45 height 60
click at [868, 258] on button "Next image" at bounding box center [866, 265] width 45 height 60
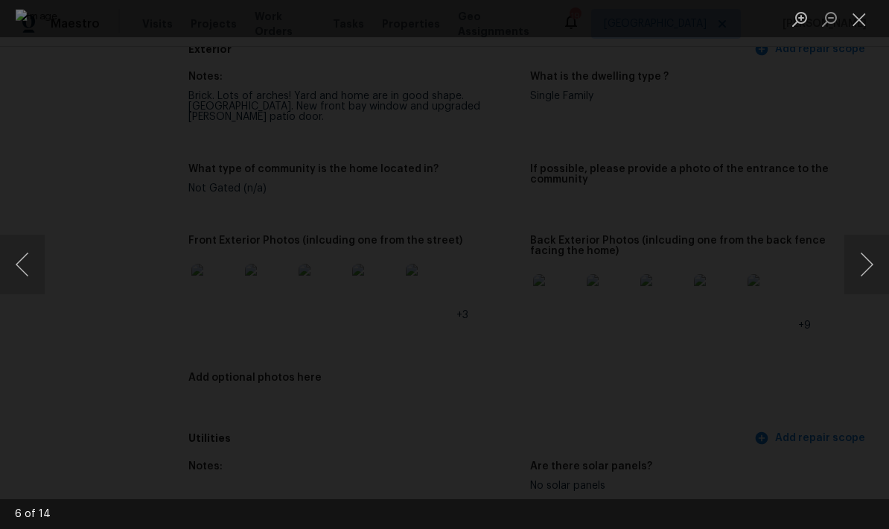
click at [867, 261] on button "Next image" at bounding box center [866, 265] width 45 height 60
click at [866, 260] on button "Next image" at bounding box center [866, 265] width 45 height 60
click at [861, 264] on button "Next image" at bounding box center [866, 265] width 45 height 60
click at [92, 267] on img "Lightbox" at bounding box center [445, 264] width 858 height 510
click at [22, 263] on button "Previous image" at bounding box center [22, 265] width 45 height 60
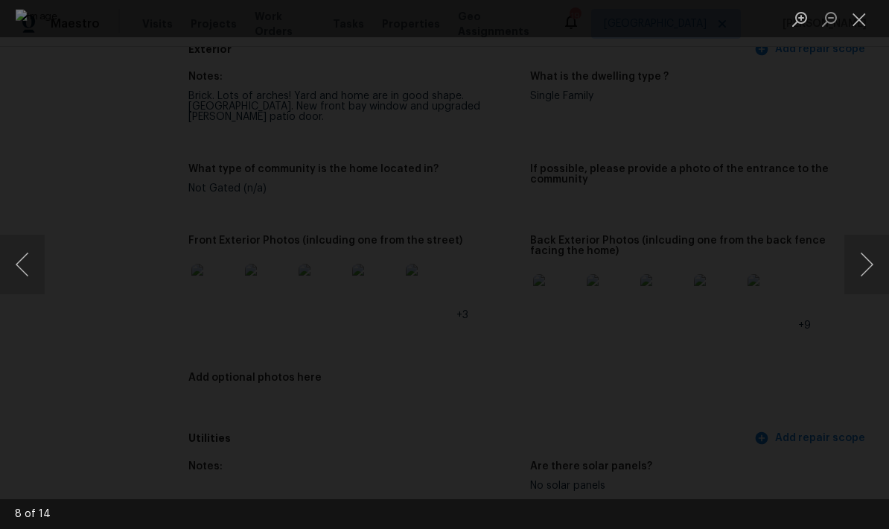
click at [867, 264] on button "Next image" at bounding box center [866, 265] width 45 height 60
click at [864, 269] on button "Next image" at bounding box center [866, 265] width 45 height 60
click at [864, 263] on button "Next image" at bounding box center [866, 265] width 45 height 60
click at [866, 264] on button "Next image" at bounding box center [866, 265] width 45 height 60
click at [866, 267] on button "Next image" at bounding box center [866, 265] width 45 height 60
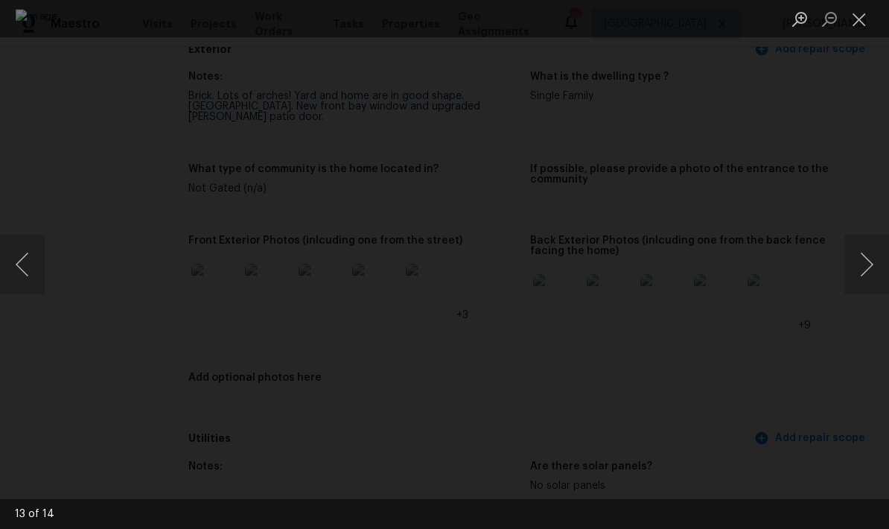
click at [867, 265] on button "Next image" at bounding box center [866, 265] width 45 height 60
click at [36, 261] on button "Previous image" at bounding box center [22, 265] width 45 height 60
click at [866, 263] on button "Next image" at bounding box center [866, 265] width 45 height 60
click at [866, 265] on button "Next image" at bounding box center [866, 265] width 45 height 60
click at [867, 264] on button "Next image" at bounding box center [866, 265] width 45 height 60
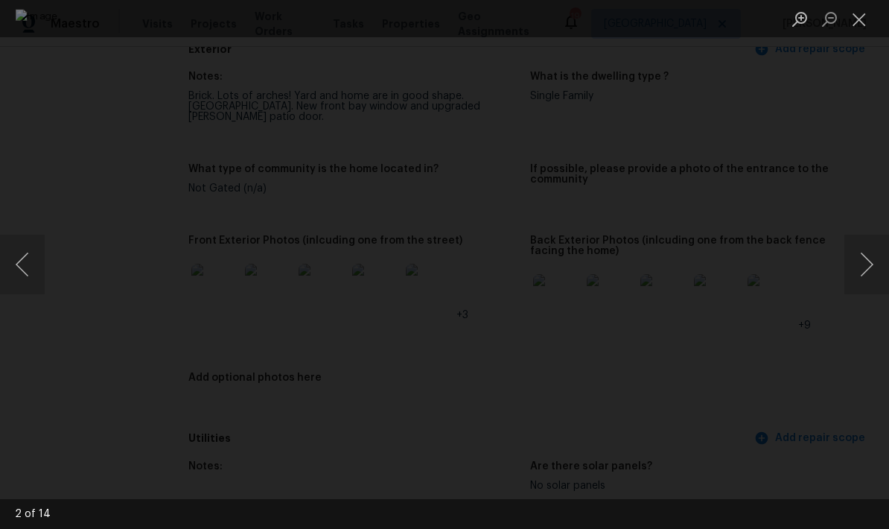
click at [867, 263] on button "Next image" at bounding box center [866, 265] width 45 height 60
click at [869, 24] on button "Close lightbox" at bounding box center [859, 19] width 30 height 26
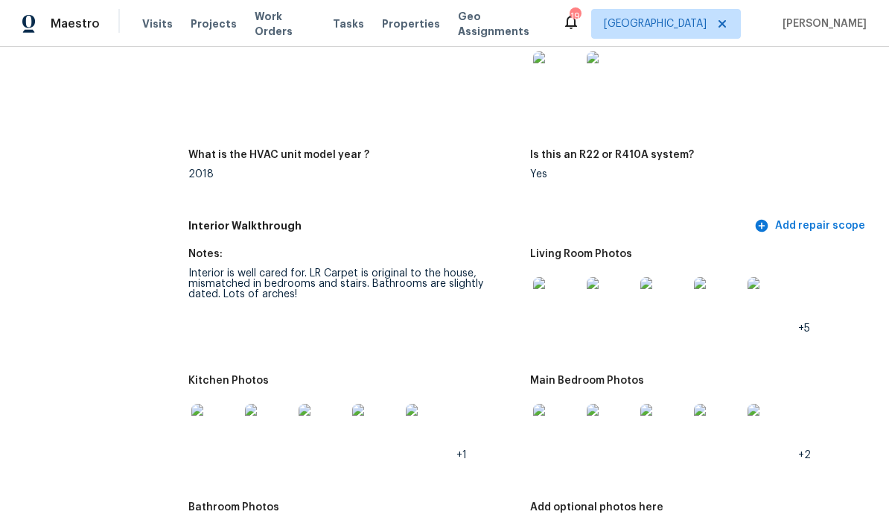
scroll to position [1467, 0]
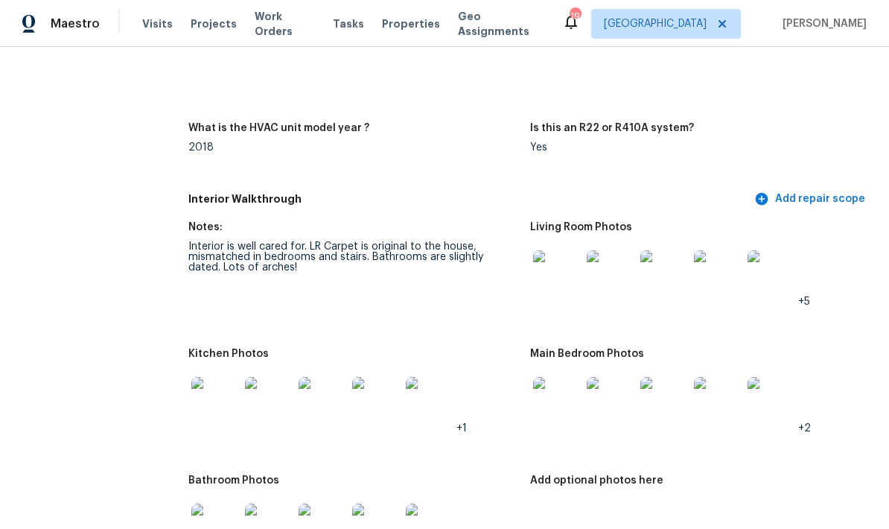
click at [567, 263] on img at bounding box center [557, 274] width 48 height 48
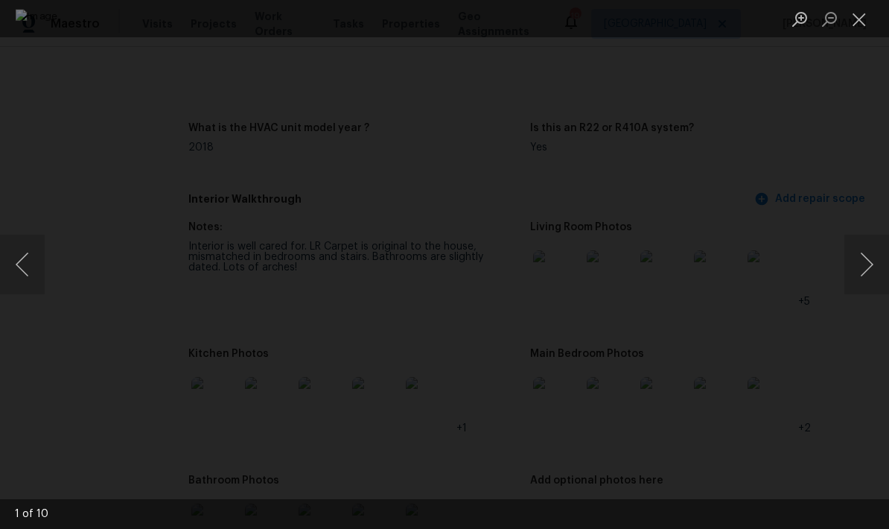
click at [864, 275] on button "Next image" at bounding box center [866, 265] width 45 height 60
click at [871, 262] on button "Next image" at bounding box center [866, 265] width 45 height 60
click at [863, 267] on button "Next image" at bounding box center [866, 265] width 45 height 60
click at [870, 256] on button "Next image" at bounding box center [866, 265] width 45 height 60
click at [868, 260] on button "Next image" at bounding box center [866, 265] width 45 height 60
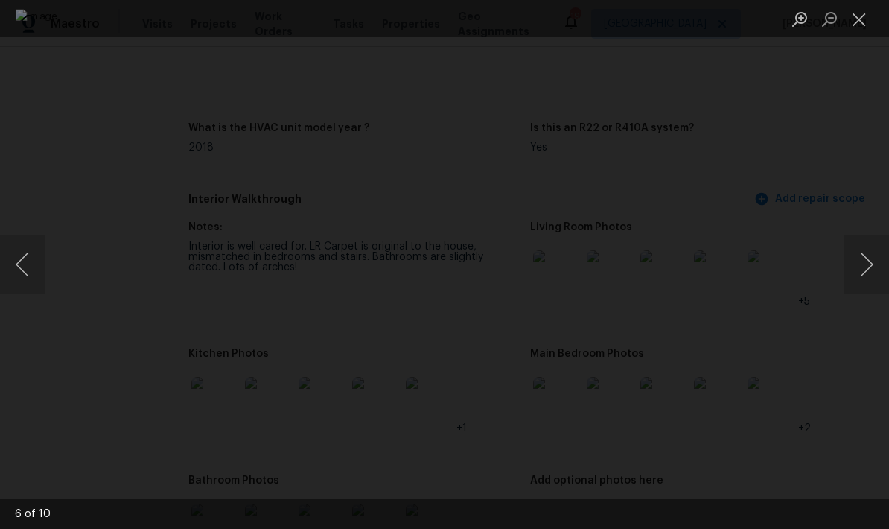
click at [867, 258] on button "Next image" at bounding box center [866, 265] width 45 height 60
click at [868, 261] on button "Next image" at bounding box center [866, 265] width 45 height 60
click at [867, 264] on button "Next image" at bounding box center [866, 265] width 45 height 60
click at [869, 266] on button "Next image" at bounding box center [866, 265] width 45 height 60
click at [867, 267] on button "Next image" at bounding box center [866, 265] width 45 height 60
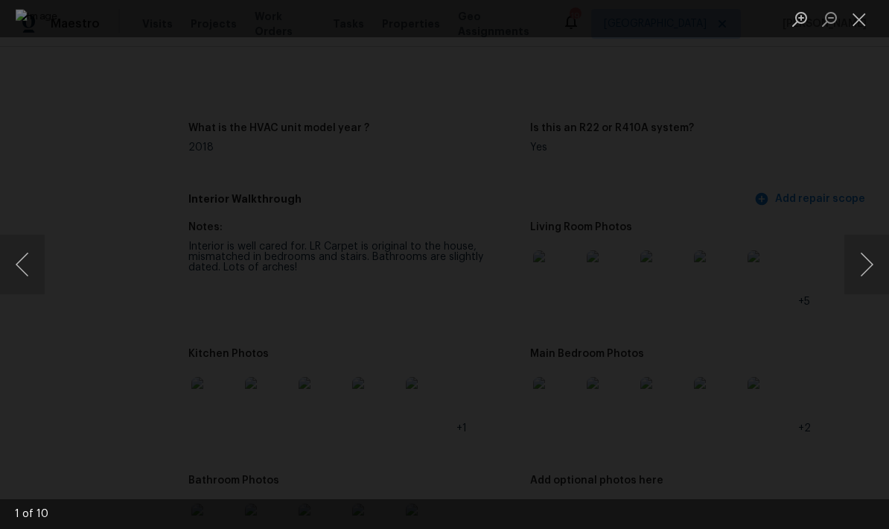
click at [865, 270] on button "Next image" at bounding box center [866, 265] width 45 height 60
click at [868, 268] on button "Next image" at bounding box center [866, 265] width 45 height 60
click at [871, 265] on button "Next image" at bounding box center [866, 265] width 45 height 60
click at [866, 267] on button "Next image" at bounding box center [866, 265] width 45 height 60
click at [867, 266] on button "Next image" at bounding box center [866, 265] width 45 height 60
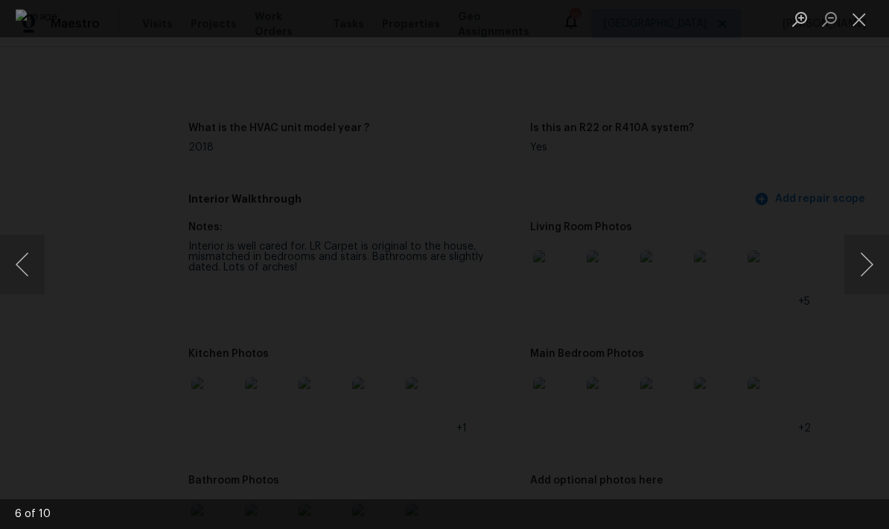
click at [869, 268] on button "Next image" at bounding box center [866, 265] width 45 height 60
click at [864, 40] on div "Lightbox" at bounding box center [444, 264] width 889 height 529
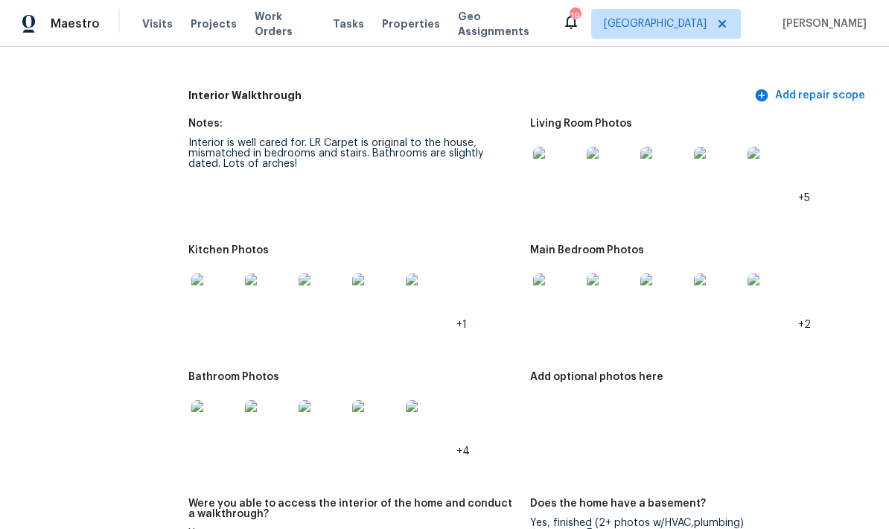
scroll to position [1555, 0]
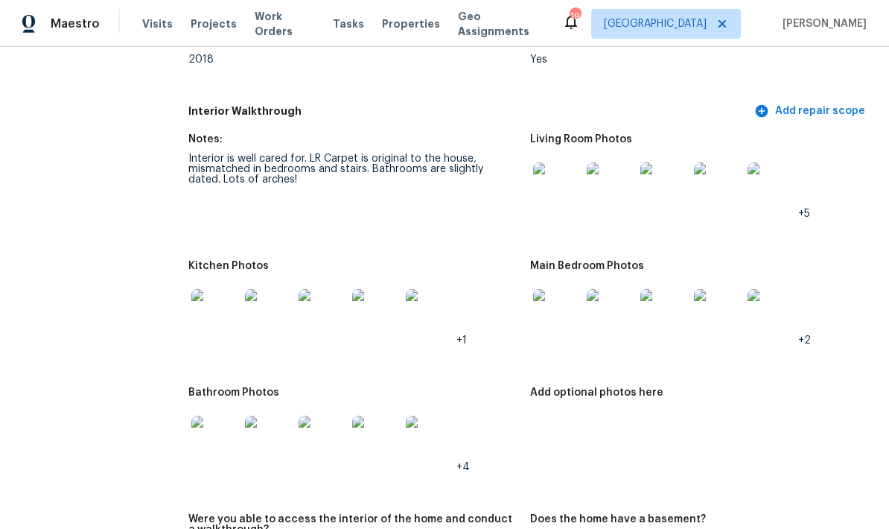
click at [197, 301] on img at bounding box center [215, 313] width 48 height 48
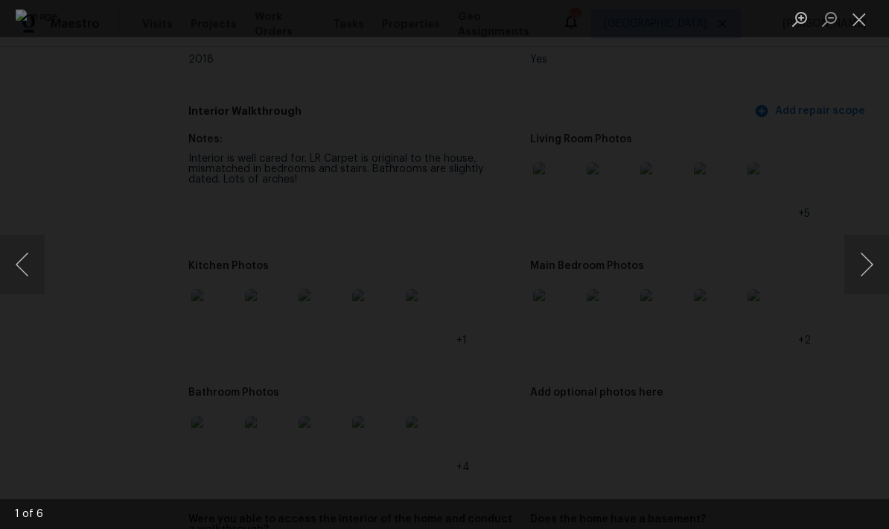
click at [867, 267] on button "Next image" at bounding box center [866, 265] width 45 height 60
click at [870, 267] on button "Next image" at bounding box center [866, 265] width 45 height 60
click at [871, 267] on button "Next image" at bounding box center [866, 265] width 45 height 60
click at [869, 267] on button "Next image" at bounding box center [866, 265] width 45 height 60
click at [868, 271] on button "Next image" at bounding box center [866, 265] width 45 height 60
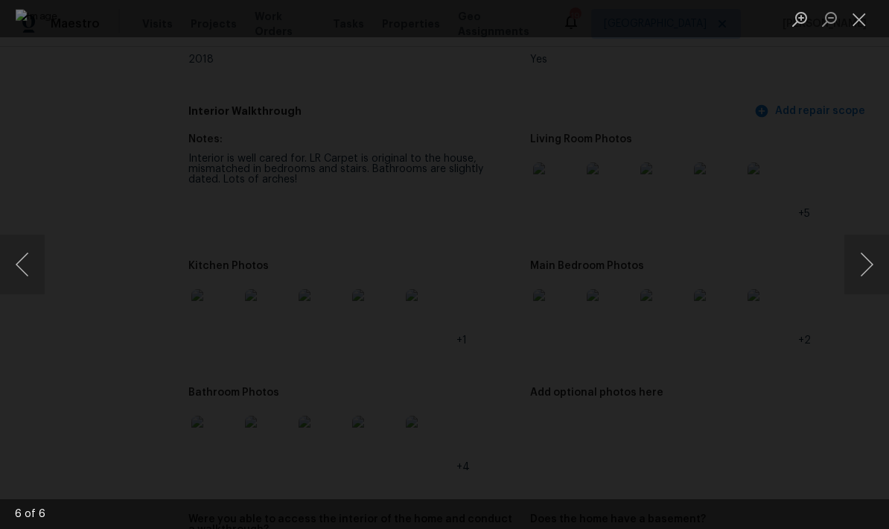
click at [865, 275] on button "Next image" at bounding box center [866, 265] width 45 height 60
click at [864, 274] on button "Next image" at bounding box center [866, 265] width 45 height 60
click at [867, 272] on button "Next image" at bounding box center [866, 265] width 45 height 60
click at [864, 28] on button "Close lightbox" at bounding box center [859, 19] width 30 height 26
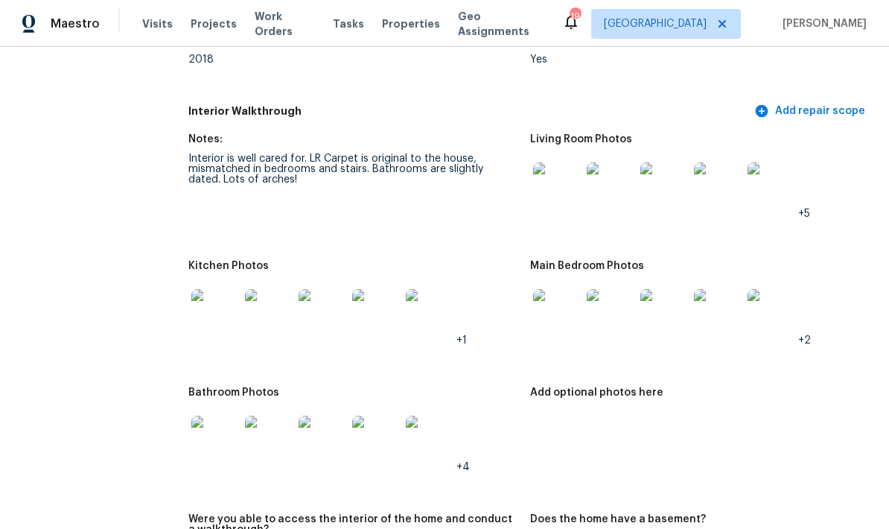
click at [563, 308] on img at bounding box center [557, 313] width 48 height 48
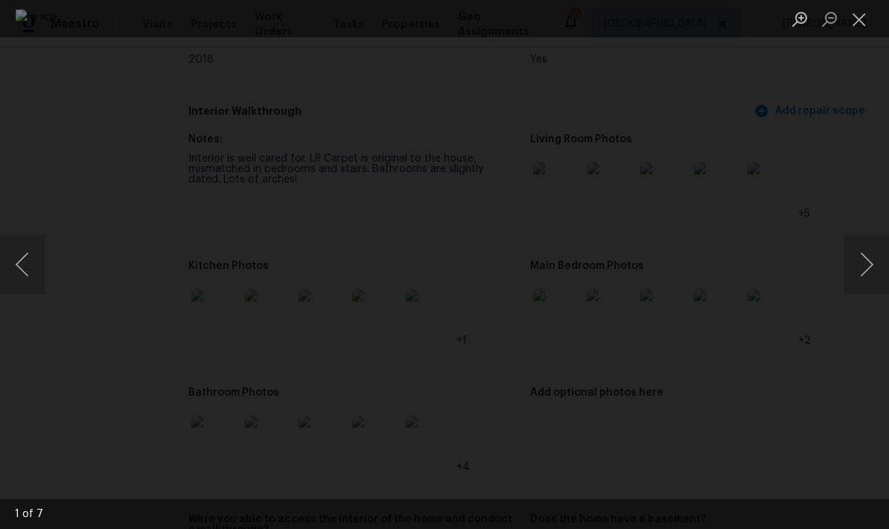
click at [868, 258] on button "Next image" at bounding box center [866, 265] width 45 height 60
click at [867, 260] on button "Next image" at bounding box center [866, 265] width 45 height 60
click at [867, 259] on button "Next image" at bounding box center [866, 265] width 45 height 60
click at [869, 261] on button "Next image" at bounding box center [866, 265] width 45 height 60
click at [869, 263] on button "Next image" at bounding box center [866, 265] width 45 height 60
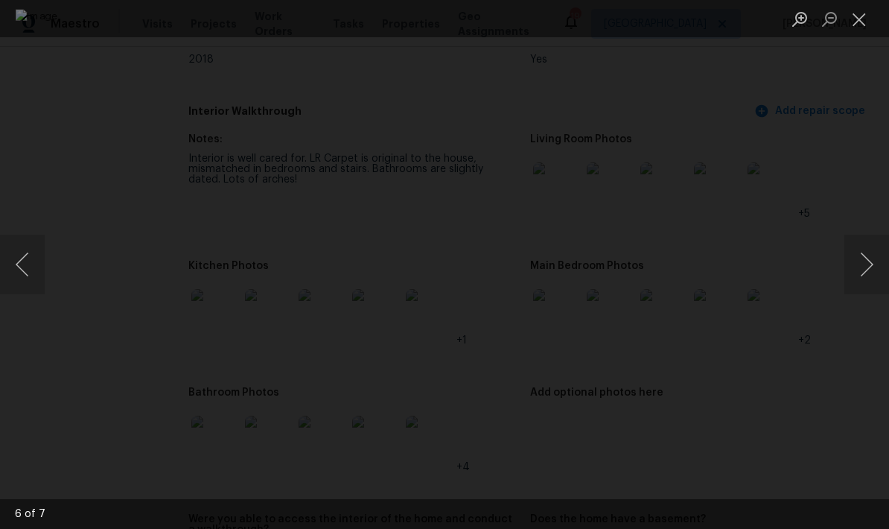
click at [867, 272] on button "Next image" at bounding box center [866, 265] width 45 height 60
click at [869, 267] on button "Next image" at bounding box center [866, 265] width 45 height 60
click at [869, 272] on button "Next image" at bounding box center [866, 265] width 45 height 60
click at [868, 270] on button "Next image" at bounding box center [866, 265] width 45 height 60
click at [869, 275] on button "Next image" at bounding box center [866, 265] width 45 height 60
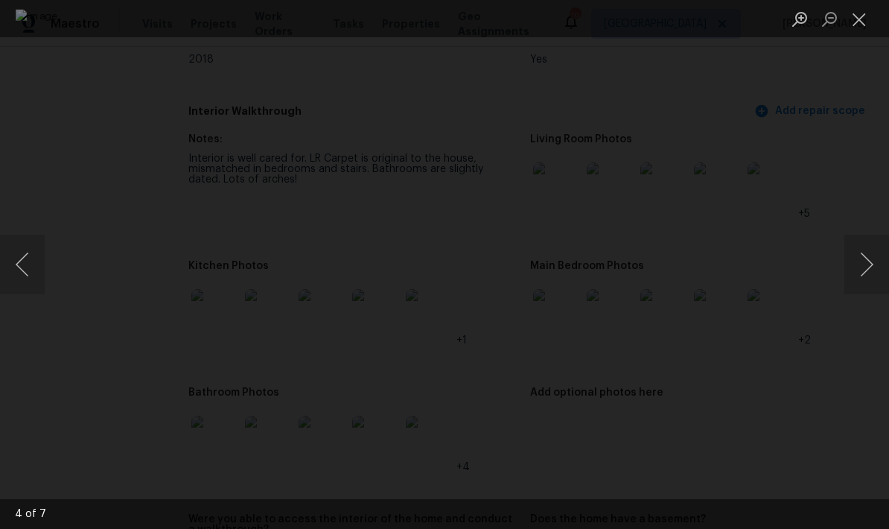
click at [868, 271] on button "Next image" at bounding box center [866, 265] width 45 height 60
click at [867, 274] on button "Next image" at bounding box center [866, 265] width 45 height 60
click at [870, 270] on button "Next image" at bounding box center [866, 265] width 45 height 60
click at [869, 274] on button "Next image" at bounding box center [866, 265] width 45 height 60
click at [868, 271] on button "Next image" at bounding box center [866, 265] width 45 height 60
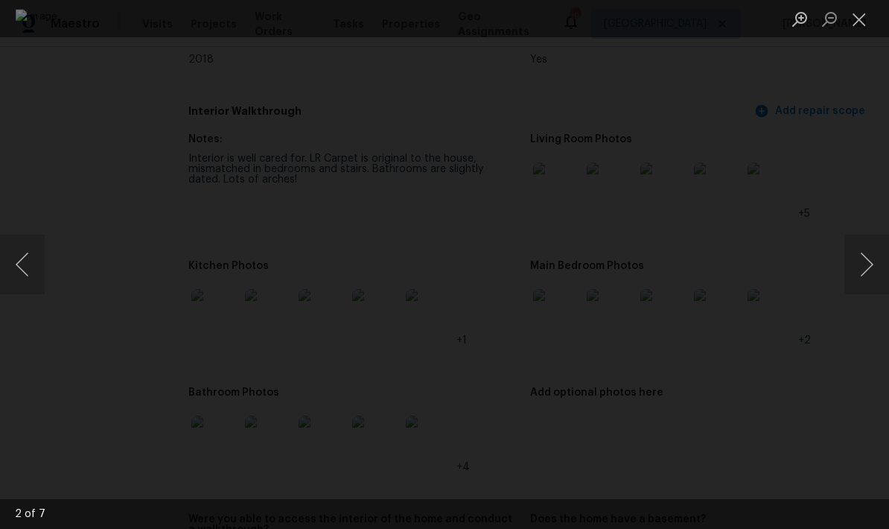
click at [868, 268] on button "Next image" at bounding box center [866, 265] width 45 height 60
click at [867, 269] on button "Next image" at bounding box center [866, 265] width 45 height 60
click at [868, 270] on button "Next image" at bounding box center [866, 265] width 45 height 60
click at [867, 268] on button "Next image" at bounding box center [866, 265] width 45 height 60
click at [867, 28] on button "Close lightbox" at bounding box center [859, 19] width 30 height 26
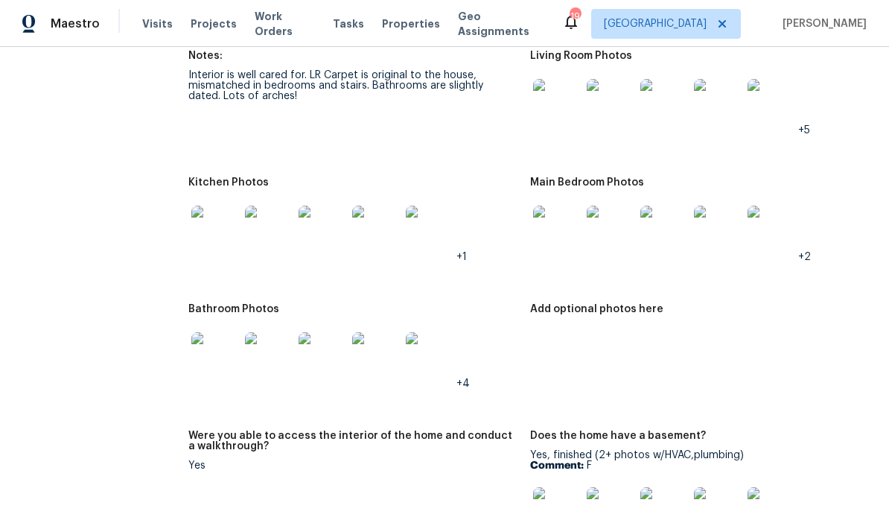
scroll to position [1642, 0]
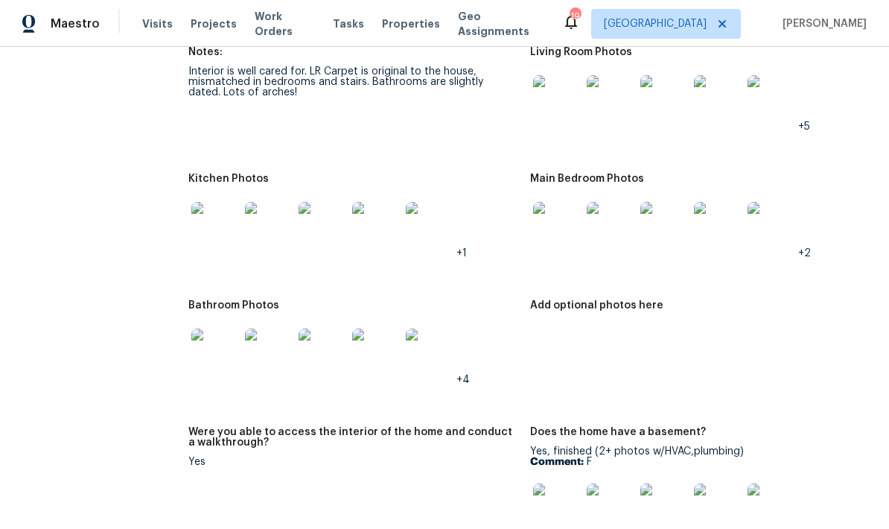
click at [211, 348] on img at bounding box center [215, 352] width 48 height 48
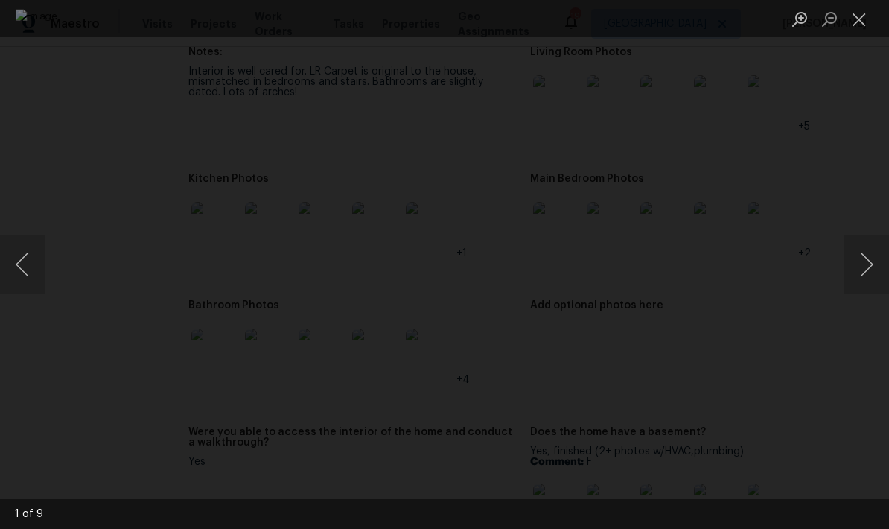
click at [870, 270] on button "Next image" at bounding box center [866, 265] width 45 height 60
click at [38, 275] on button "Previous image" at bounding box center [22, 265] width 45 height 60
click at [872, 263] on button "Next image" at bounding box center [866, 265] width 45 height 60
click at [867, 263] on button "Next image" at bounding box center [866, 265] width 45 height 60
click at [869, 263] on button "Next image" at bounding box center [866, 265] width 45 height 60
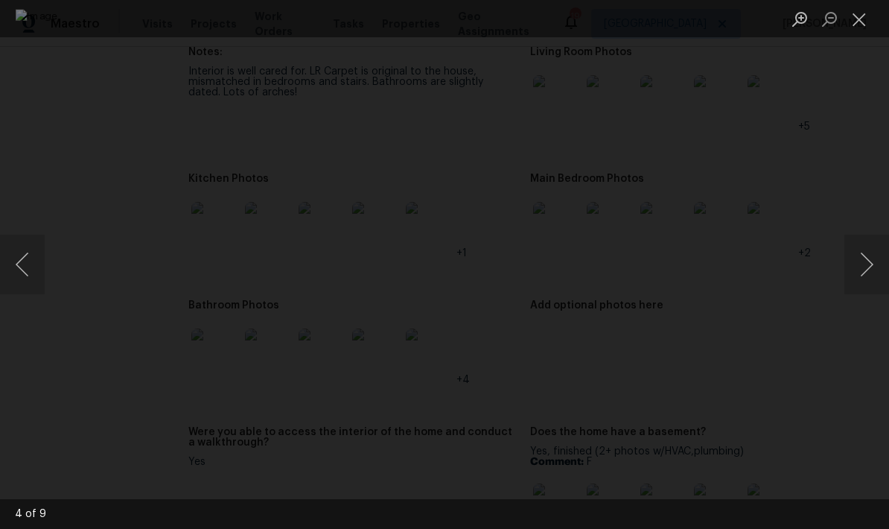
click at [867, 264] on button "Next image" at bounding box center [866, 265] width 45 height 60
click at [867, 266] on button "Next image" at bounding box center [866, 265] width 45 height 60
click at [870, 261] on button "Next image" at bounding box center [866, 265] width 45 height 60
click at [870, 265] on button "Next image" at bounding box center [866, 265] width 45 height 60
click at [870, 264] on button "Next image" at bounding box center [866, 265] width 45 height 60
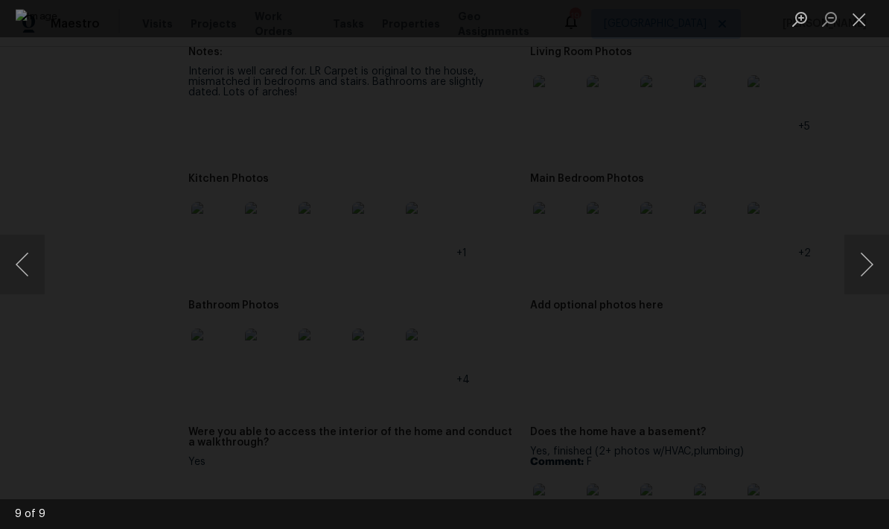
click at [870, 263] on button "Next image" at bounding box center [866, 265] width 45 height 60
click at [869, 264] on button "Next image" at bounding box center [866, 265] width 45 height 60
click at [870, 264] on button "Next image" at bounding box center [866, 265] width 45 height 60
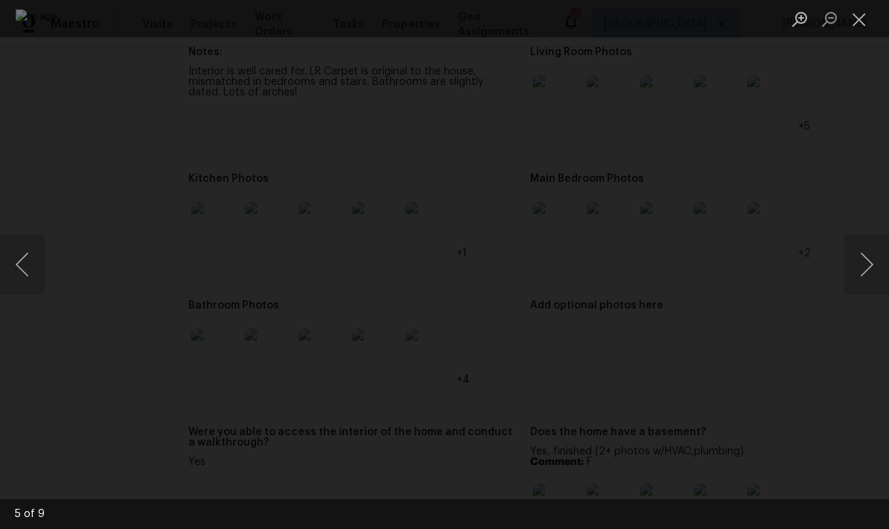
click at [855, 31] on button "Close lightbox" at bounding box center [859, 19] width 30 height 26
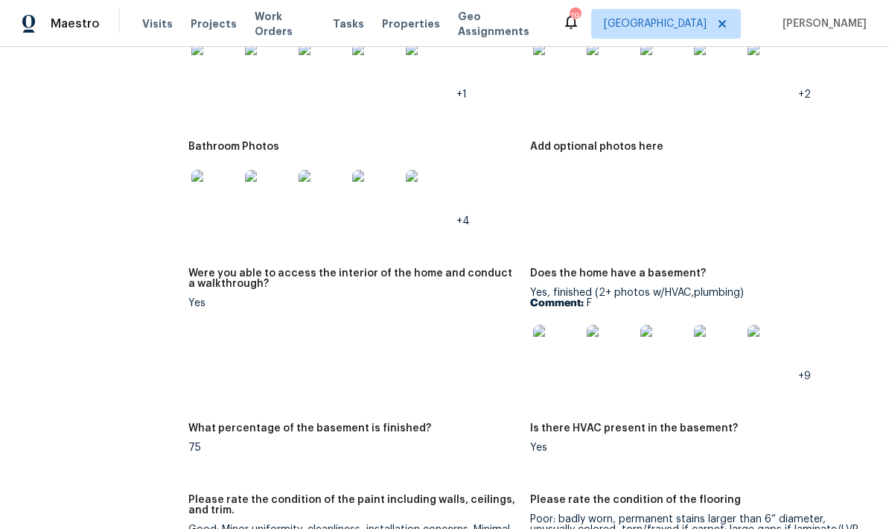
scroll to position [1796, 0]
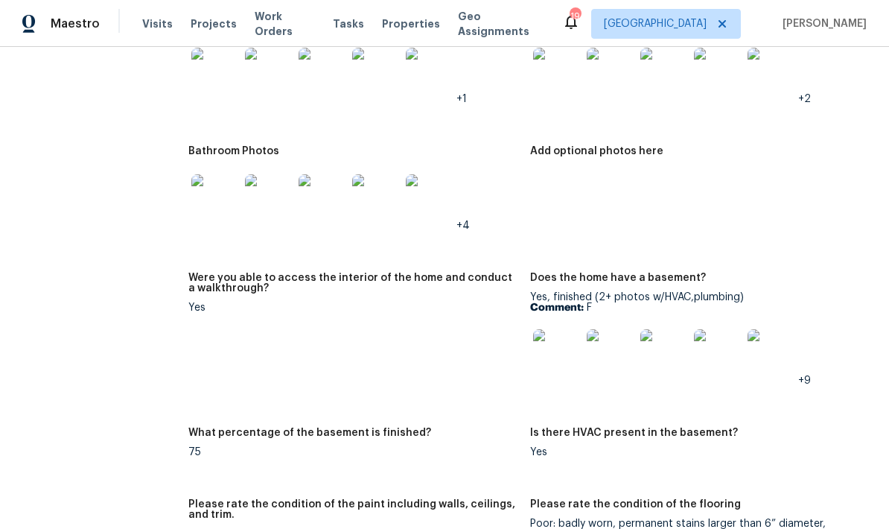
click at [547, 363] on img at bounding box center [557, 353] width 48 height 48
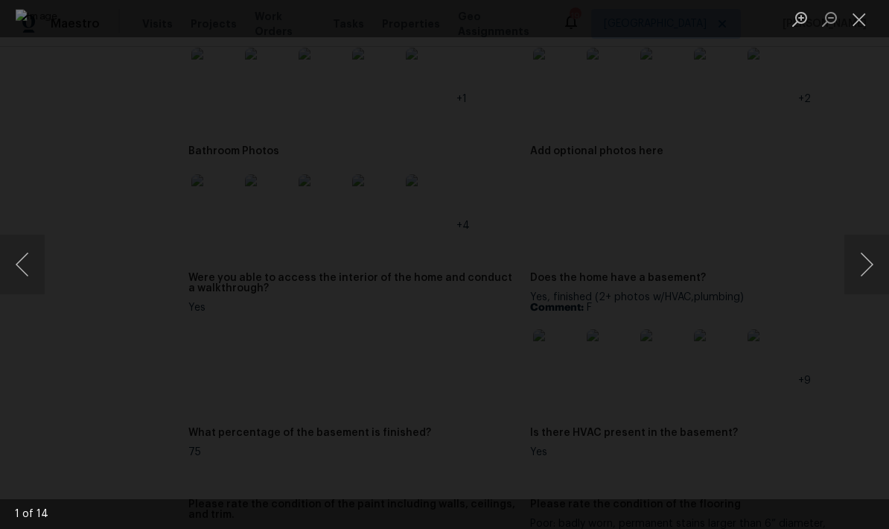
click at [864, 269] on button "Next image" at bounding box center [866, 265] width 45 height 60
click at [873, 255] on button "Next image" at bounding box center [866, 265] width 45 height 60
click at [869, 261] on button "Next image" at bounding box center [866, 265] width 45 height 60
click at [868, 260] on button "Next image" at bounding box center [866, 265] width 45 height 60
click at [867, 262] on button "Next image" at bounding box center [866, 265] width 45 height 60
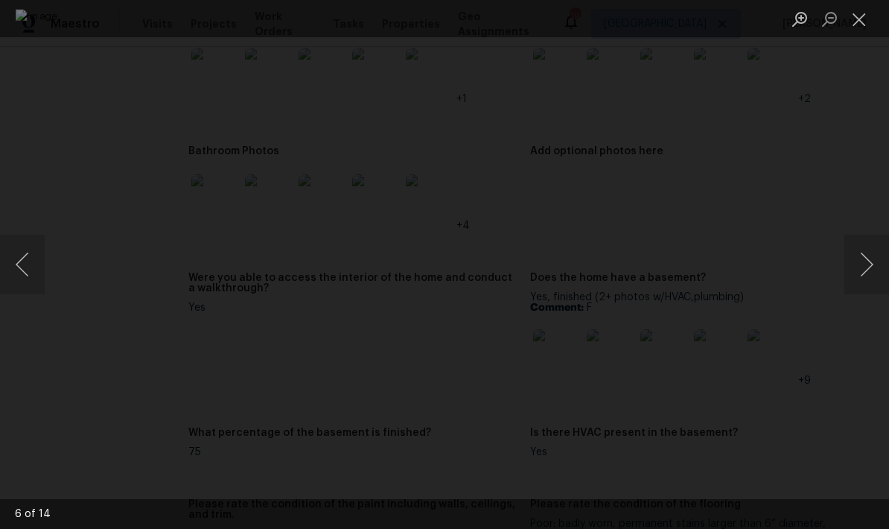
click at [868, 261] on button "Next image" at bounding box center [866, 265] width 45 height 60
click at [868, 262] on button "Next image" at bounding box center [866, 265] width 45 height 60
click at [867, 265] on button "Next image" at bounding box center [866, 265] width 45 height 60
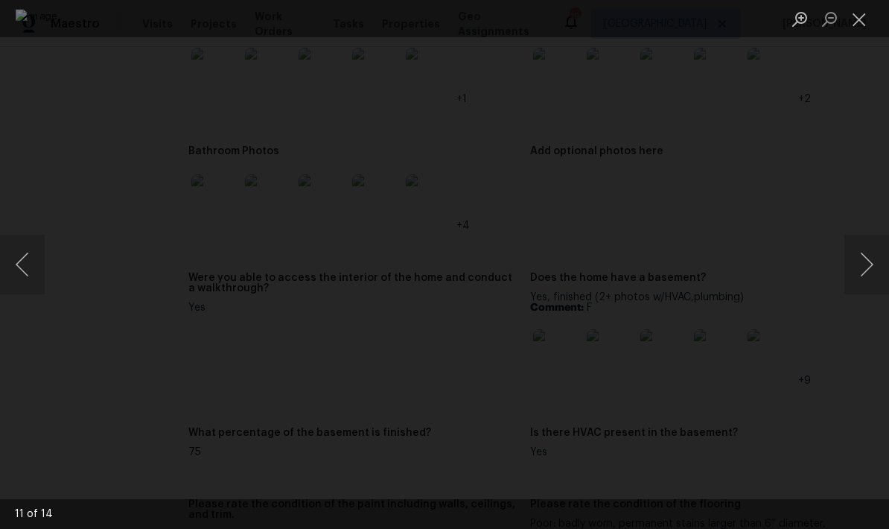
click at [867, 264] on button "Next image" at bounding box center [866, 265] width 45 height 60
click at [867, 25] on button "Close lightbox" at bounding box center [859, 19] width 30 height 26
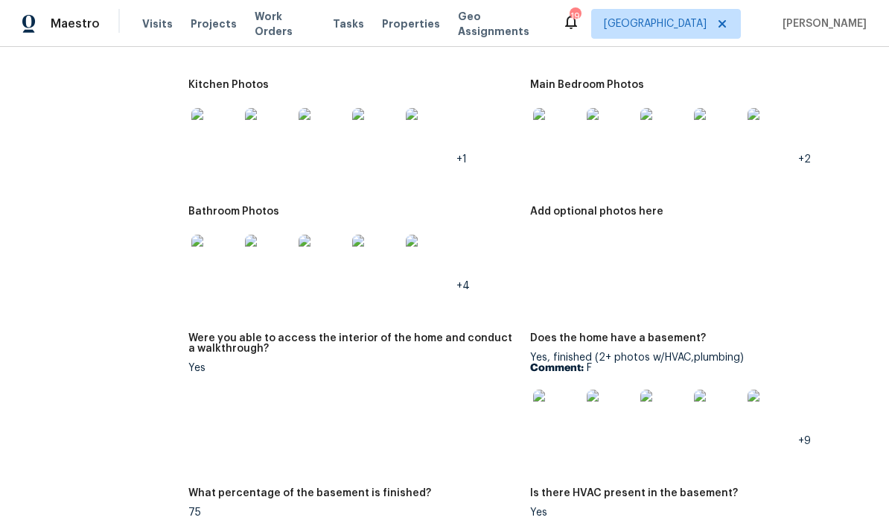
scroll to position [1731, 0]
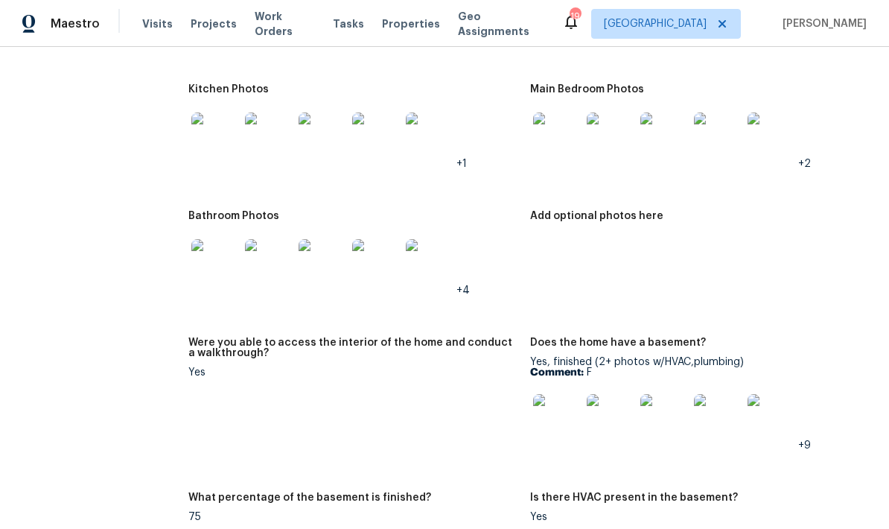
click at [200, 267] on img at bounding box center [215, 263] width 48 height 48
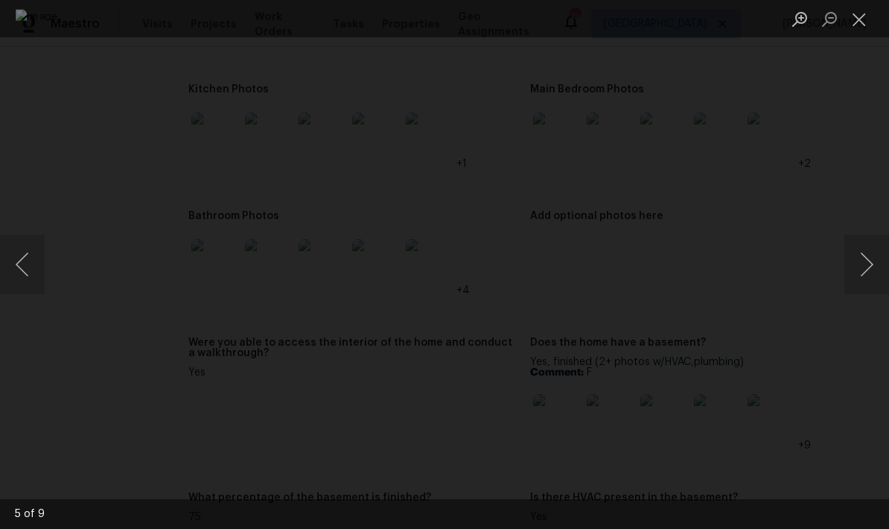
click at [870, 275] on button "Next image" at bounding box center [866, 265] width 45 height 60
click at [869, 268] on button "Next image" at bounding box center [866, 265] width 45 height 60
click at [867, 271] on button "Next image" at bounding box center [866, 265] width 45 height 60
click at [870, 272] on button "Next image" at bounding box center [866, 265] width 45 height 60
click at [869, 274] on button "Next image" at bounding box center [866, 265] width 45 height 60
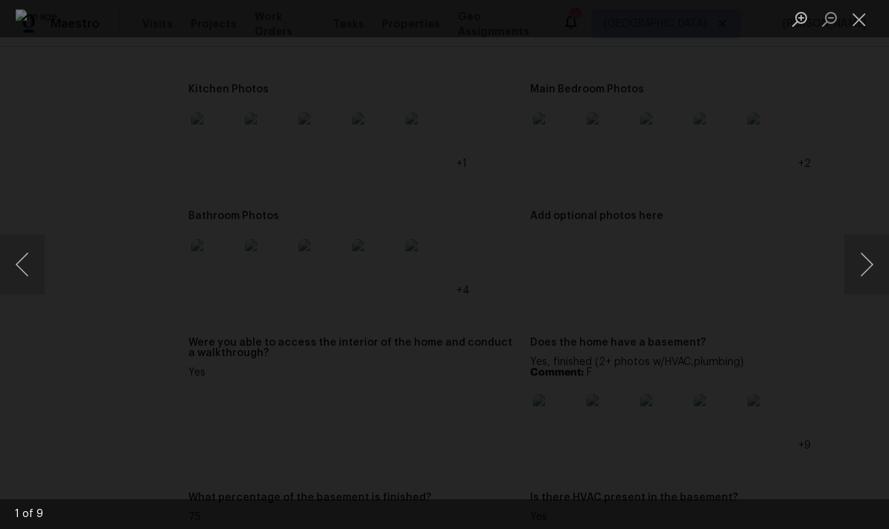
click at [870, 278] on button "Next image" at bounding box center [866, 265] width 45 height 60
click at [867, 271] on button "Next image" at bounding box center [866, 265] width 45 height 60
click at [871, 269] on button "Next image" at bounding box center [866, 265] width 45 height 60
click at [869, 272] on button "Next image" at bounding box center [866, 265] width 45 height 60
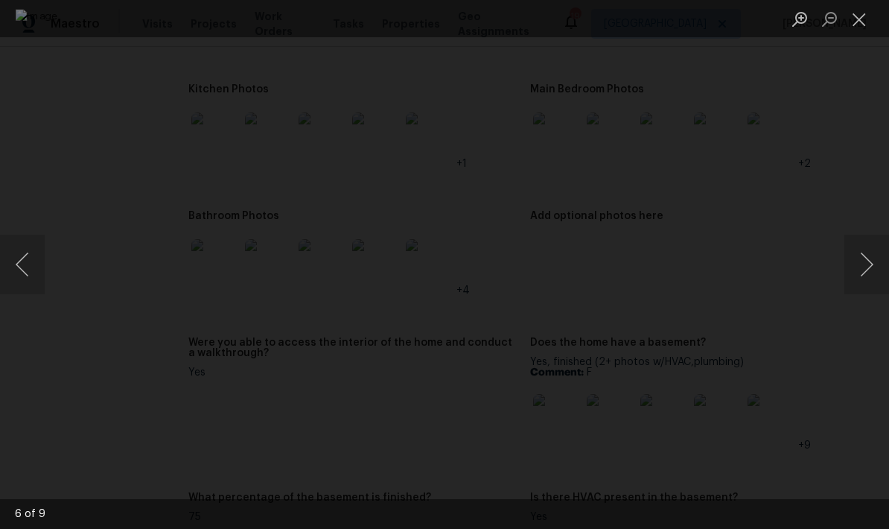
click at [869, 270] on button "Next image" at bounding box center [866, 265] width 45 height 60
click at [866, 23] on button "Close lightbox" at bounding box center [859, 19] width 30 height 26
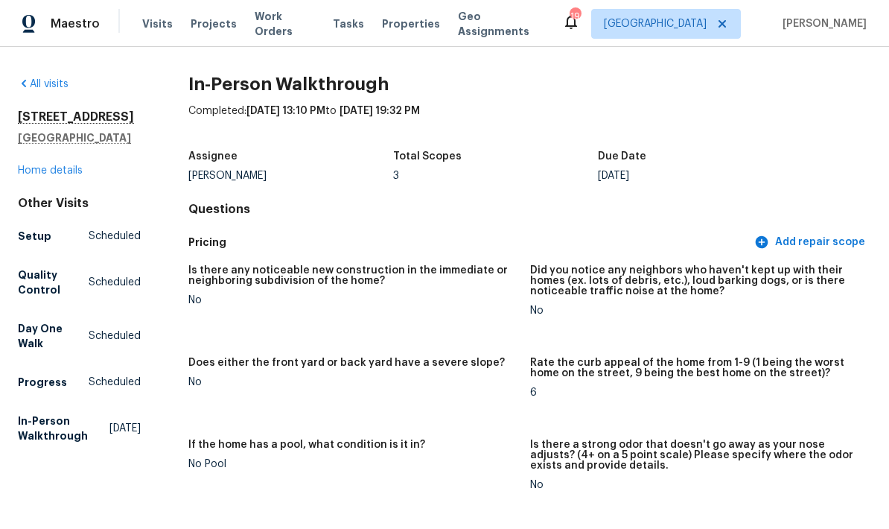
scroll to position [0, 0]
click at [60, 165] on link "Home details" at bounding box center [50, 170] width 65 height 10
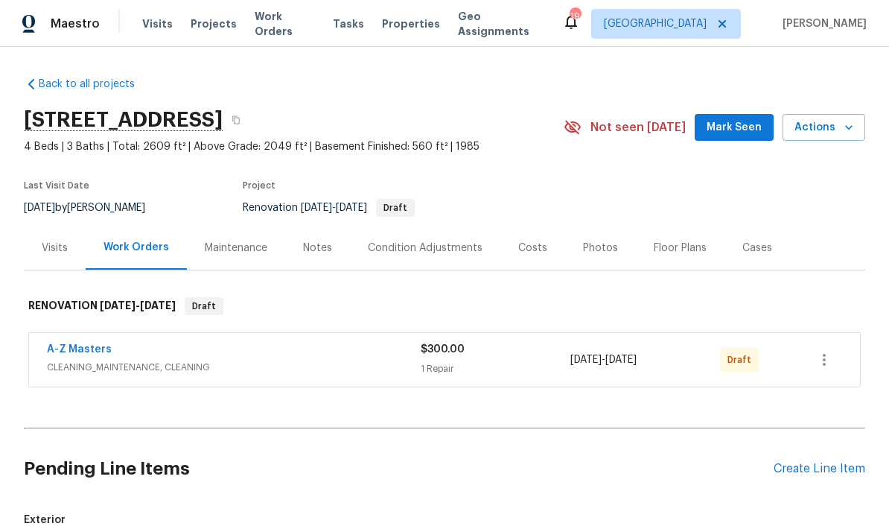
click at [303, 249] on div "Notes" at bounding box center [317, 247] width 29 height 15
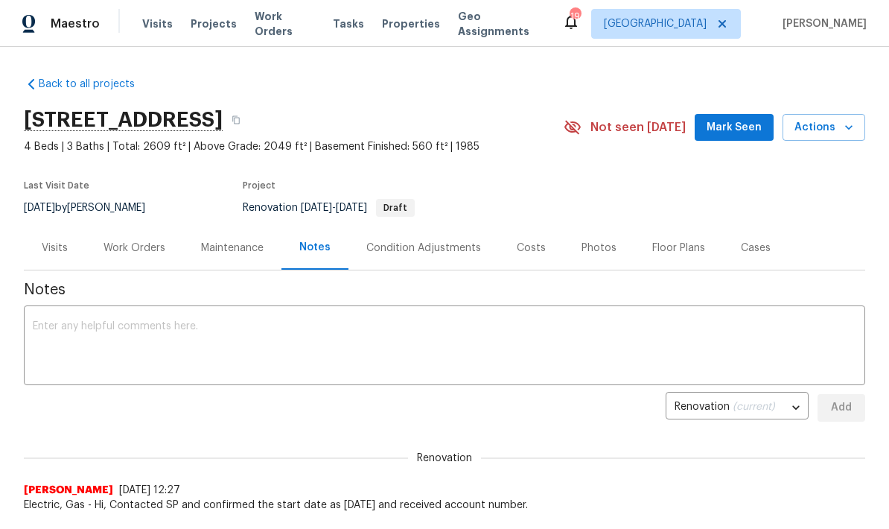
click at [150, 252] on div "Work Orders" at bounding box center [134, 247] width 62 height 15
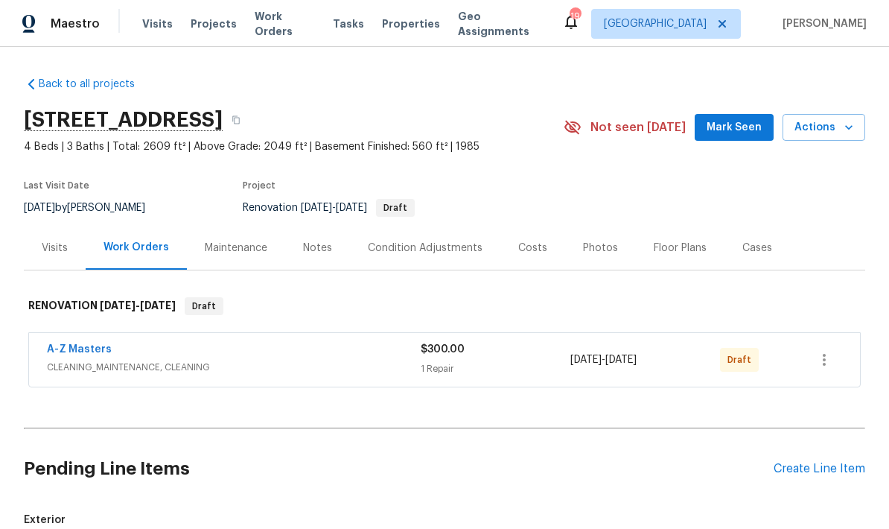
click at [59, 252] on div "Visits" at bounding box center [55, 247] width 26 height 15
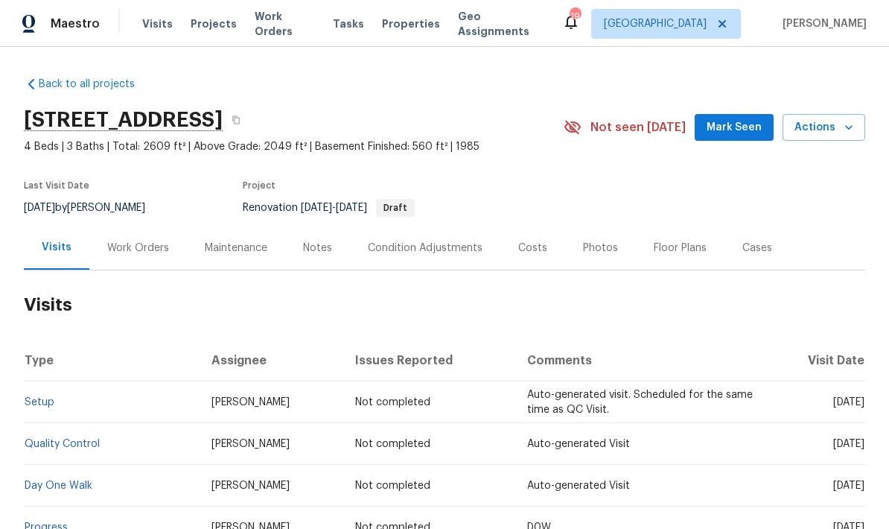
click at [250, 267] on div "Maintenance" at bounding box center [236, 248] width 98 height 44
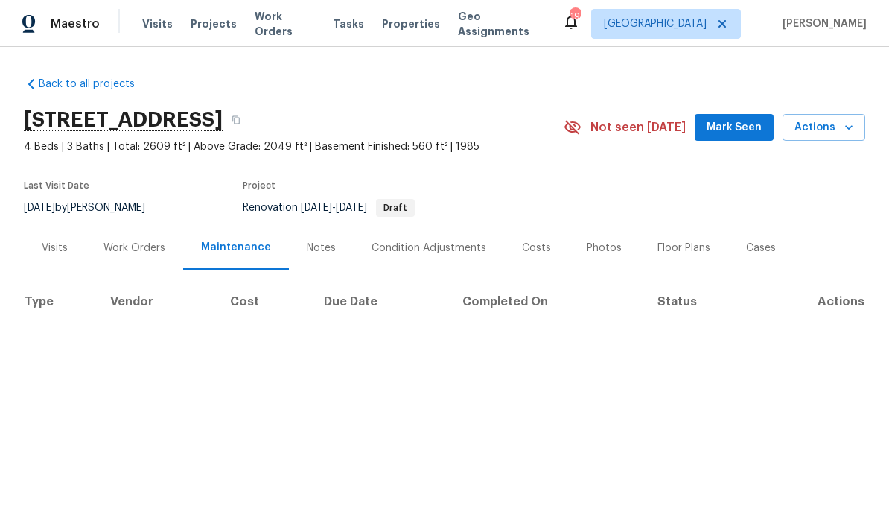
click at [145, 255] on div "Work Orders" at bounding box center [134, 247] width 62 height 15
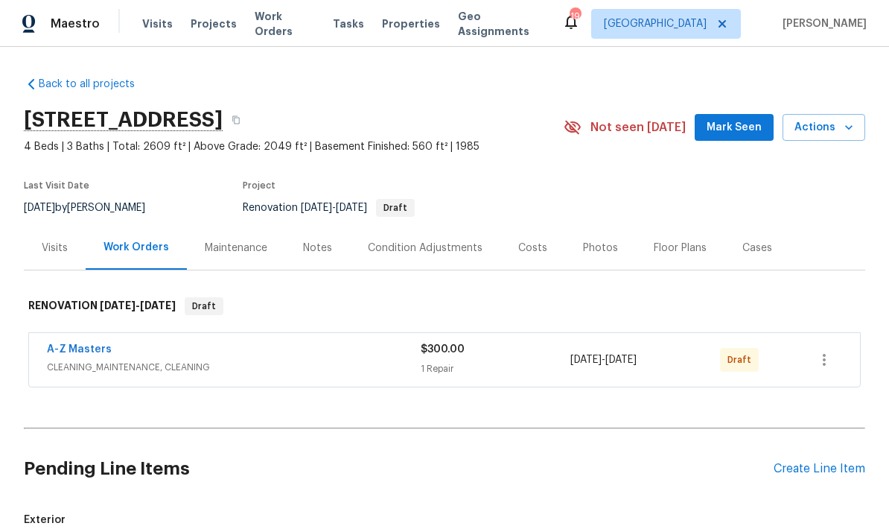
click at [745, 114] on button "Mark Seen" at bounding box center [734, 128] width 79 height 28
